Goal: Transaction & Acquisition: Obtain resource

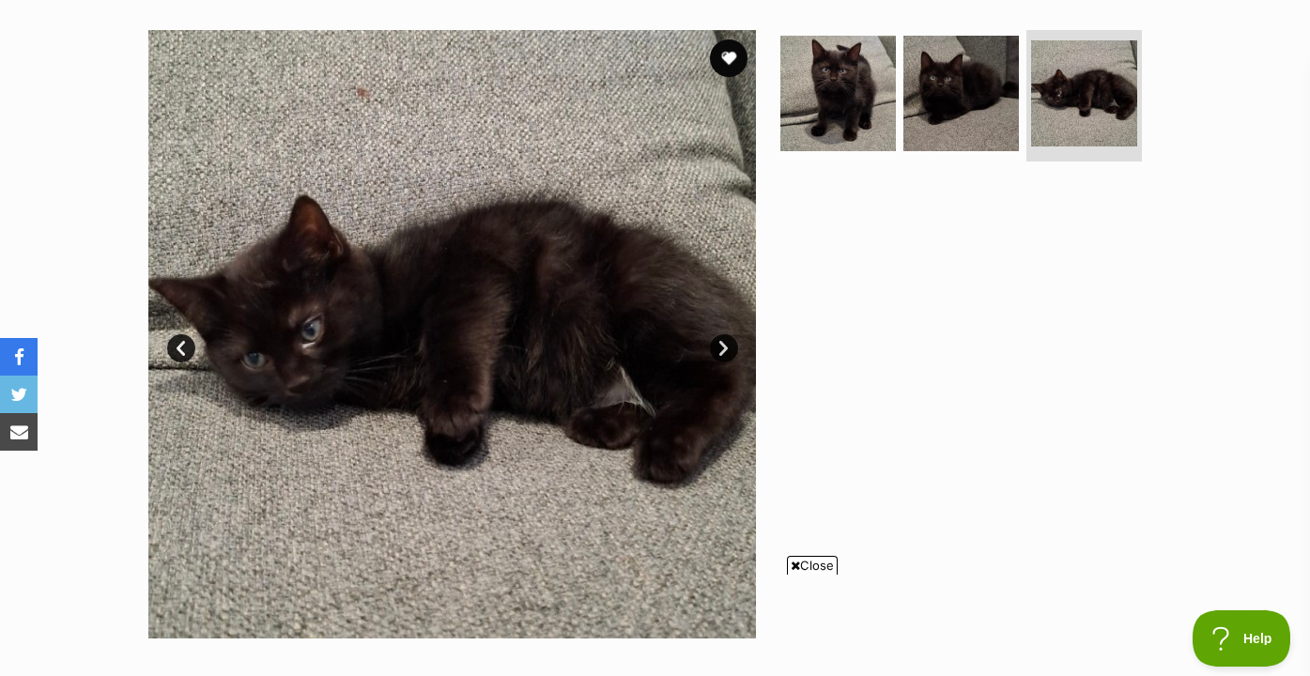
scroll to position [360, 0]
click at [898, 81] on ul at bounding box center [969, 100] width 385 height 139
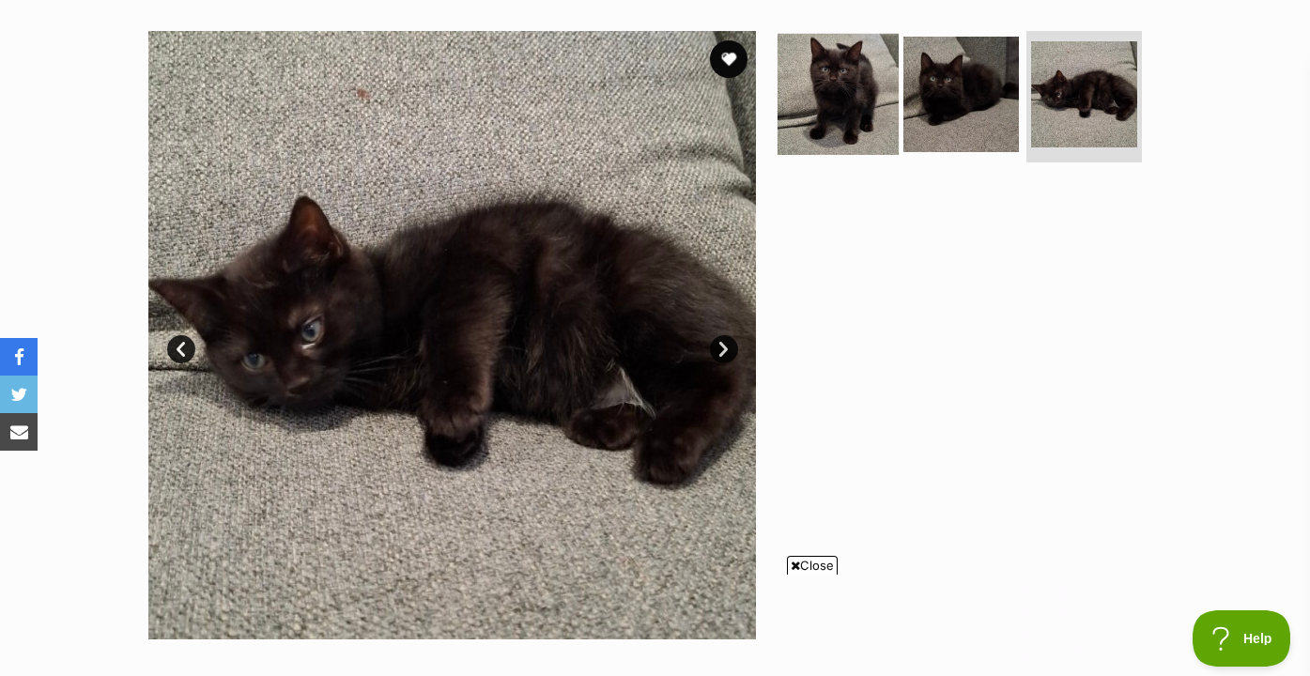
click at [844, 82] on img at bounding box center [838, 94] width 121 height 121
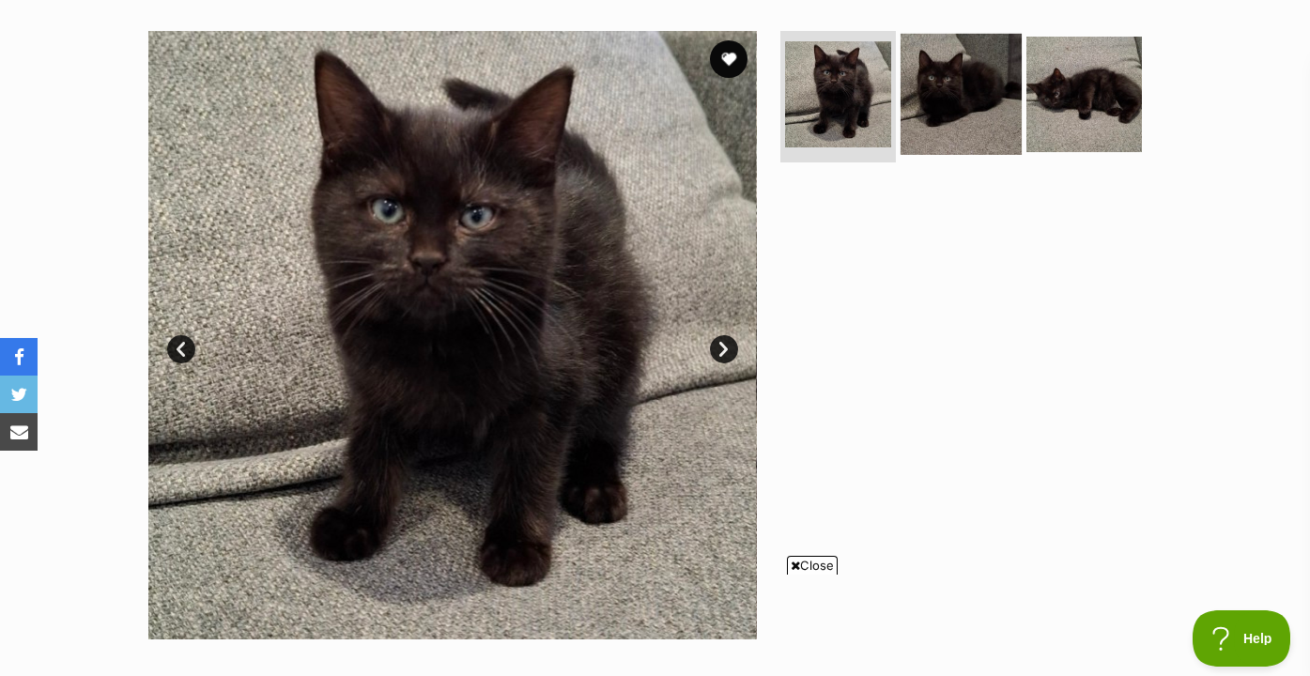
click at [968, 156] on link at bounding box center [961, 148] width 121 height 21
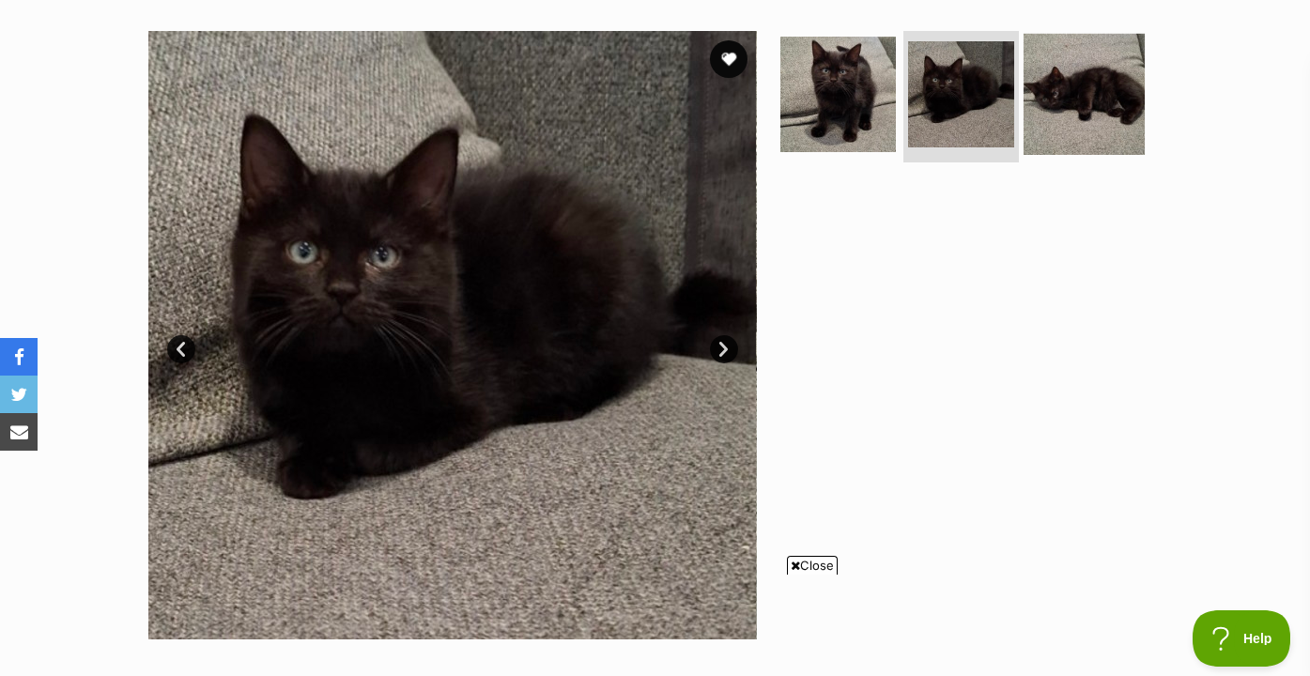
click at [1070, 125] on img at bounding box center [1084, 94] width 121 height 121
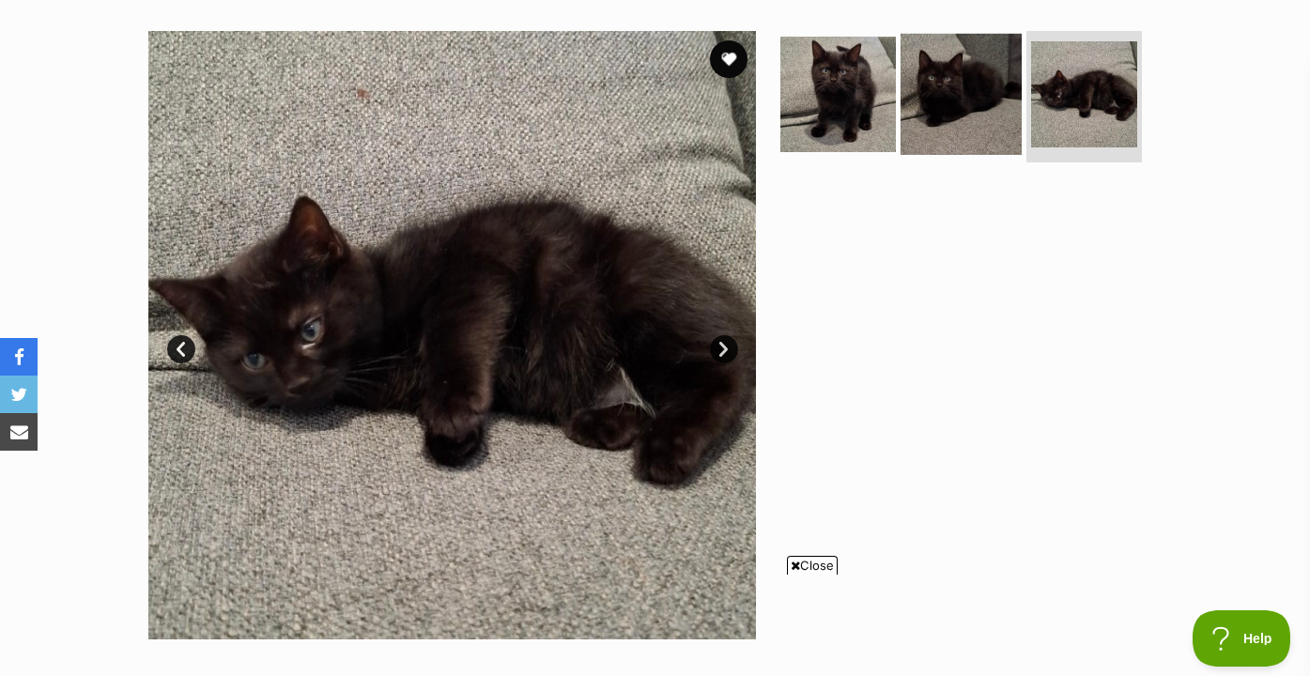
click at [957, 118] on img at bounding box center [961, 94] width 121 height 121
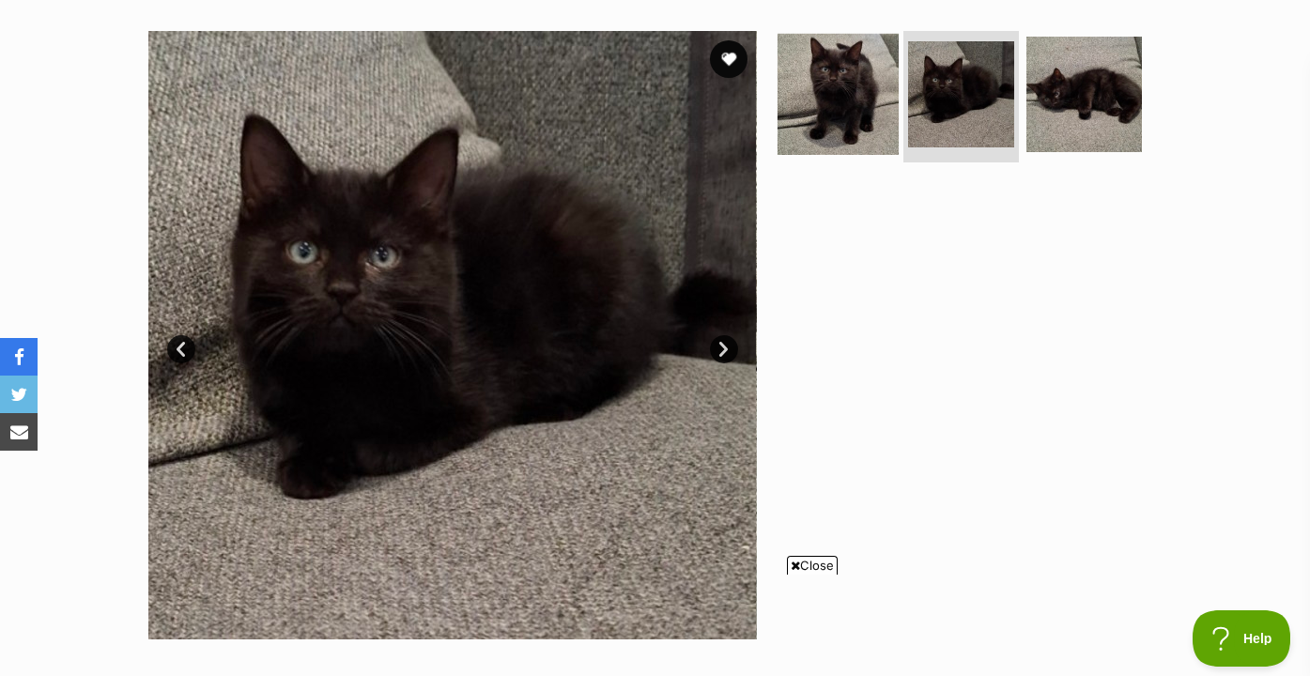
click at [876, 108] on img at bounding box center [838, 94] width 121 height 121
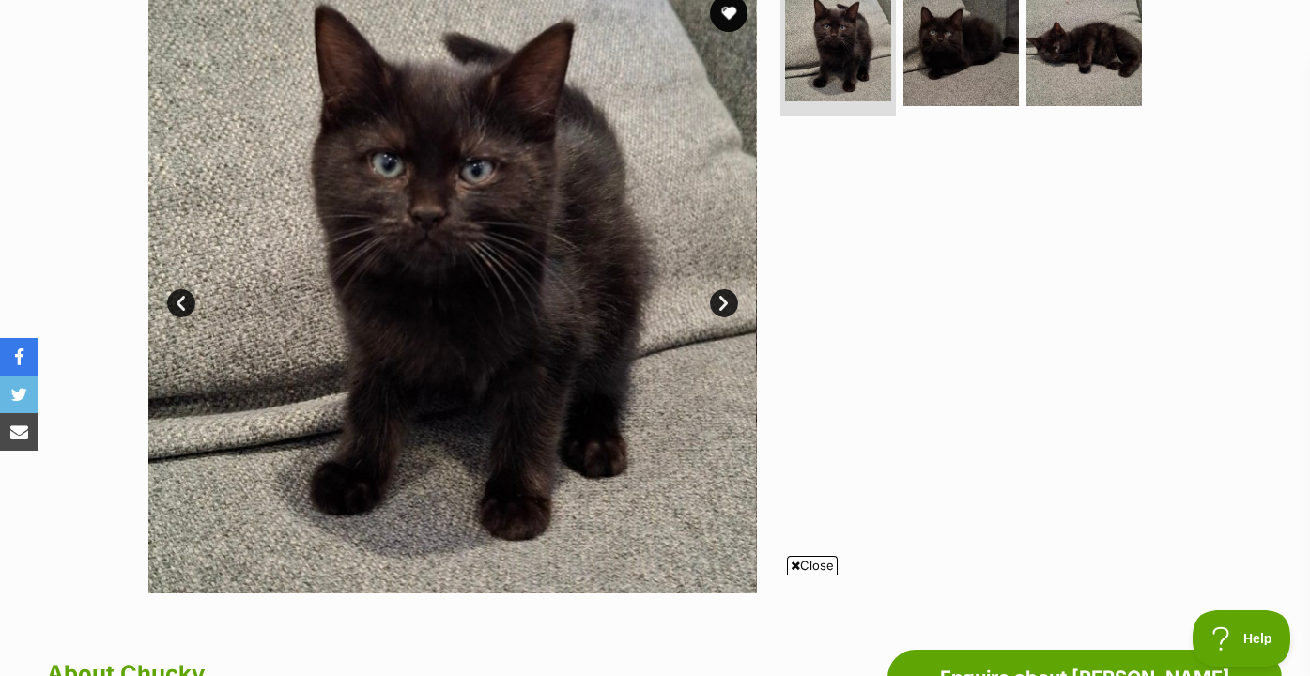
scroll to position [0, 0]
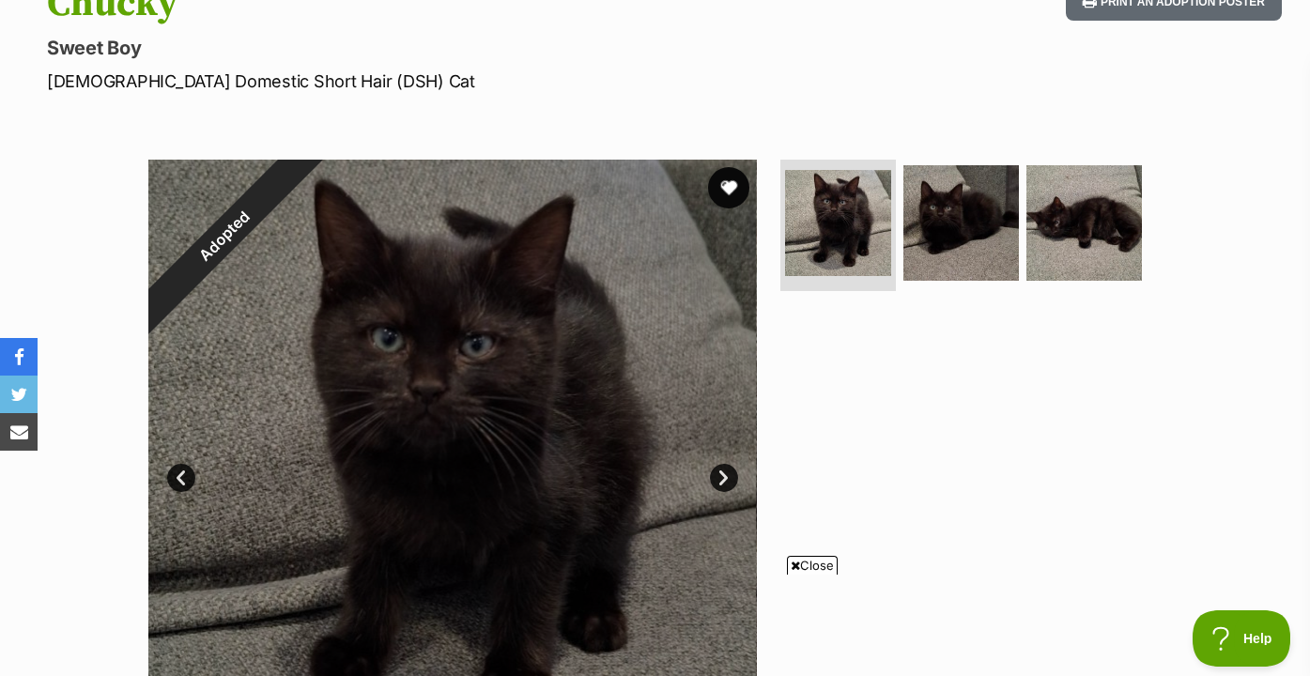
click at [723, 186] on button "favourite" at bounding box center [728, 187] width 41 height 41
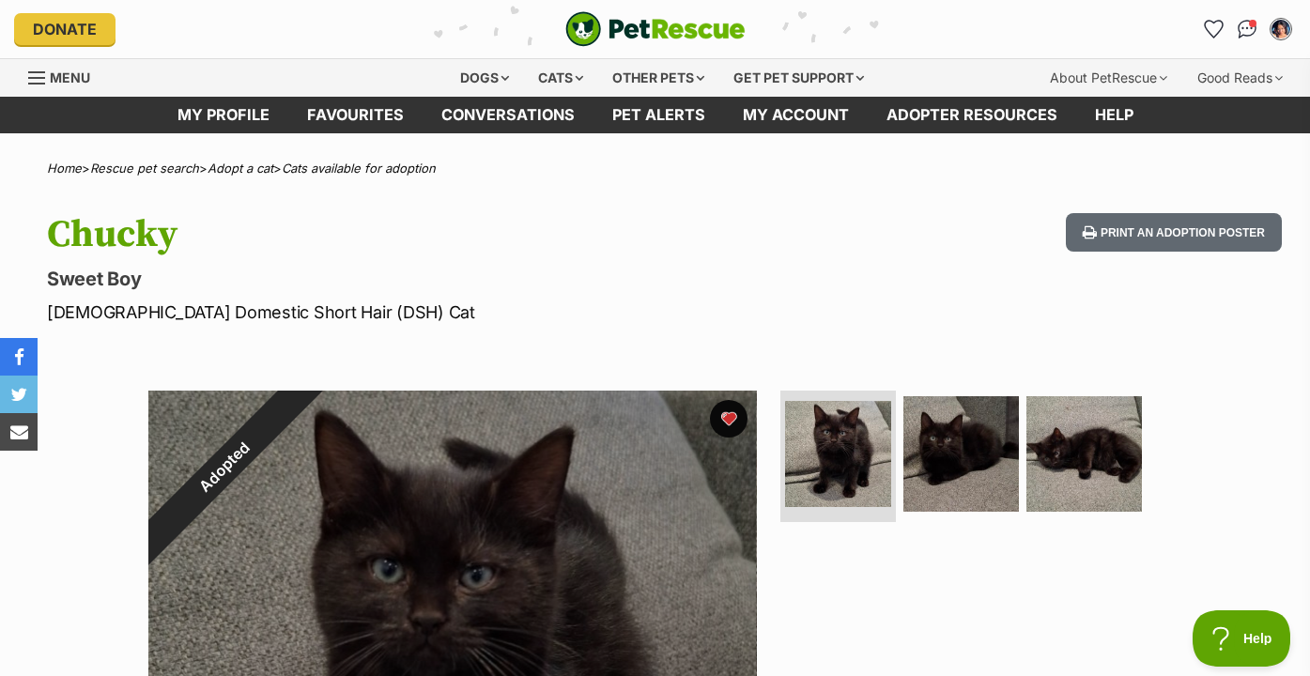
click at [659, 17] on img "PetRescue" at bounding box center [655, 29] width 180 height 36
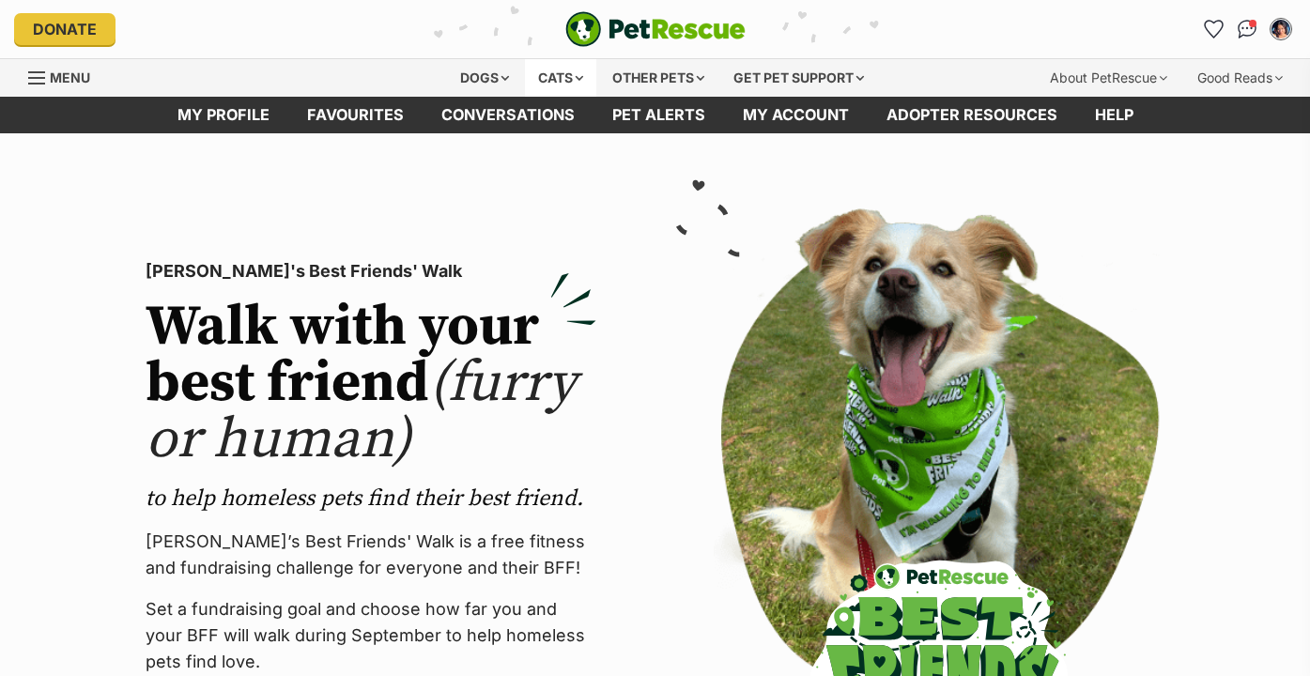
click at [547, 63] on div "Cats" at bounding box center [560, 78] width 71 height 38
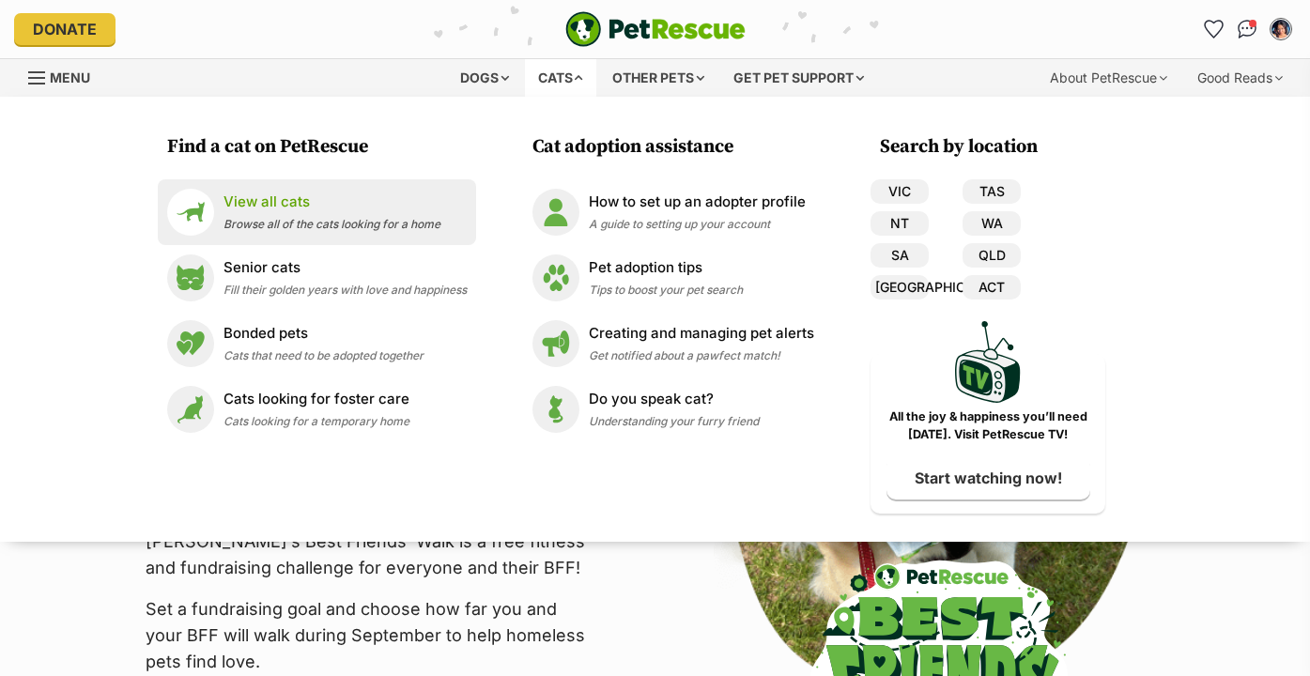
click at [424, 228] on span "Browse all of the cats looking for a home" at bounding box center [332, 224] width 217 height 14
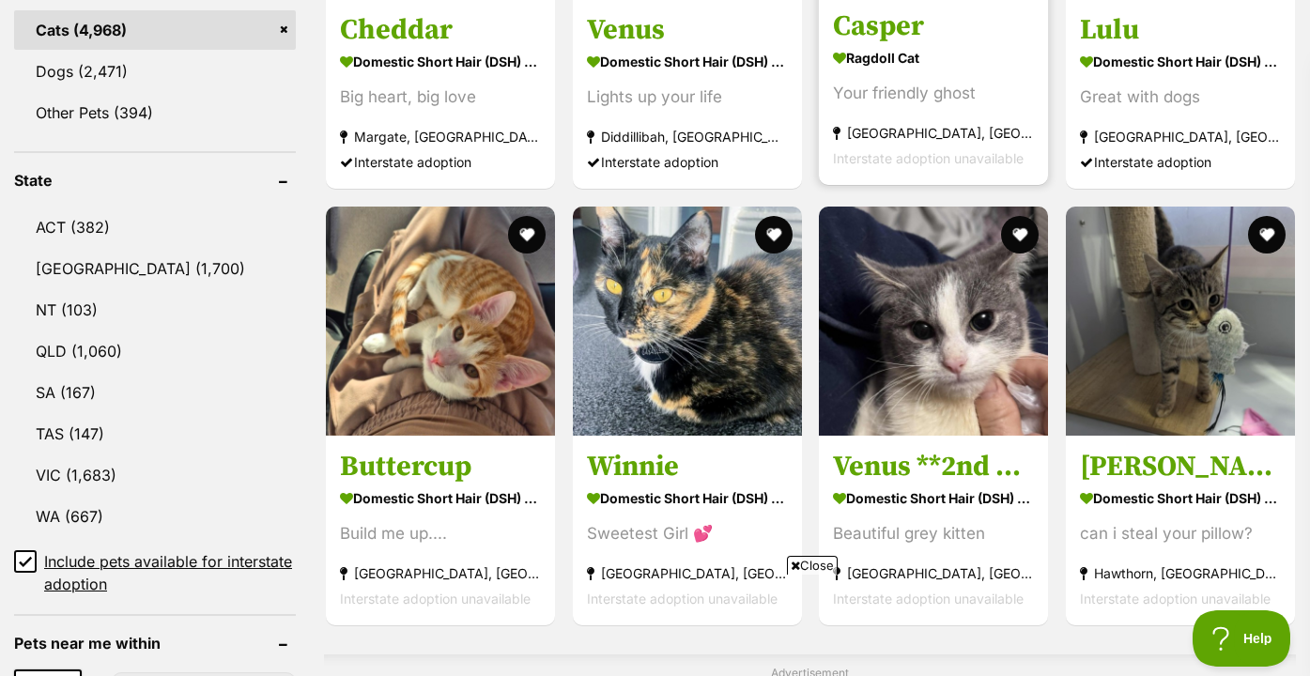
scroll to position [1018, 0]
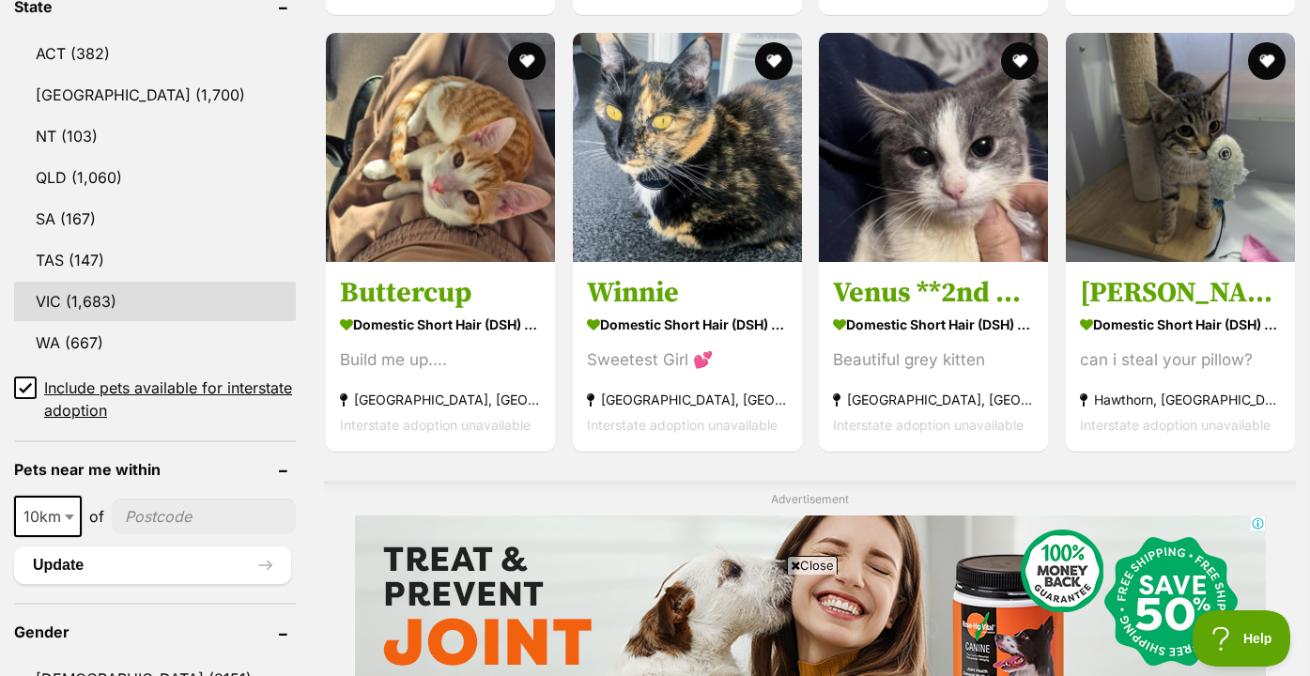
click at [197, 313] on link "VIC (1,683)" at bounding box center [155, 301] width 282 height 39
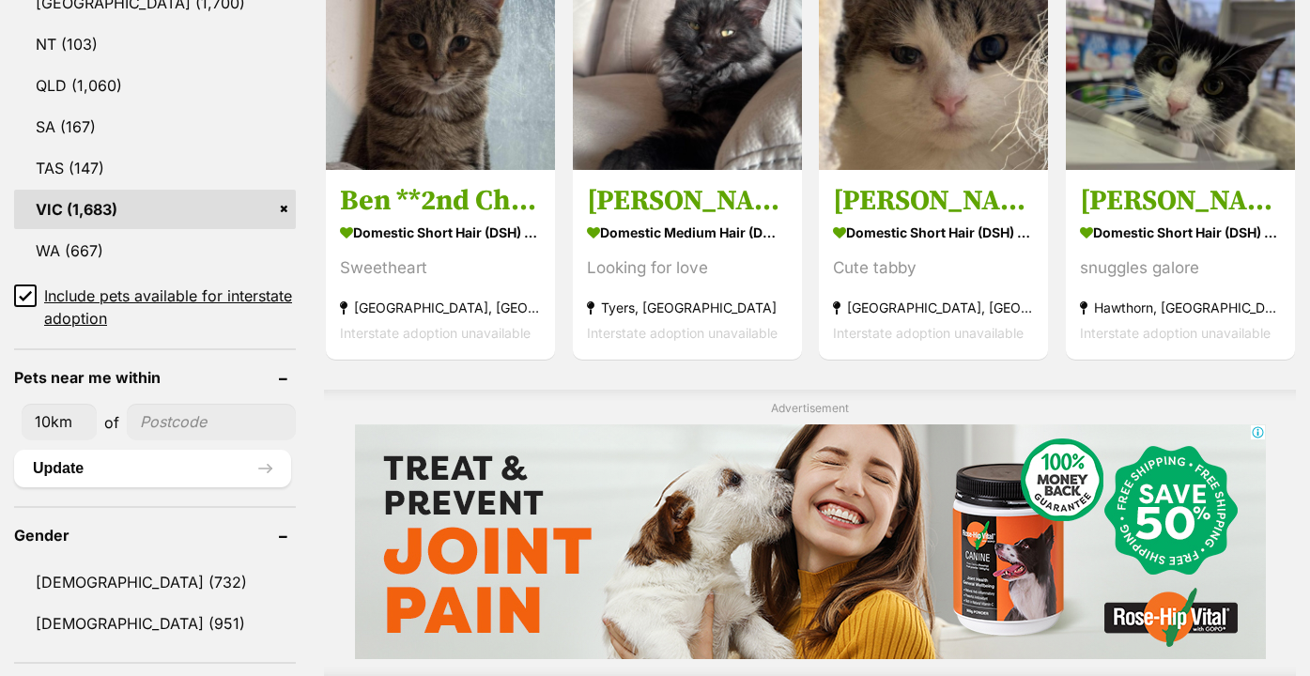
scroll to position [1180, 0]
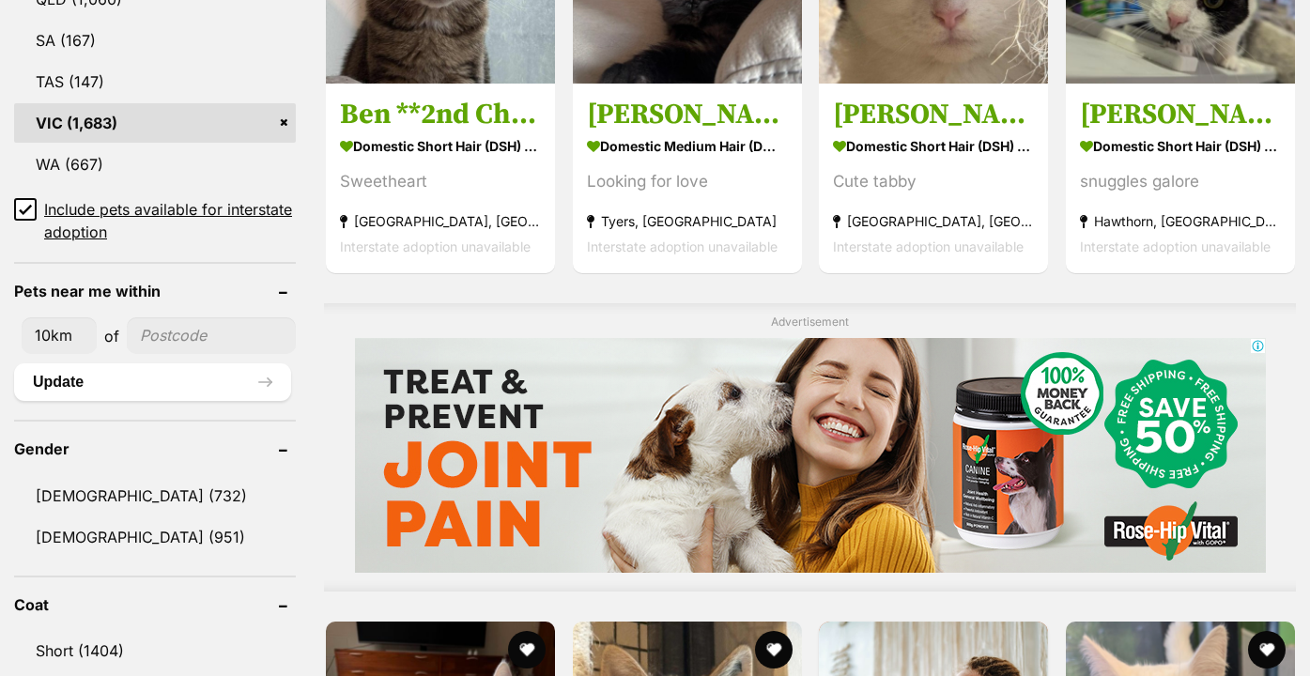
click at [212, 333] on input"] "postcode" at bounding box center [211, 335] width 169 height 36
type input"] "3144"
click at [208, 379] on button "Update" at bounding box center [152, 382] width 277 height 38
click at [270, 388] on button "Update" at bounding box center [152, 382] width 277 height 38
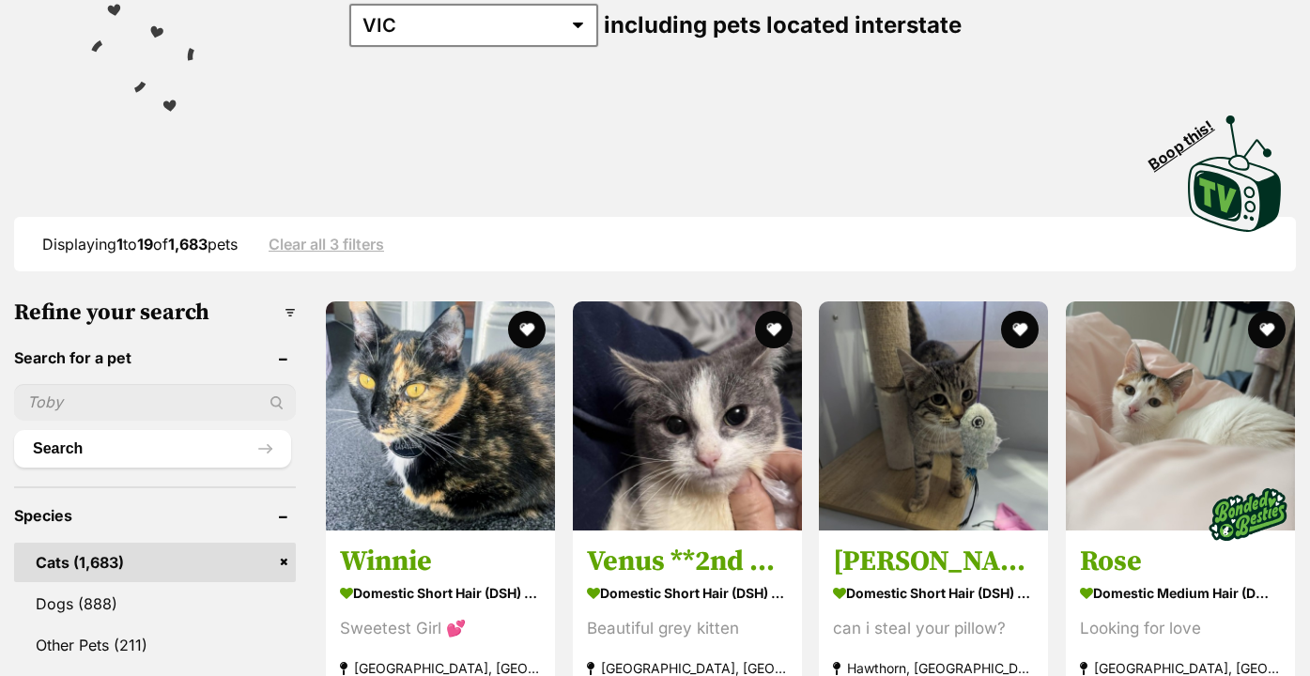
scroll to position [314, 0]
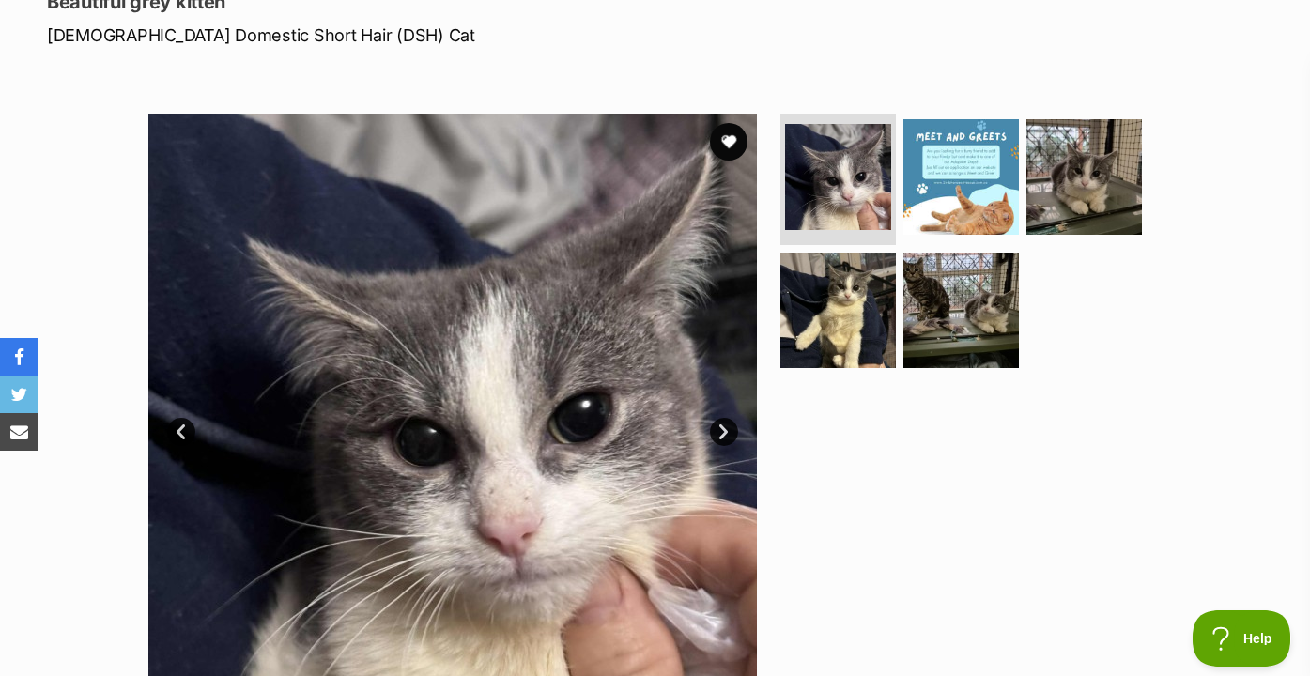
scroll to position [337, 0]
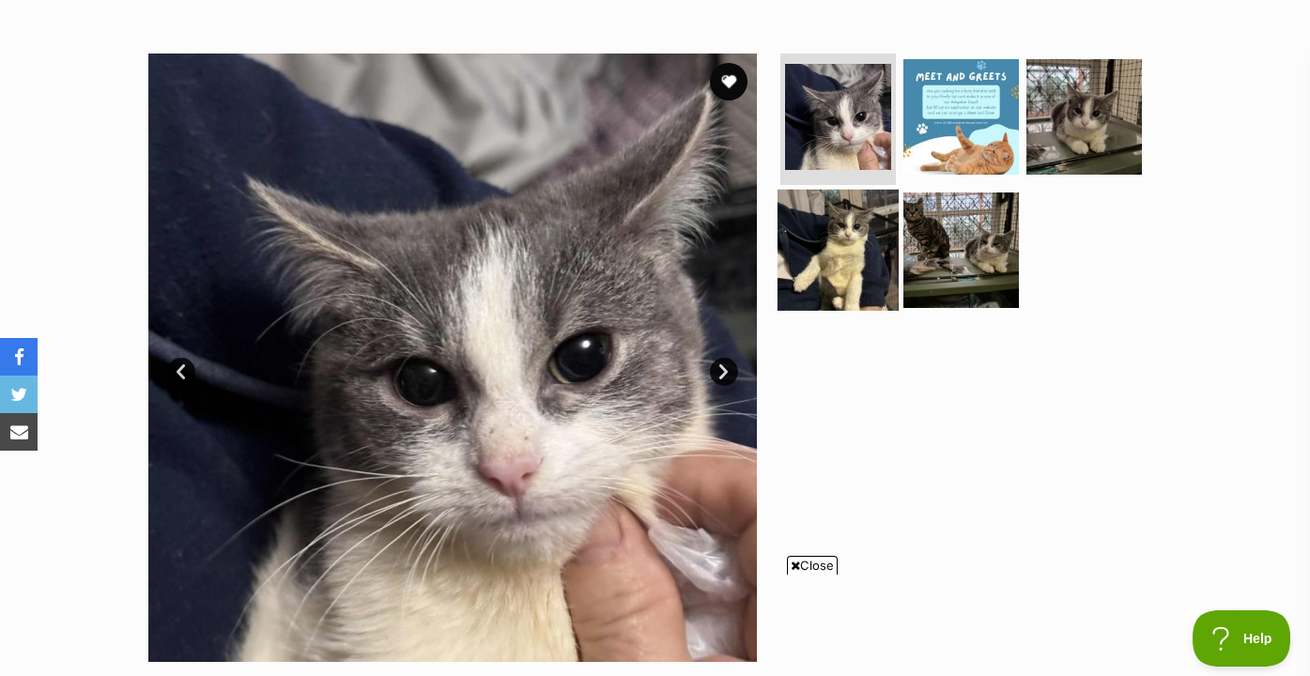
click at [845, 280] on img at bounding box center [838, 249] width 121 height 121
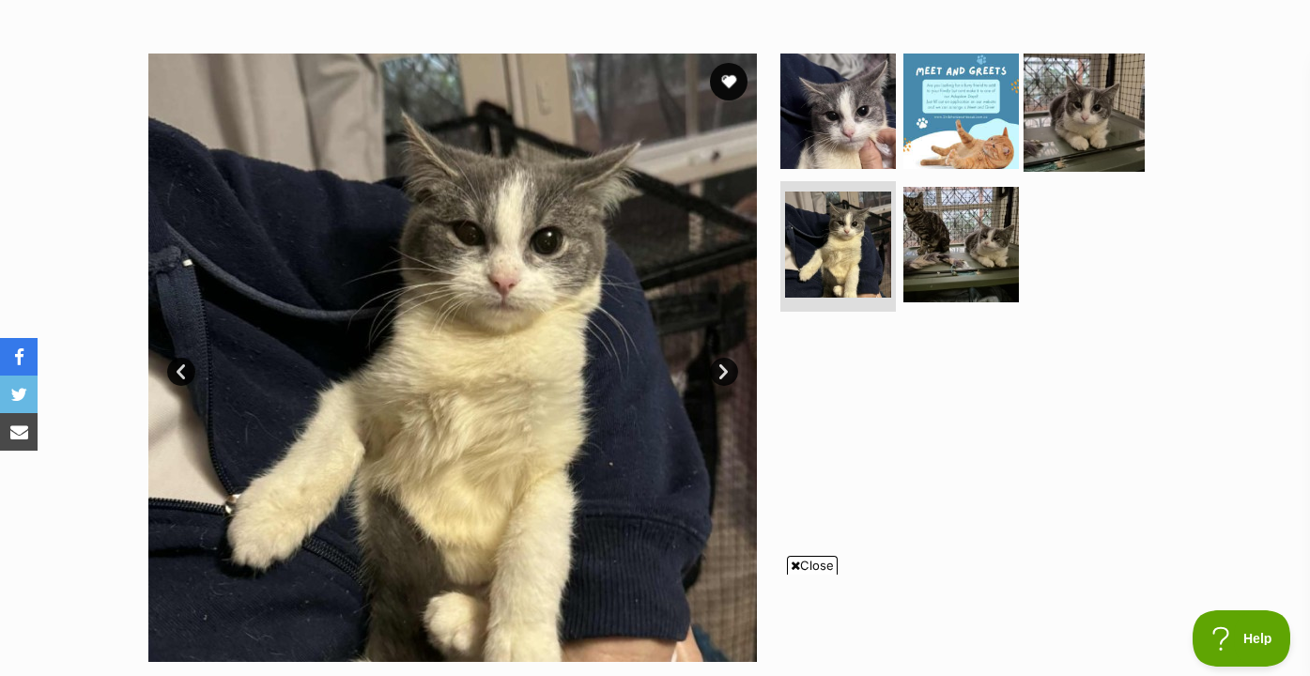
click at [1068, 136] on img at bounding box center [1084, 111] width 121 height 121
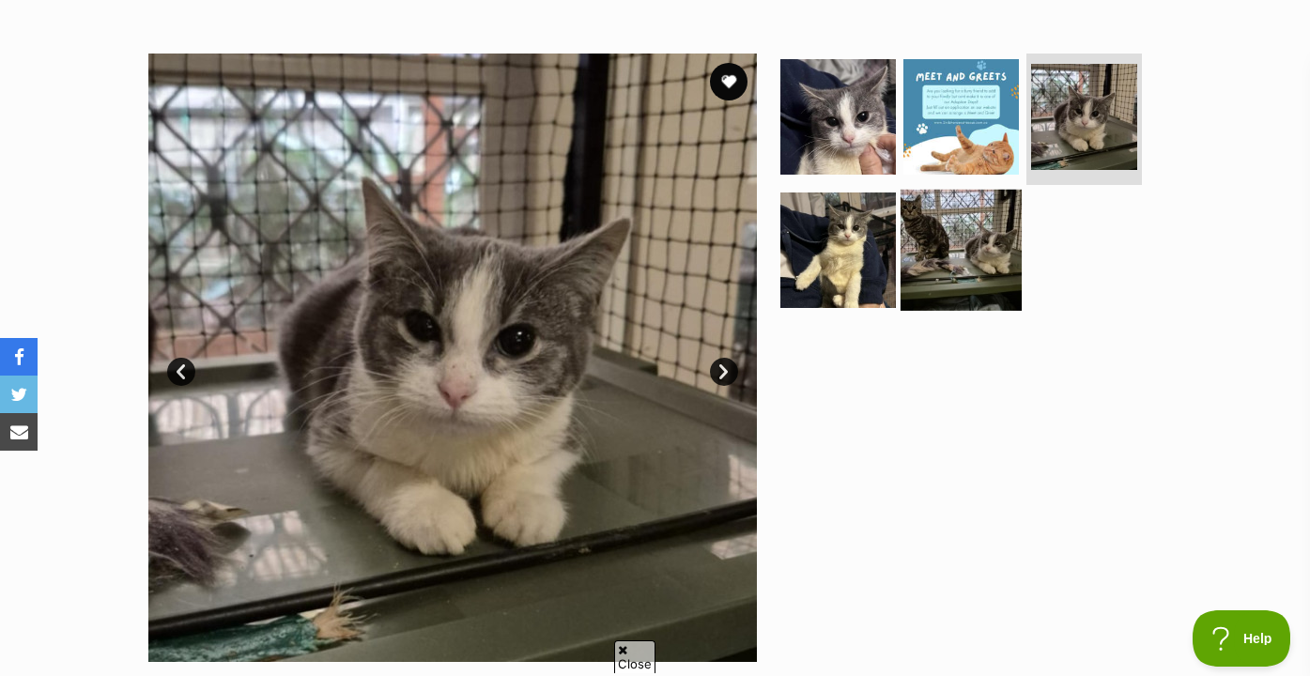
click at [972, 305] on img at bounding box center [961, 249] width 121 height 121
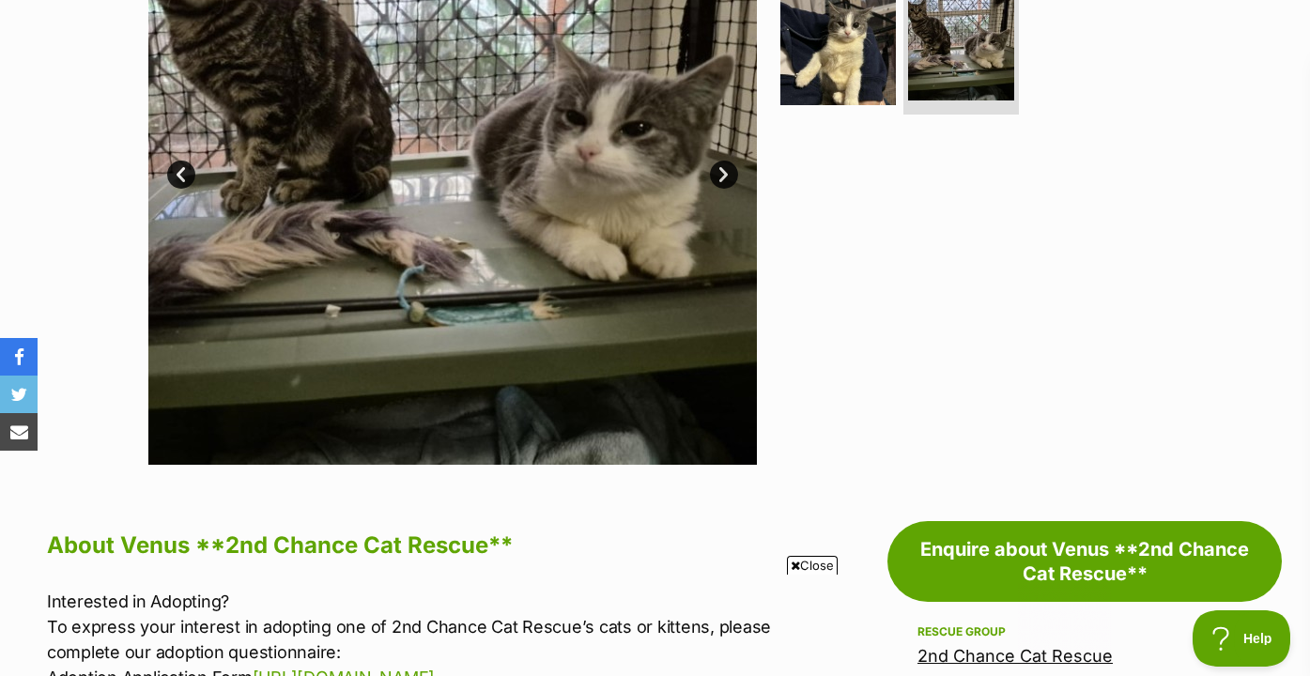
scroll to position [280, 0]
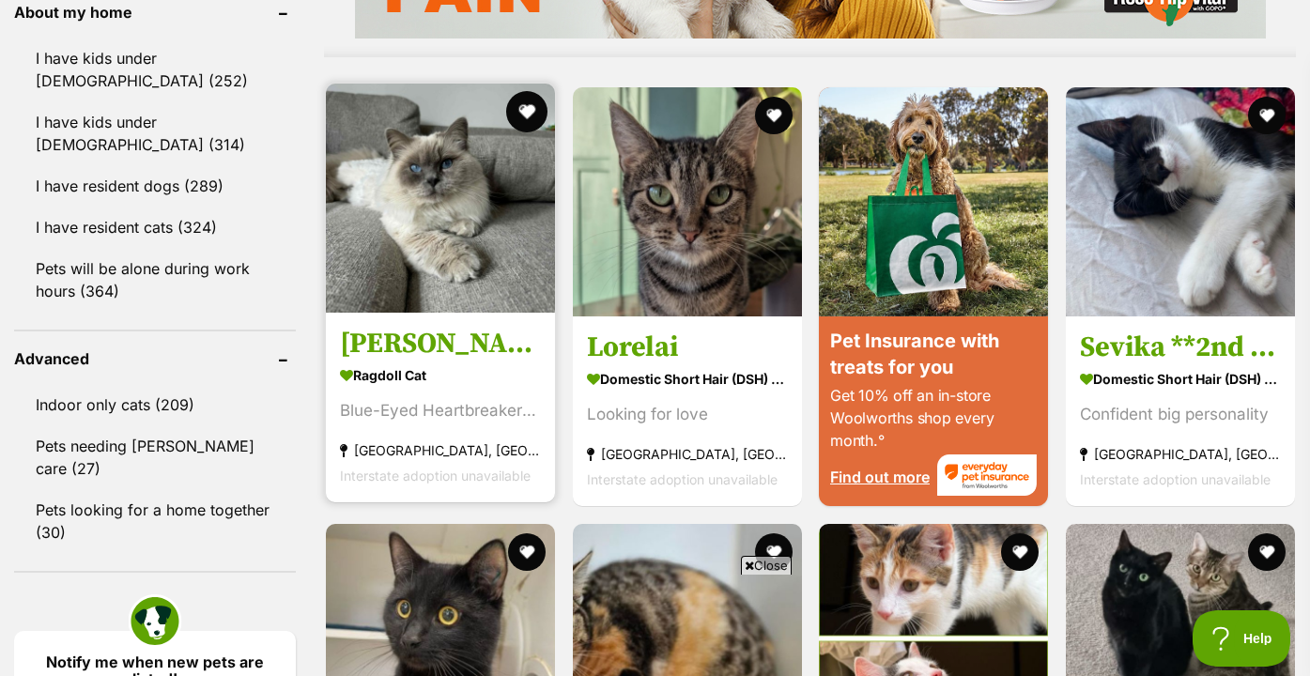
click at [531, 116] on button "favourite" at bounding box center [526, 111] width 41 height 41
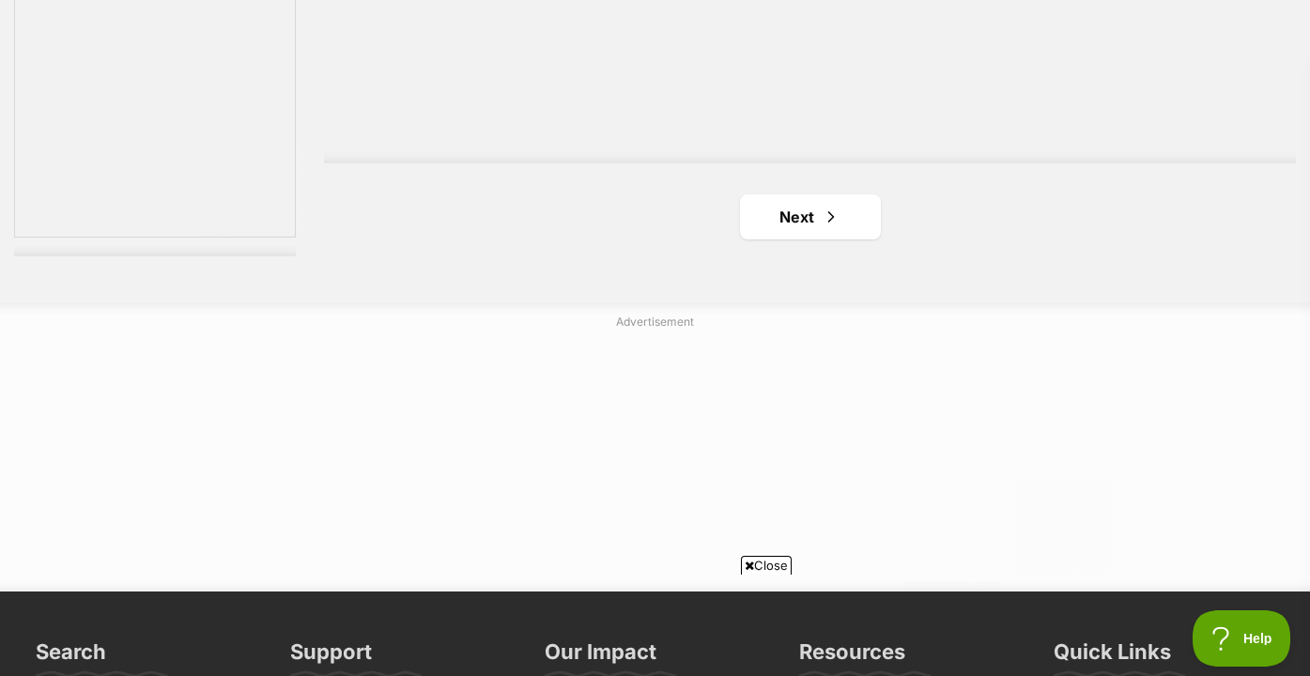
scroll to position [3510, 0]
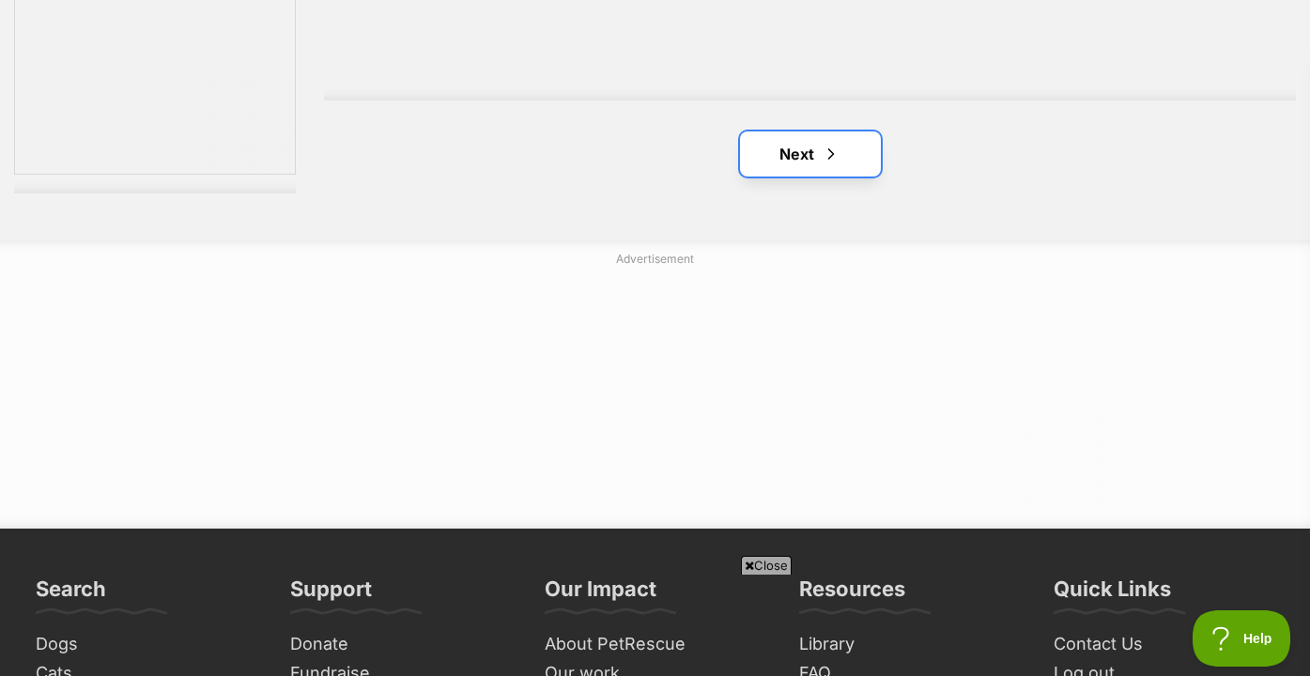
click at [816, 163] on link "Next" at bounding box center [810, 153] width 141 height 45
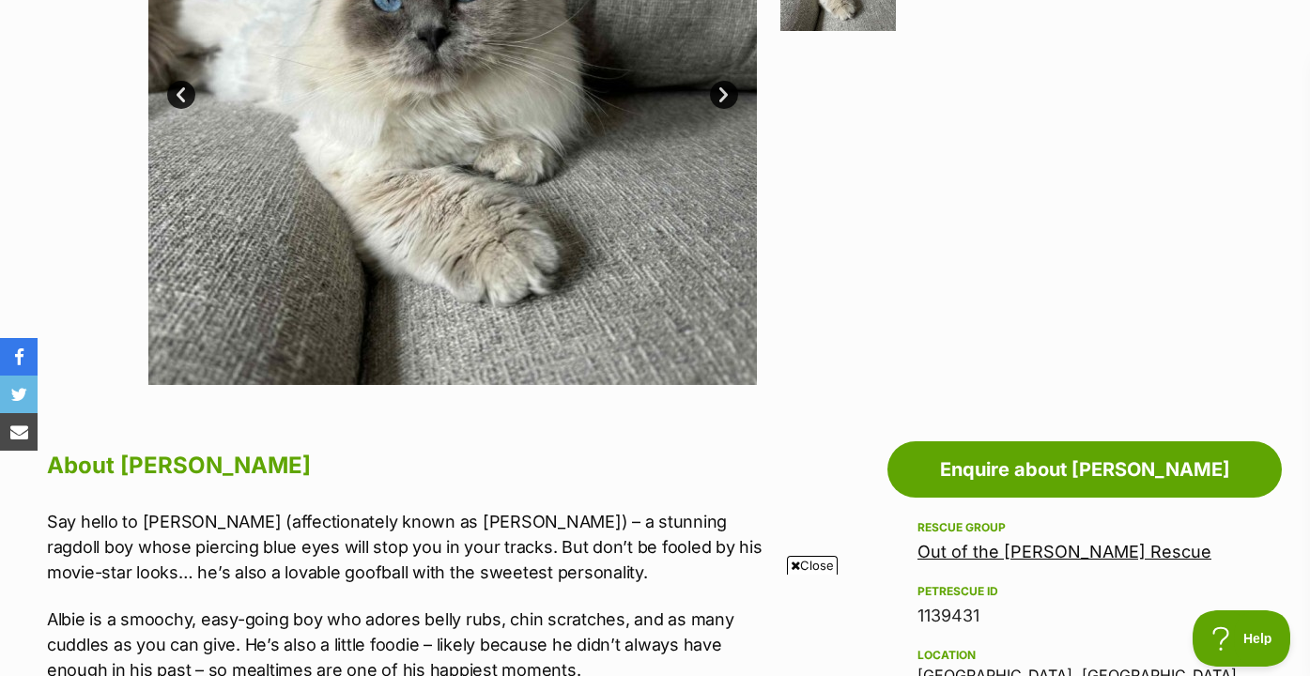
scroll to position [353, 0]
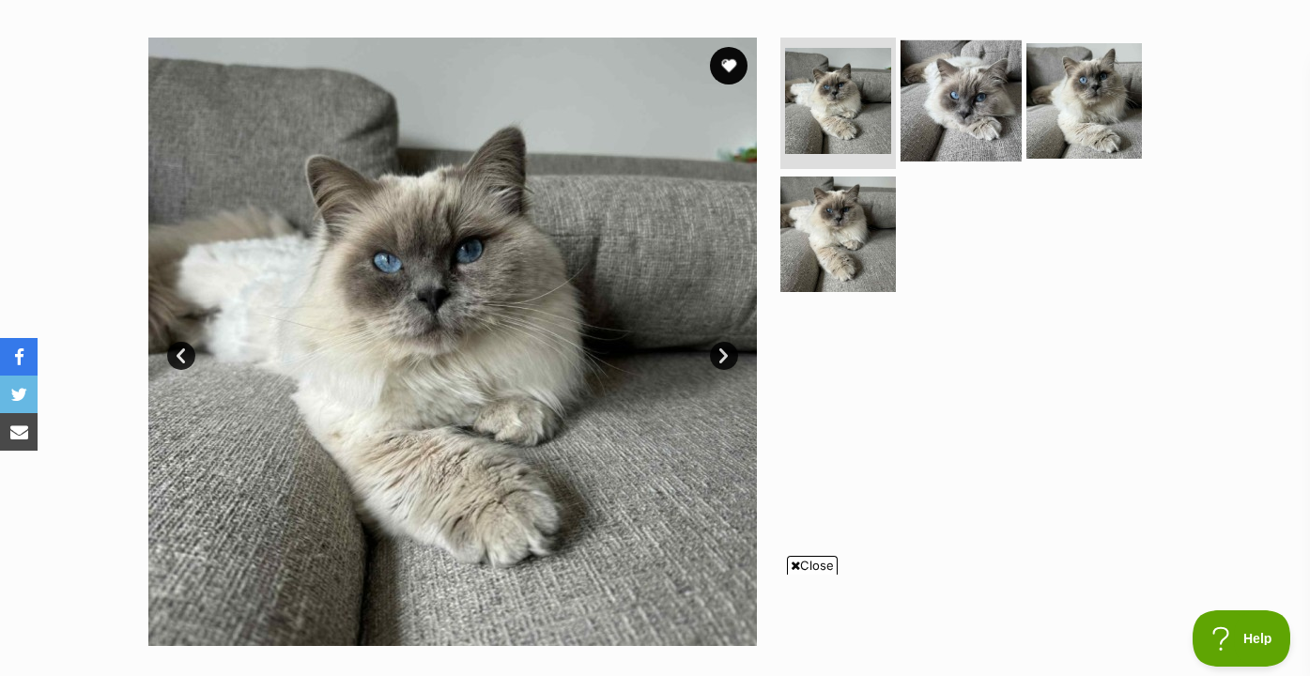
click at [957, 122] on img at bounding box center [961, 100] width 121 height 121
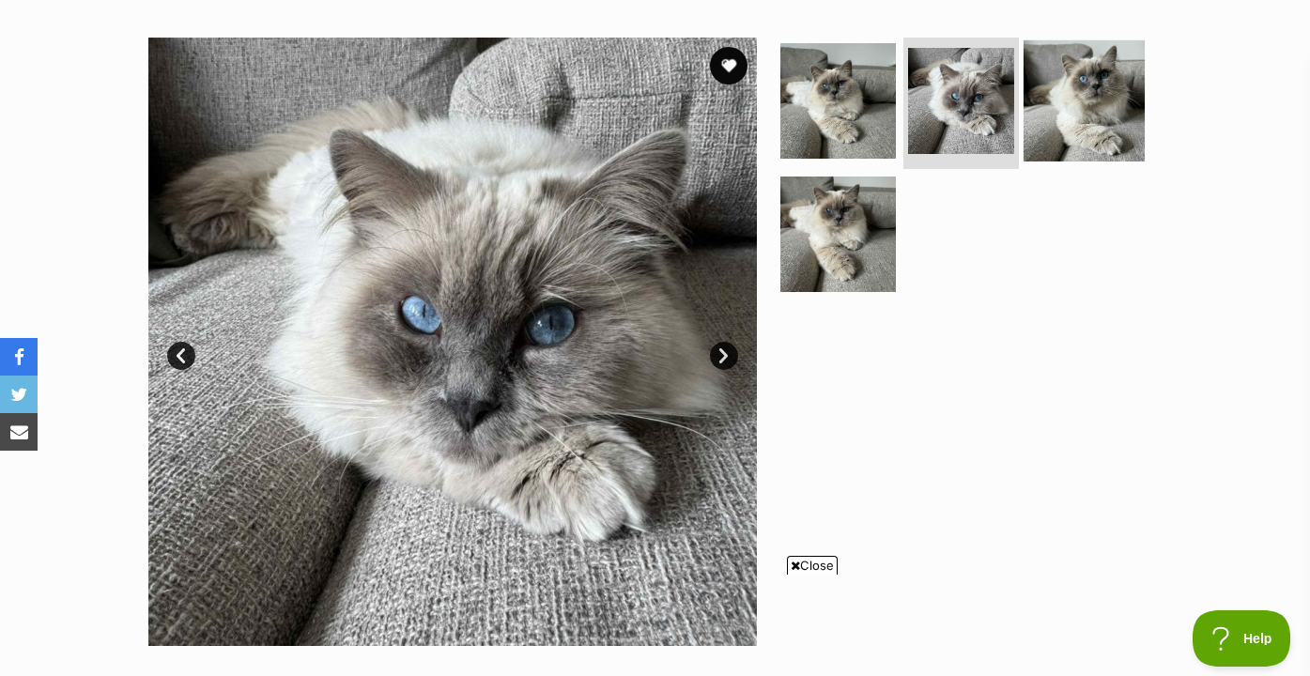
click at [1070, 116] on img at bounding box center [1084, 100] width 121 height 121
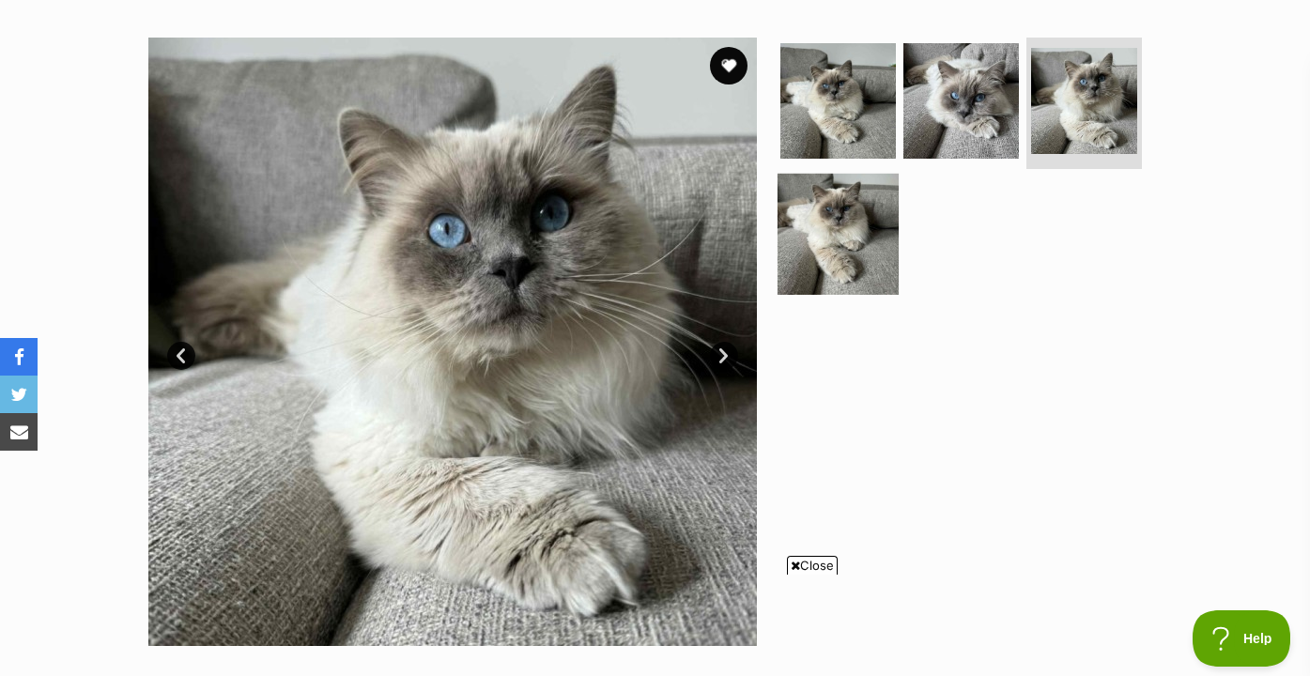
click at [860, 219] on img at bounding box center [838, 233] width 121 height 121
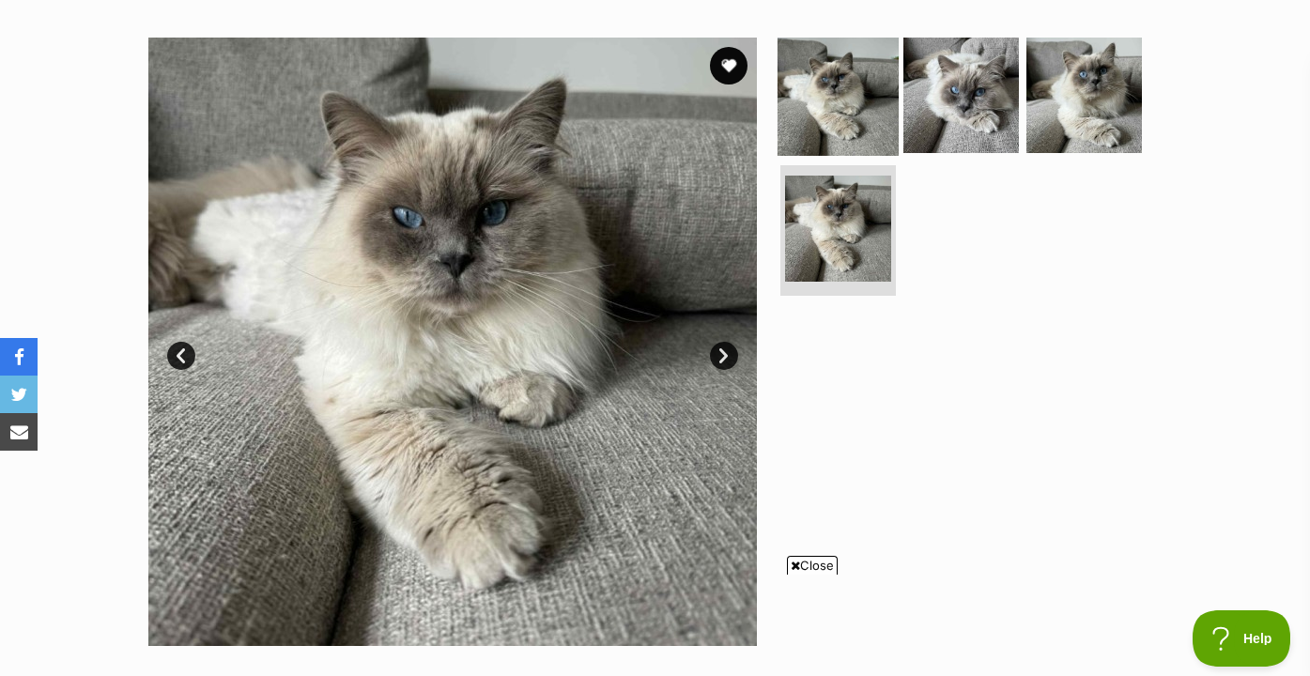
click at [861, 104] on img at bounding box center [838, 95] width 121 height 121
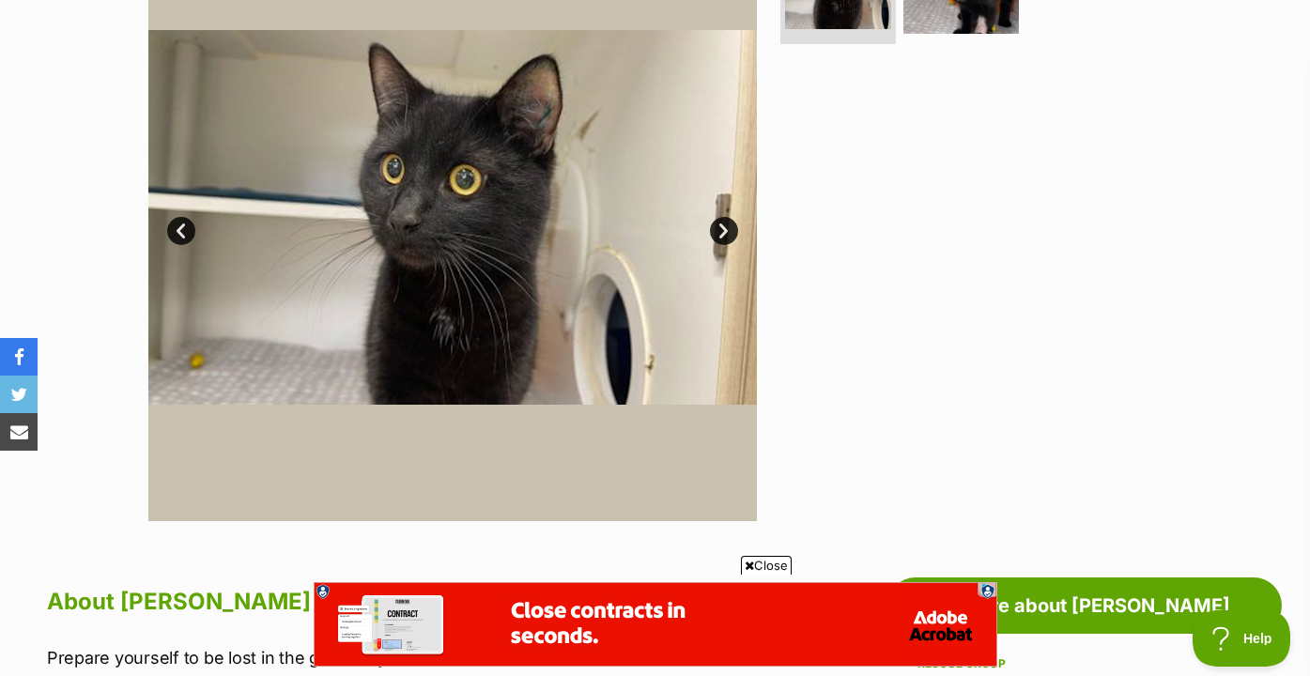
scroll to position [400, 0]
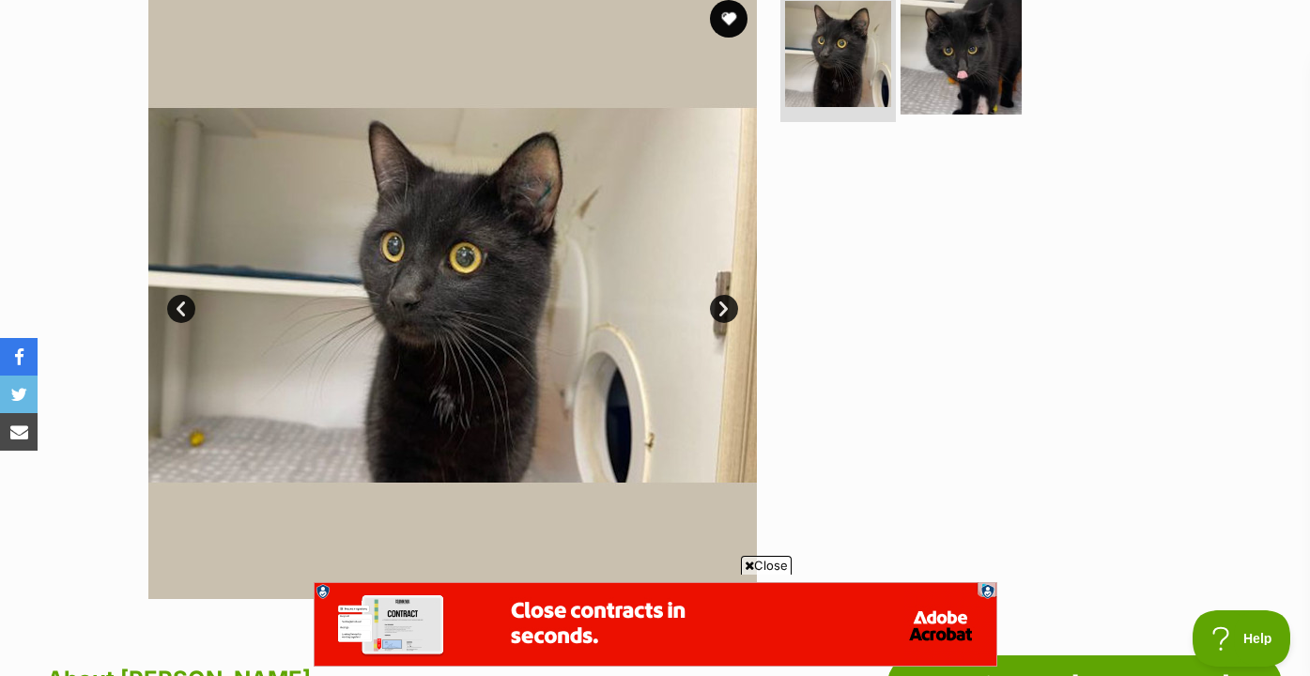
click at [936, 84] on img at bounding box center [961, 53] width 121 height 121
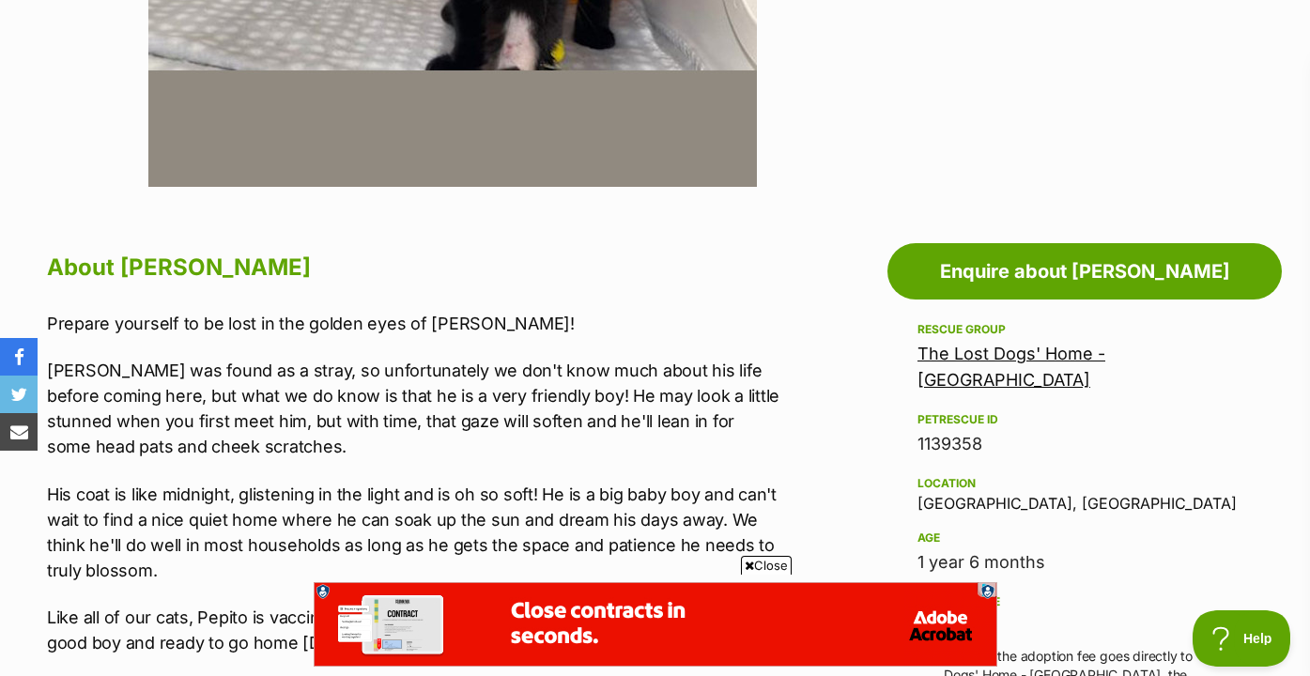
scroll to position [869, 0]
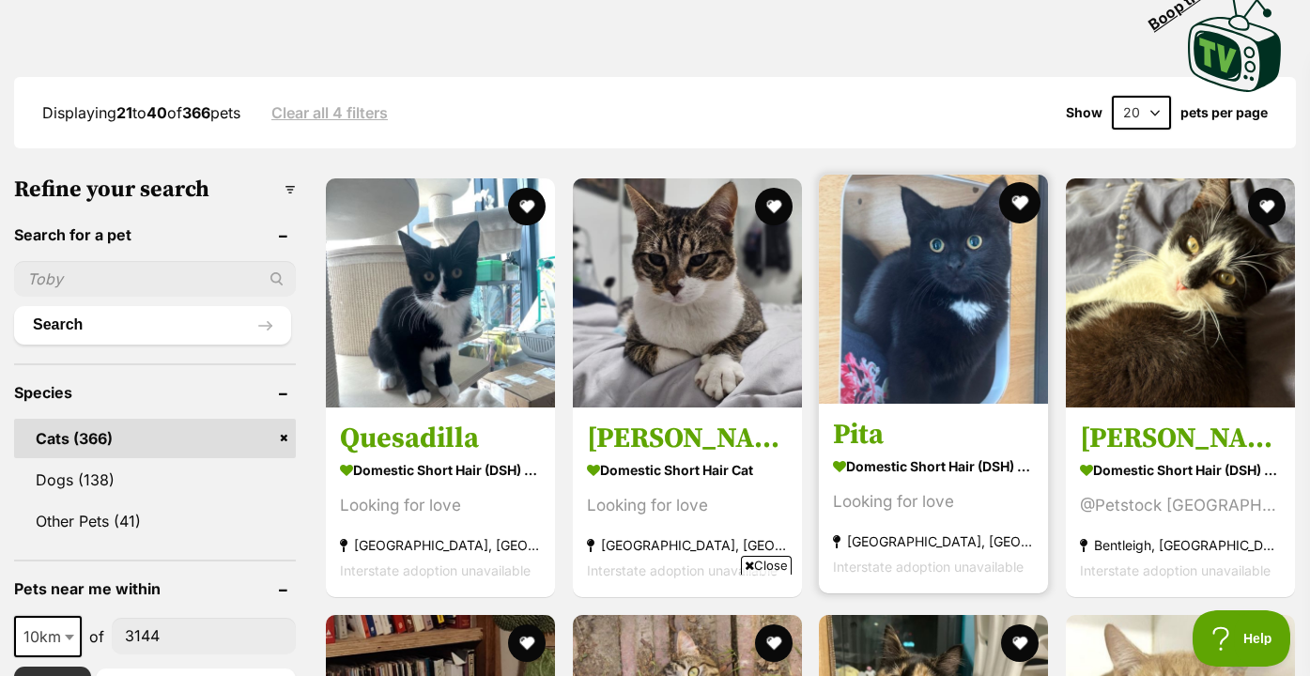
click at [1015, 208] on button "favourite" at bounding box center [1019, 202] width 41 height 41
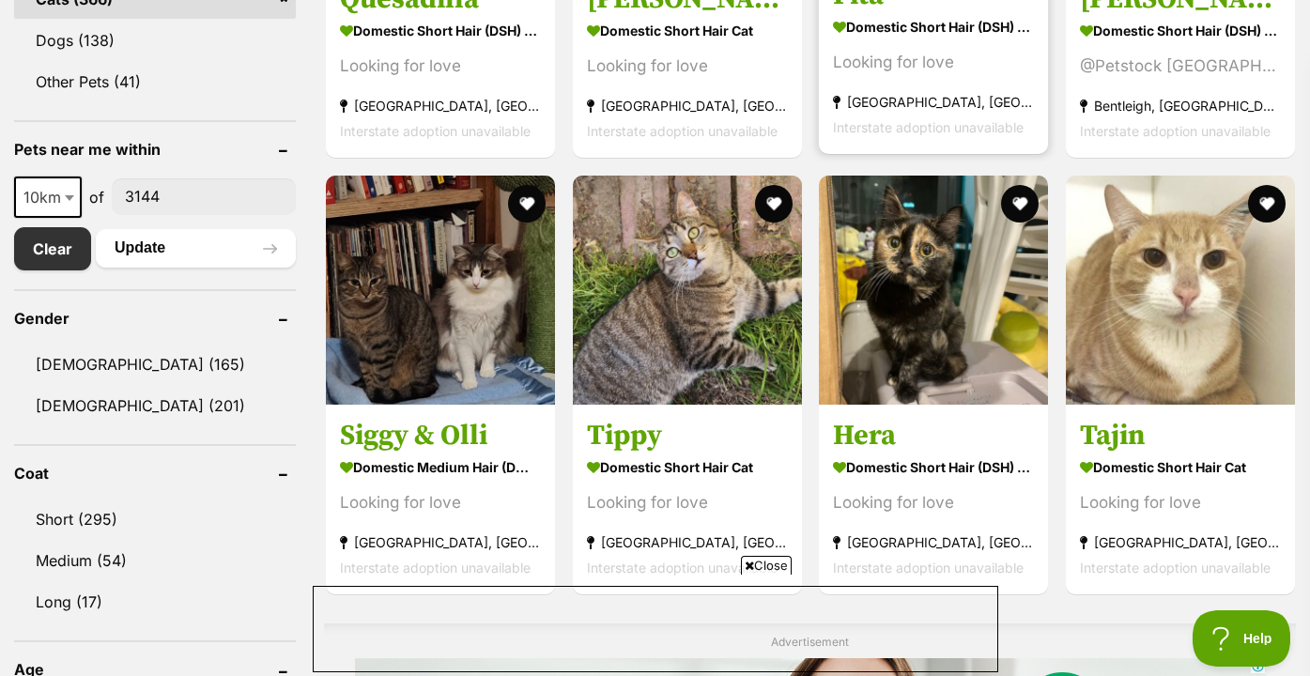
scroll to position [884, 0]
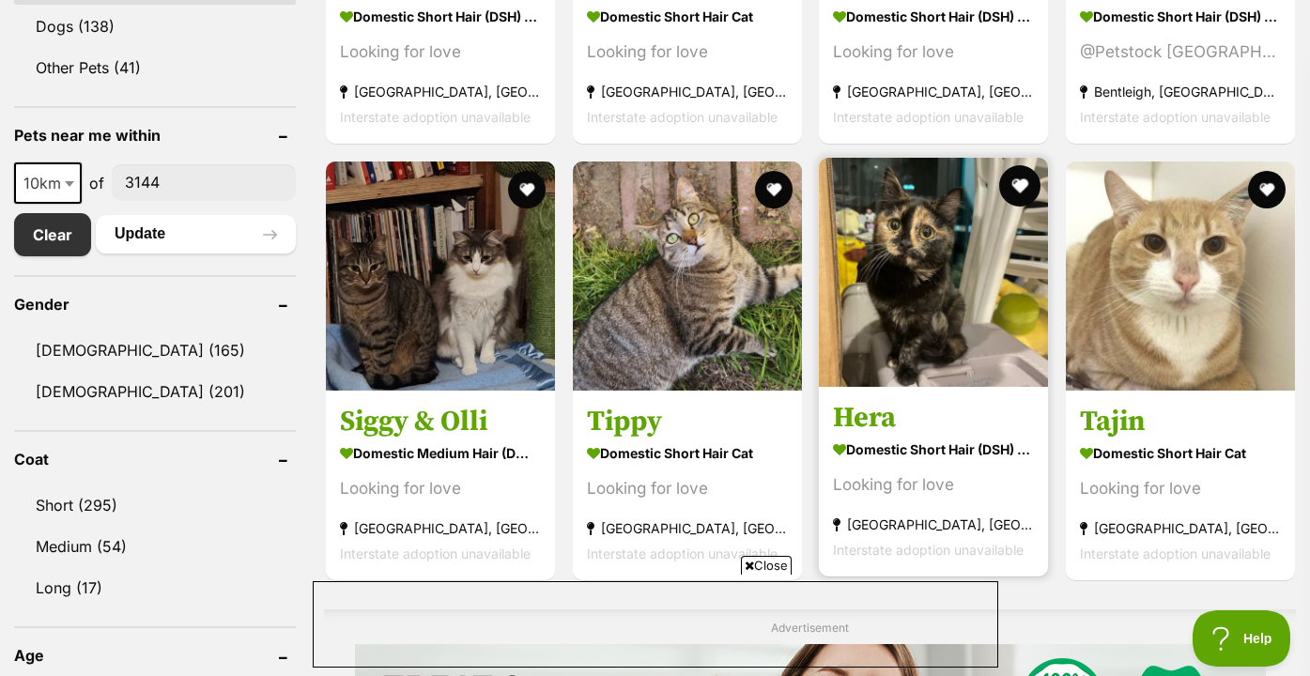
click at [1024, 186] on button "favourite" at bounding box center [1019, 185] width 41 height 41
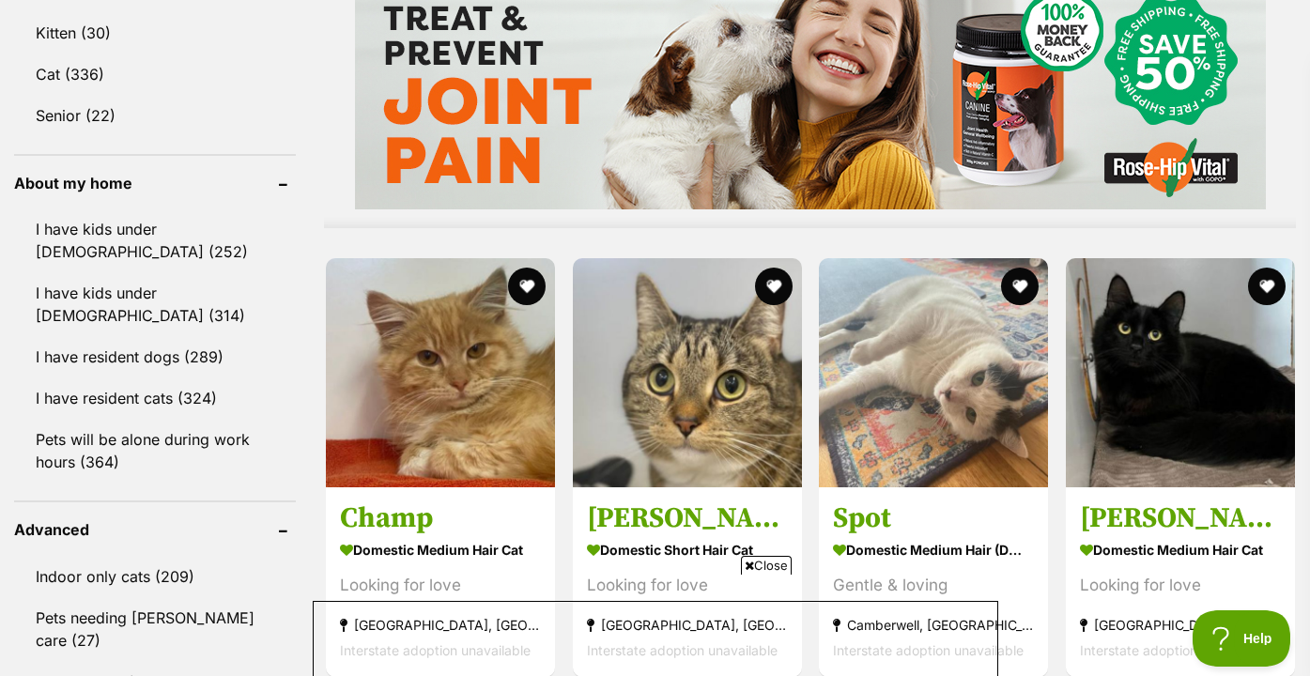
scroll to position [1663, 0]
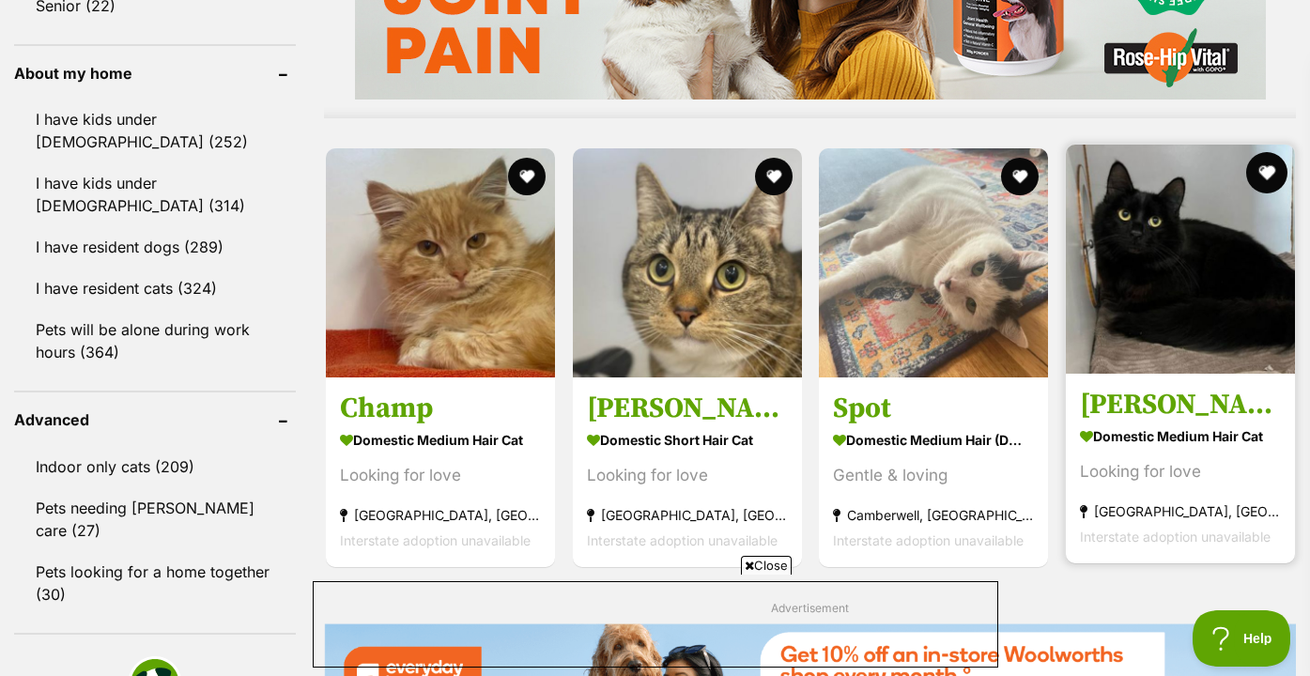
click at [1260, 182] on button "favourite" at bounding box center [1265, 172] width 41 height 41
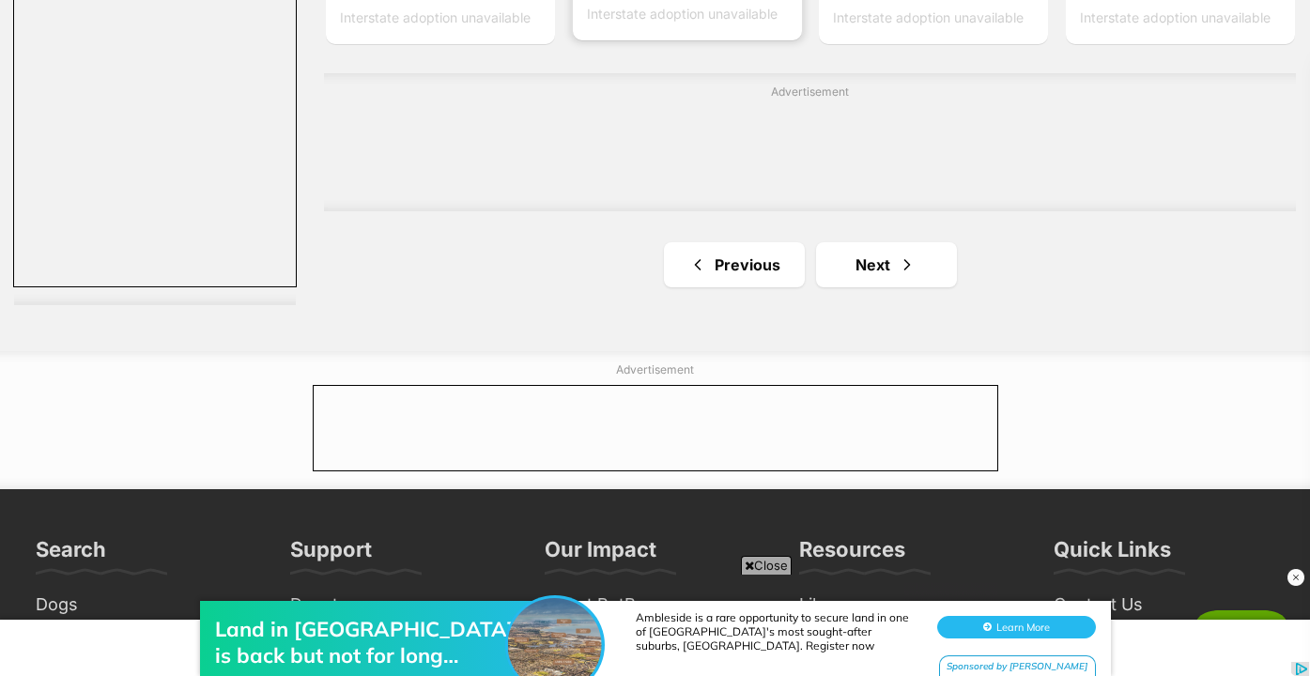
scroll to position [3339, 0]
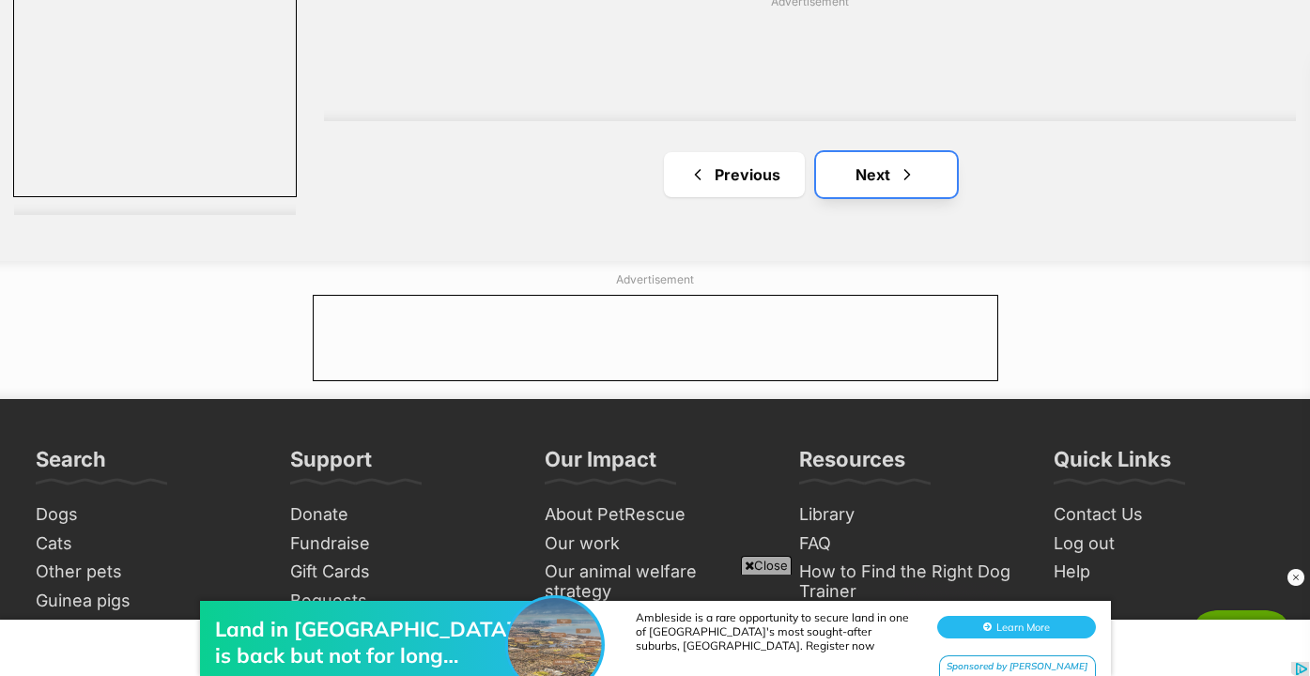
click at [871, 195] on link "Next" at bounding box center [886, 174] width 141 height 45
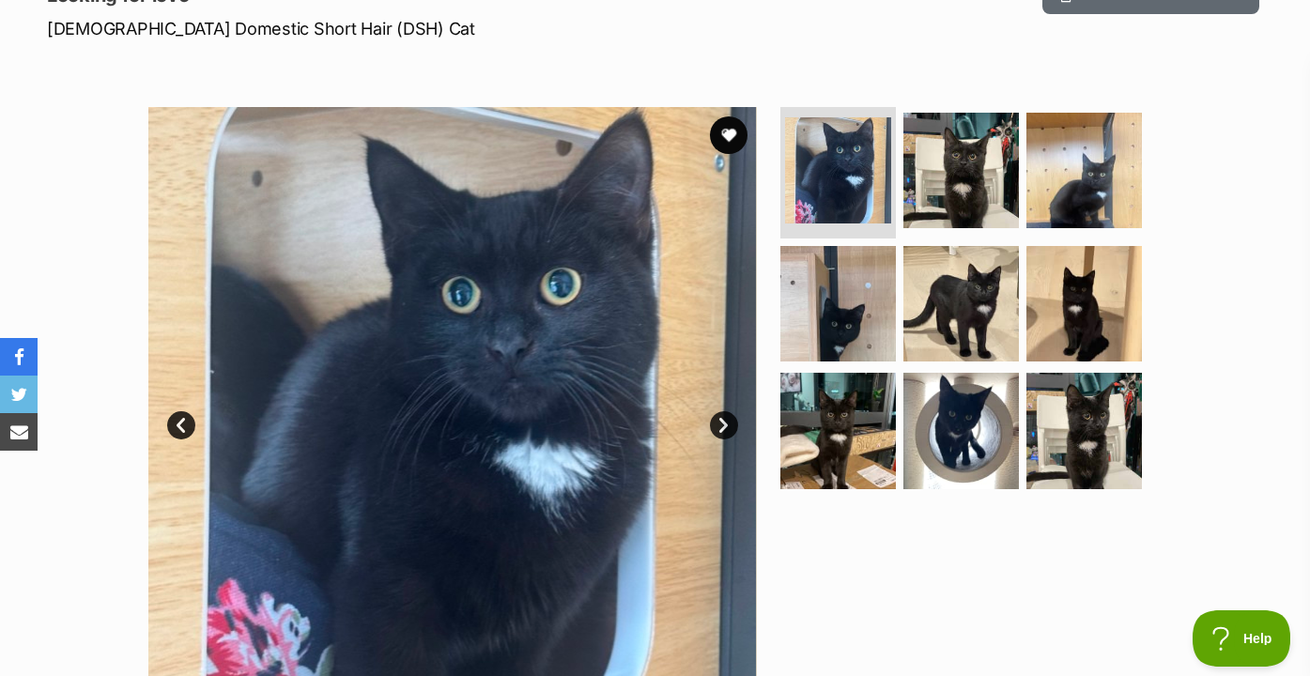
scroll to position [303, 0]
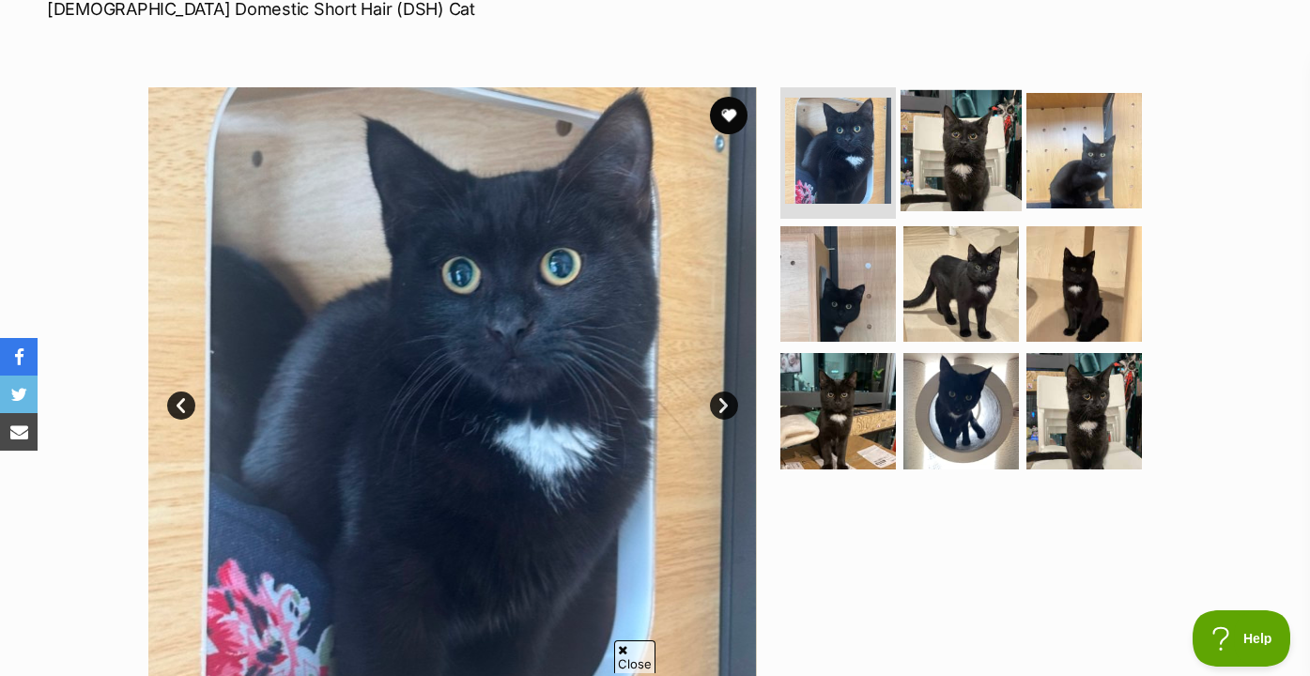
click at [940, 187] on img at bounding box center [961, 150] width 121 height 121
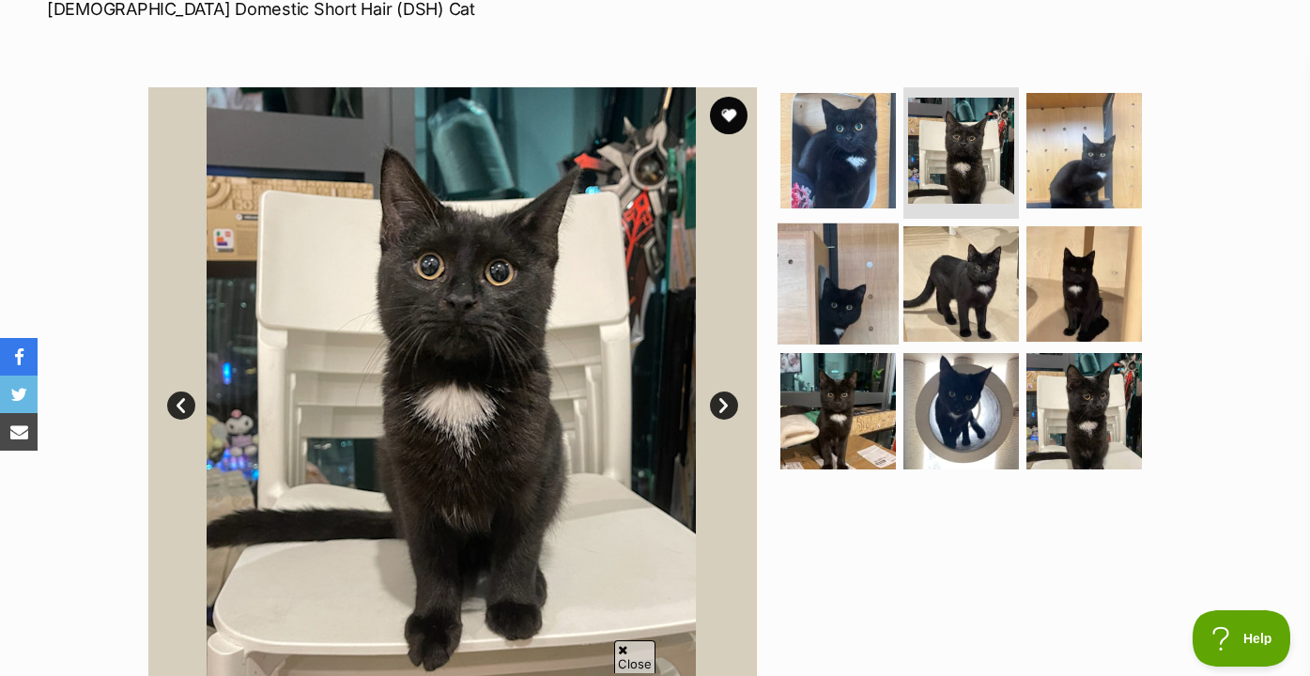
scroll to position [0, 0]
click at [860, 270] on img at bounding box center [838, 283] width 121 height 121
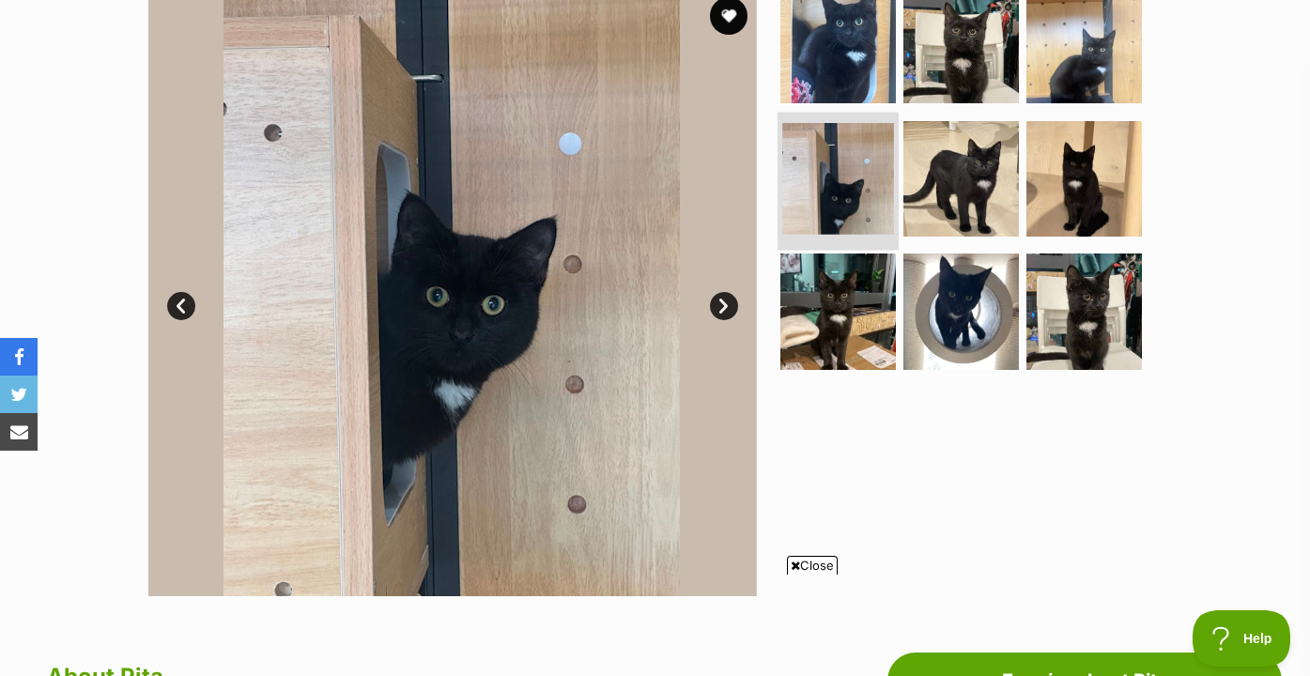
scroll to position [387, 0]
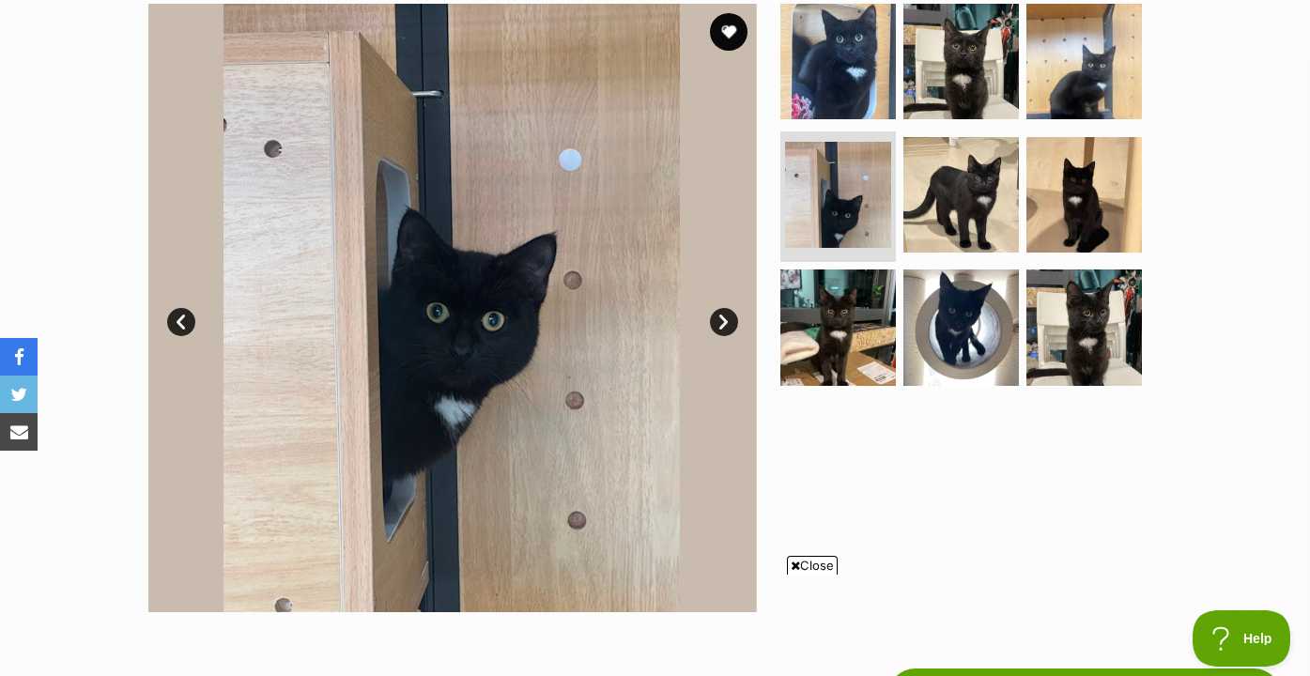
click at [872, 121] on ul at bounding box center [969, 201] width 385 height 394
click at [940, 186] on img at bounding box center [961, 193] width 121 height 121
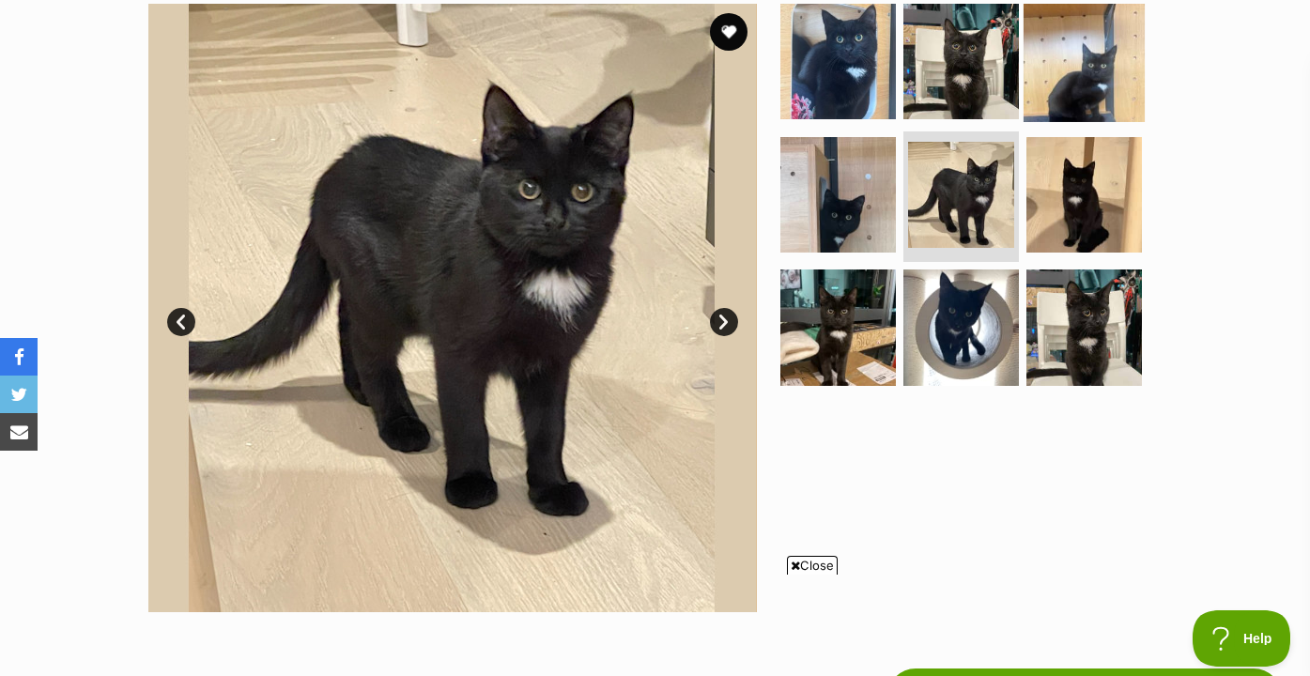
click at [1069, 86] on img at bounding box center [1084, 61] width 121 height 121
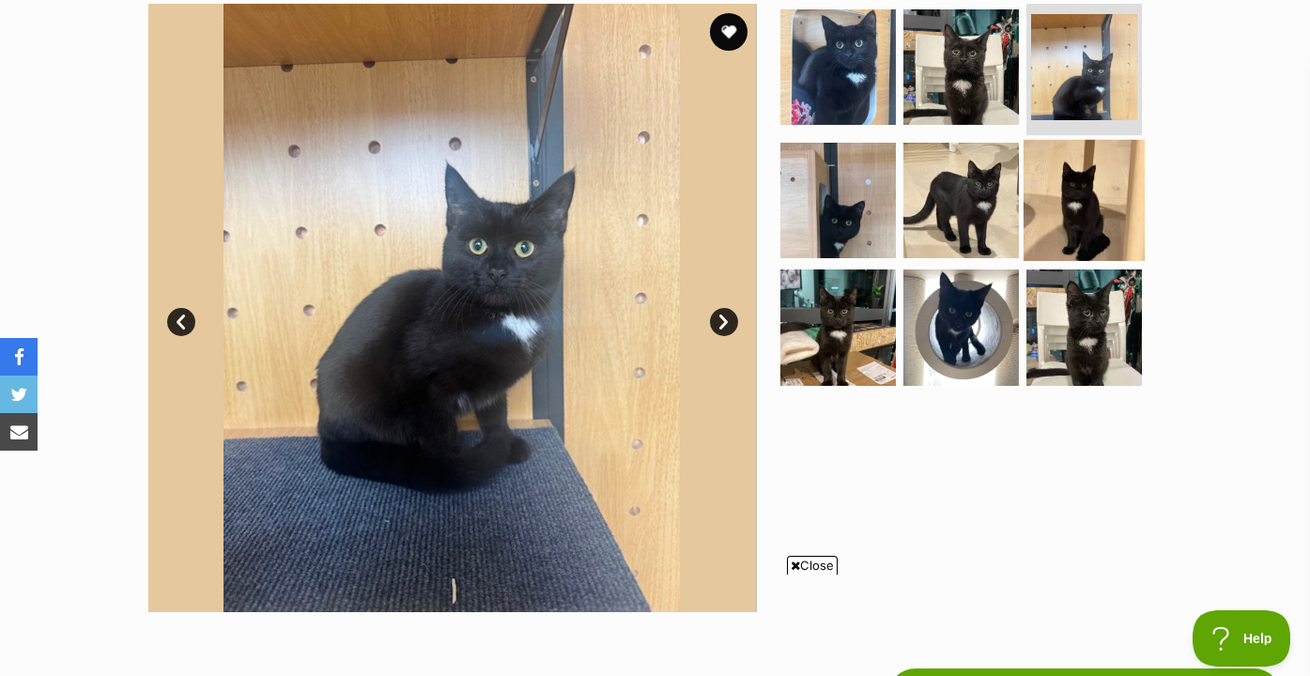
click at [1085, 200] on img at bounding box center [1084, 199] width 121 height 121
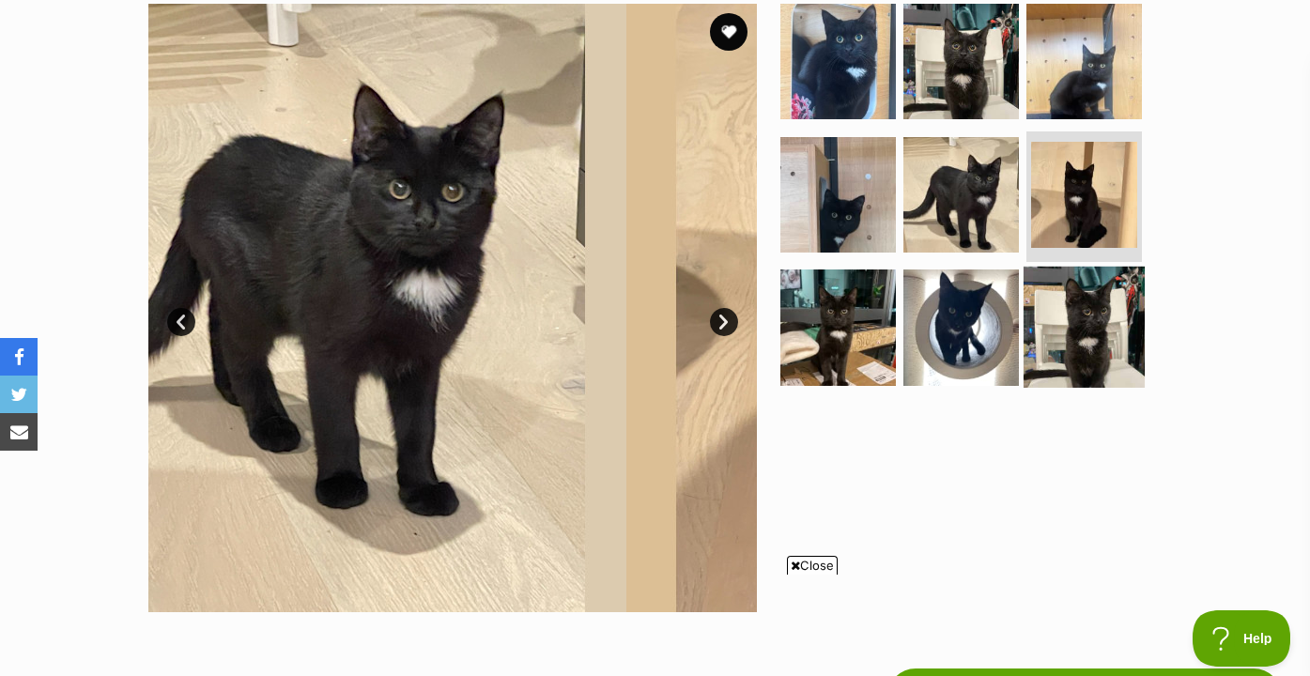
click at [1068, 316] on img at bounding box center [1084, 327] width 121 height 121
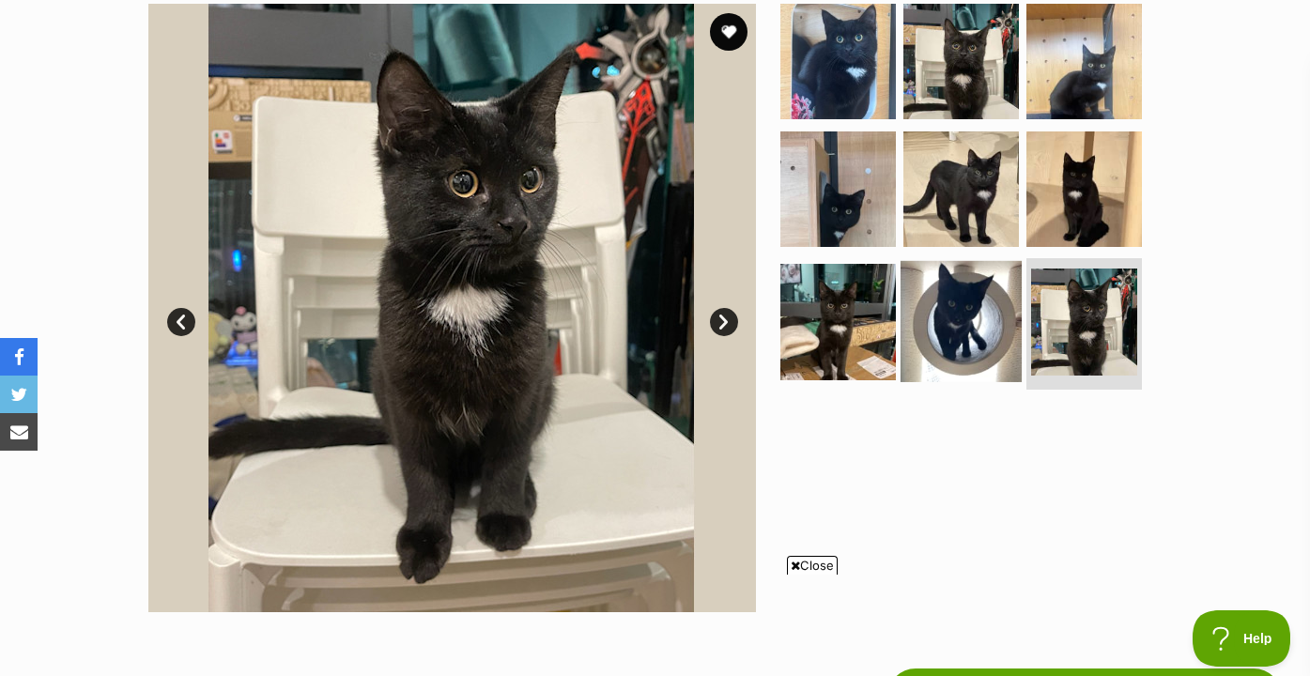
click at [989, 327] on img at bounding box center [961, 321] width 121 height 121
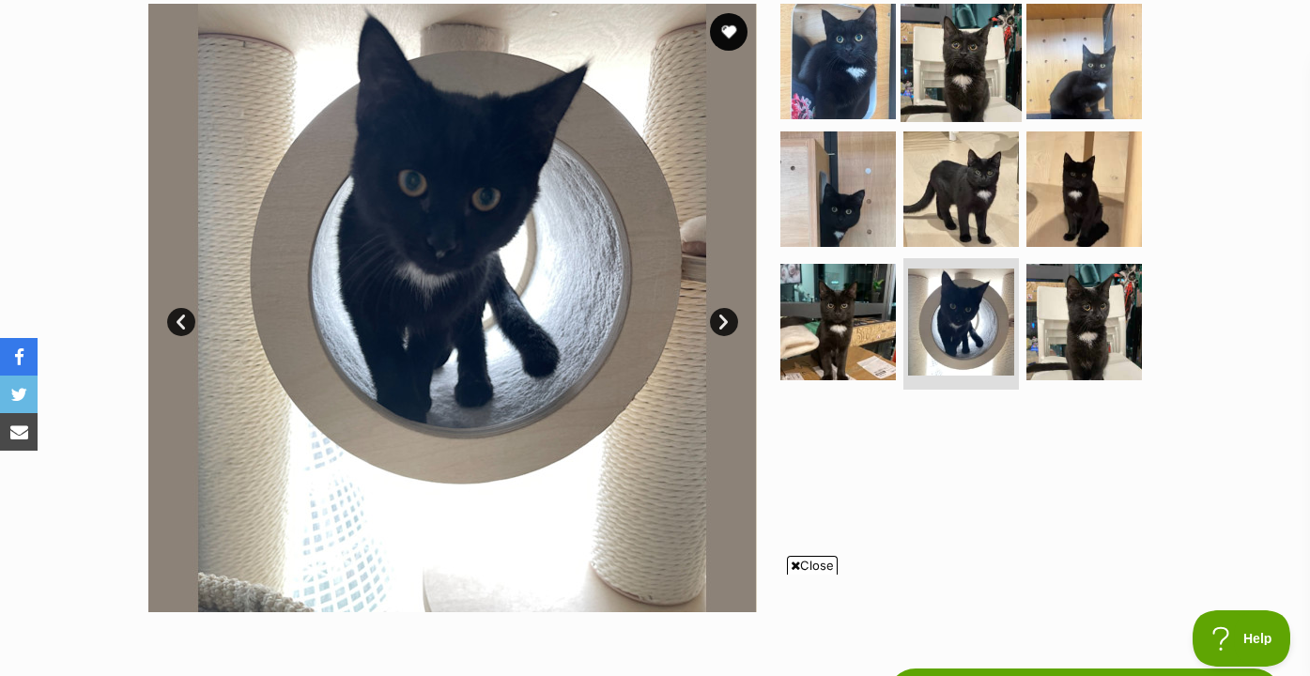
click at [952, 47] on img at bounding box center [961, 61] width 121 height 121
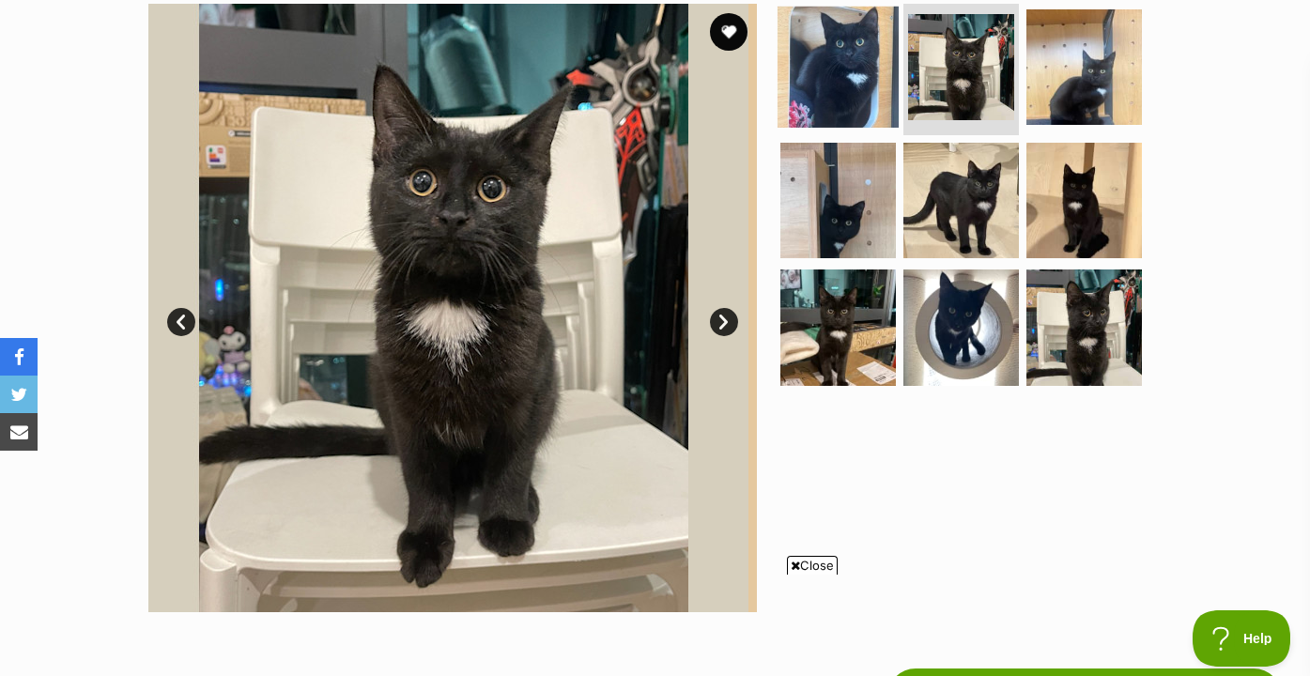
click at [861, 65] on img at bounding box center [838, 67] width 121 height 121
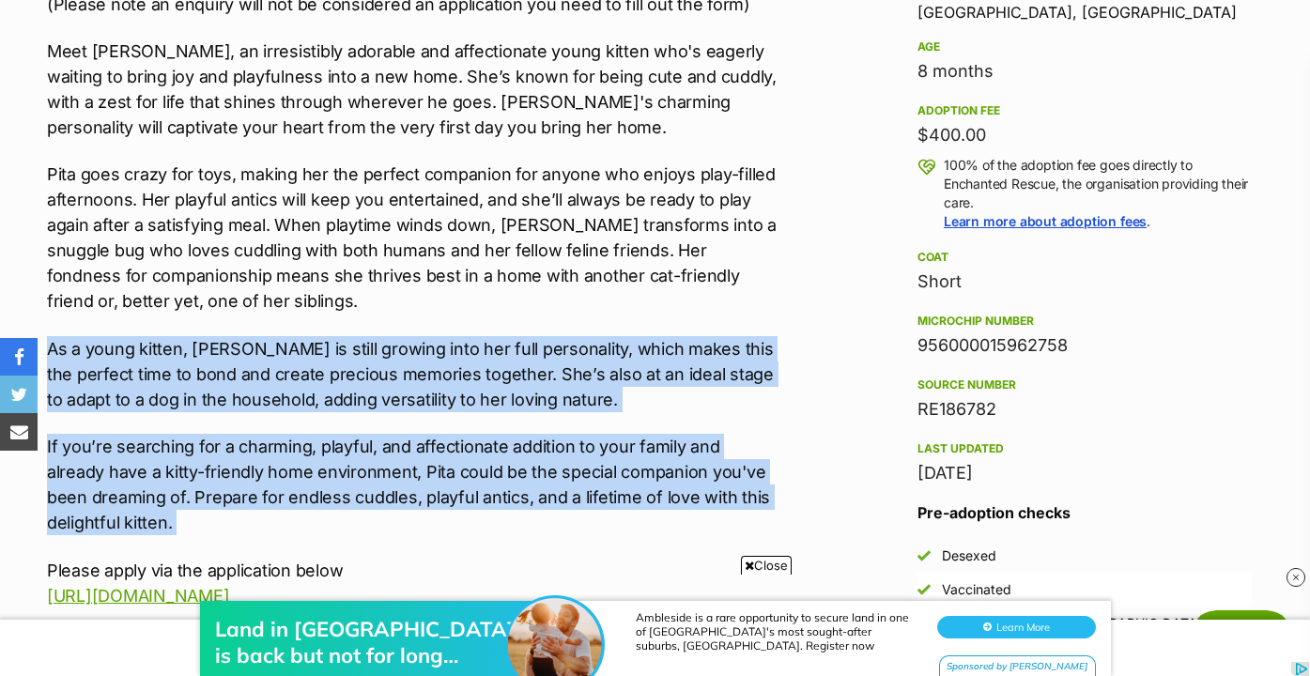
scroll to position [0, 0]
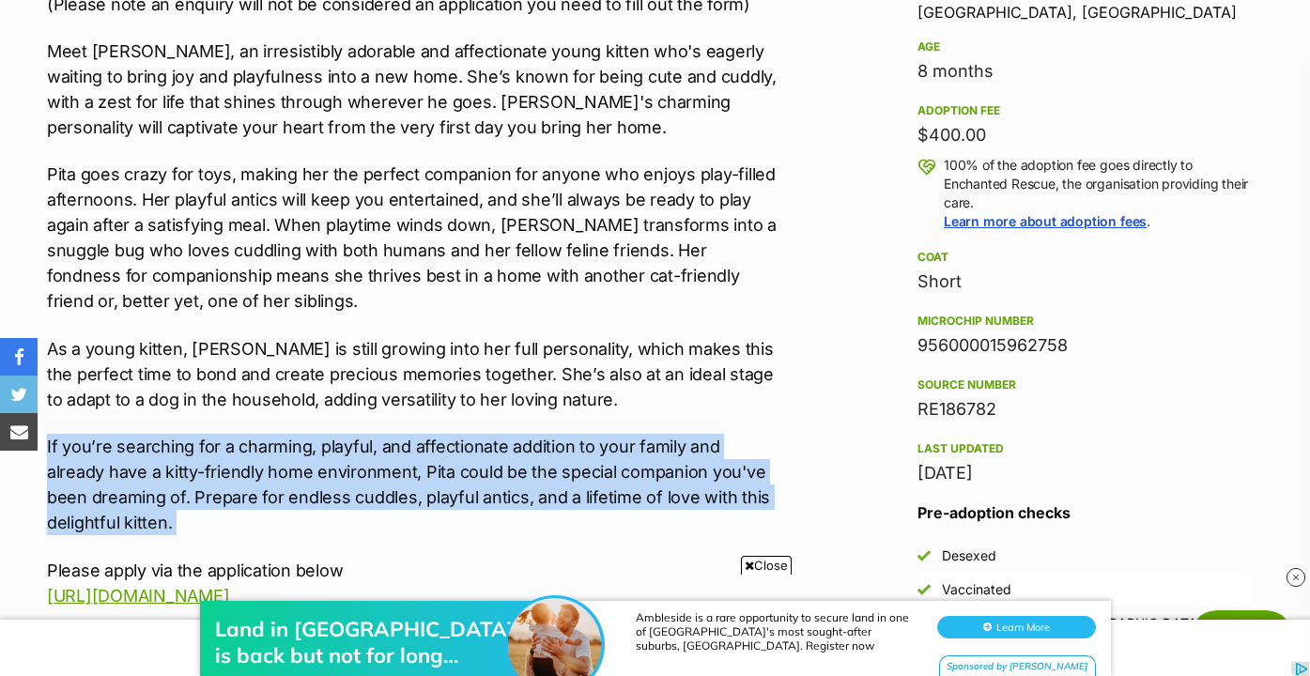
drag, startPoint x: 692, startPoint y: 535, endPoint x: 683, endPoint y: 414, distance: 121.5
click at [683, 414] on div "🐱 Must have another cat in the home 🐶 Young enough to adapt to a dog in the hom…" at bounding box center [414, 485] width 734 height 1278
drag, startPoint x: 634, startPoint y: 517, endPoint x: 634, endPoint y: 422, distance: 94.9
click at [634, 422] on div "🐱 Must have another cat in the home 🐶 Young enough to adapt to a dog in the hom…" at bounding box center [414, 485] width 734 height 1278
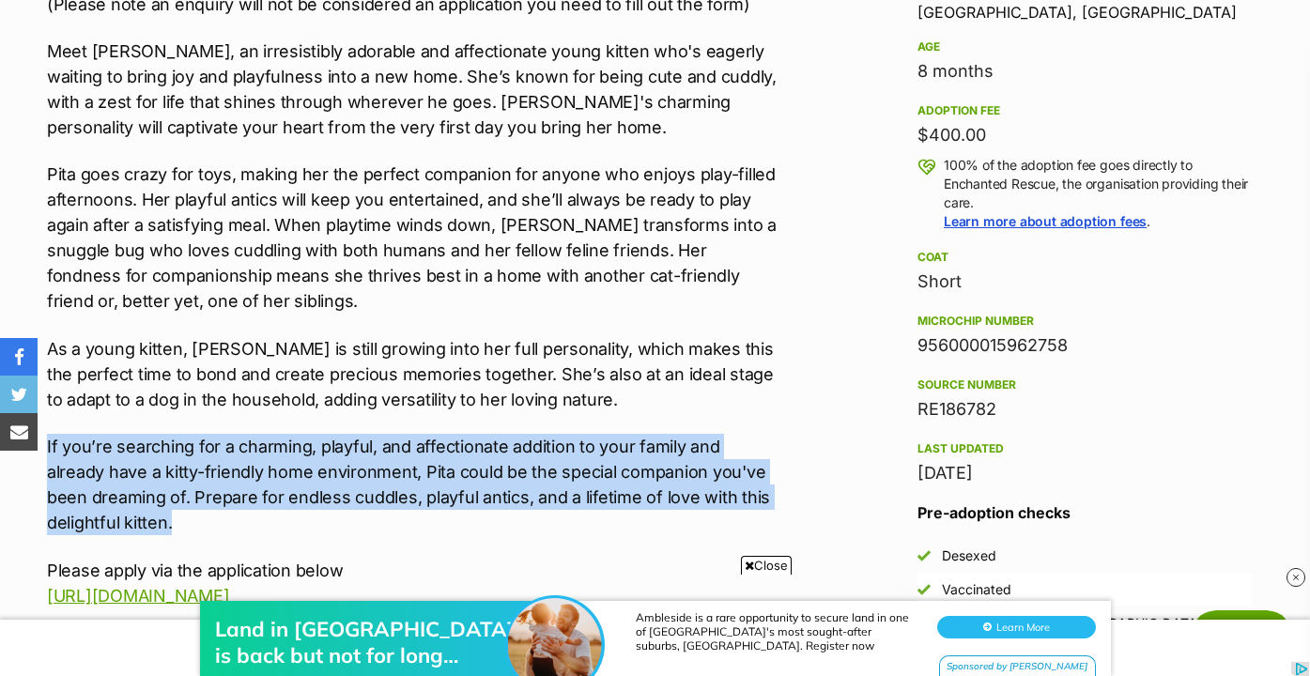
click at [634, 422] on div "🐱 Must have another cat in the home 🐶 Young enough to adapt to a dog in the hom…" at bounding box center [414, 485] width 734 height 1278
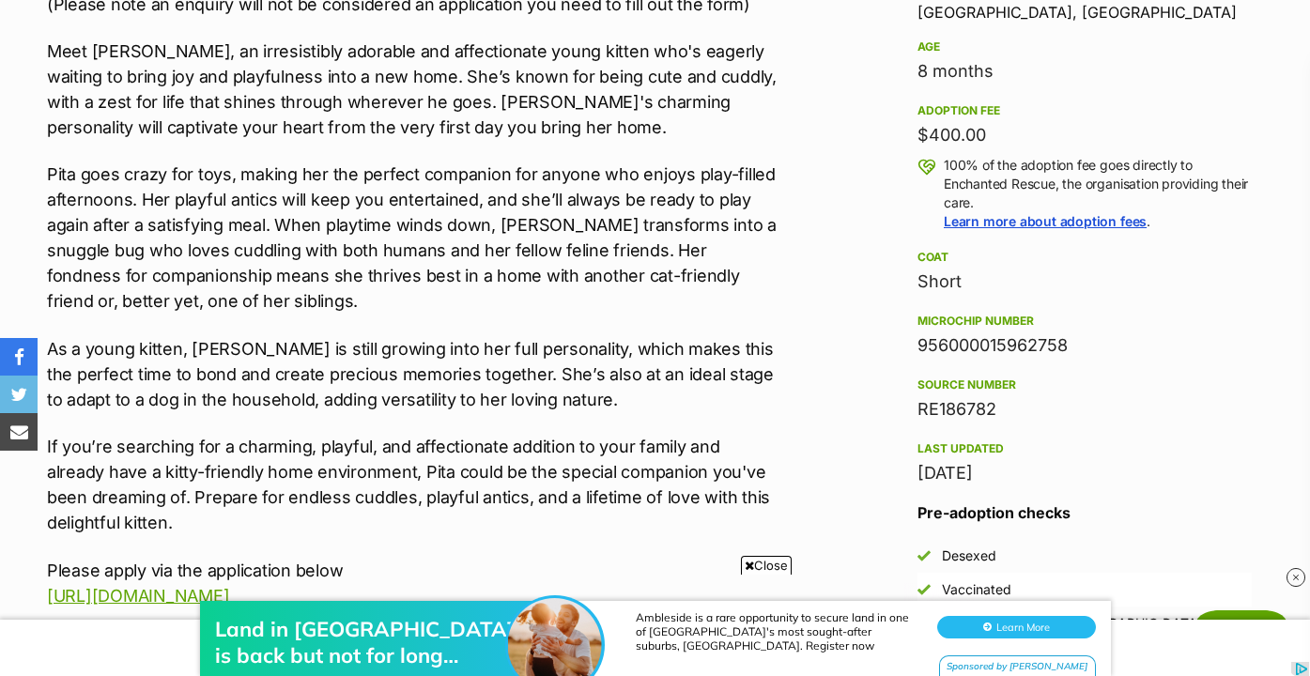
scroll to position [1469, 0]
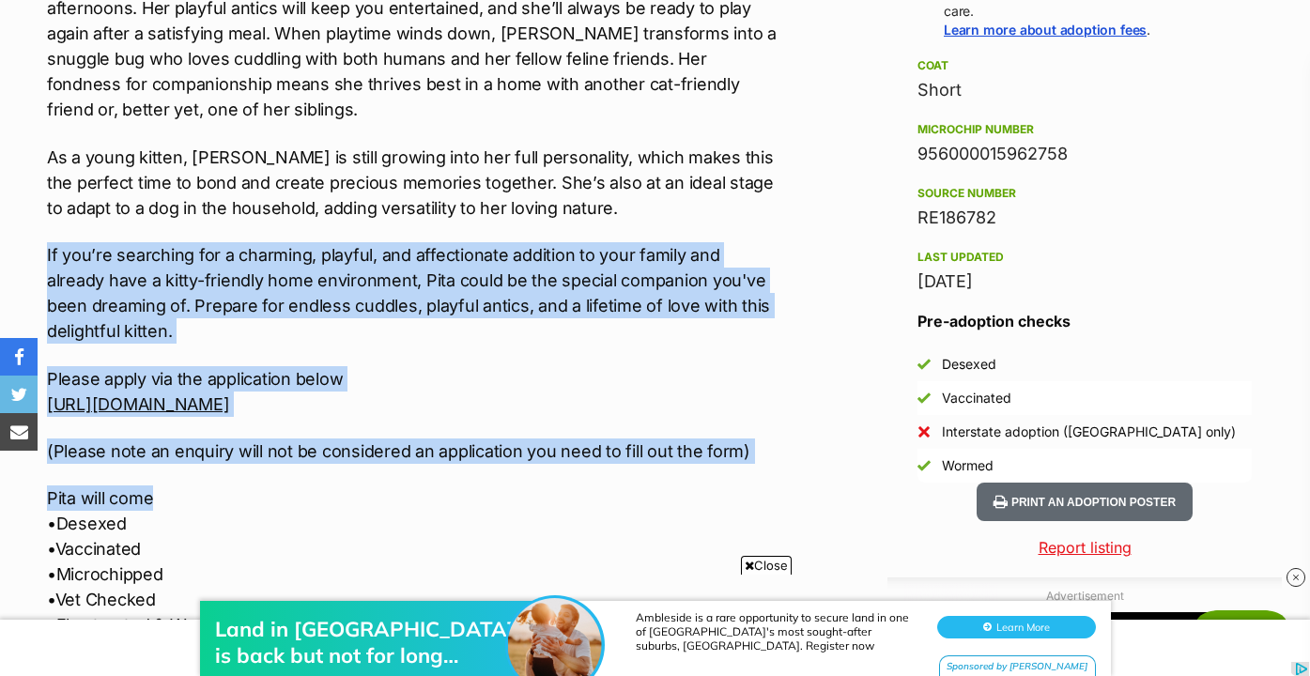
drag, startPoint x: 609, startPoint y: 496, endPoint x: 610, endPoint y: 229, distance: 266.7
click at [610, 229] on div "🐱 Must have another cat in the home 🐶 Young enough to adapt to a dog in the hom…" at bounding box center [414, 293] width 734 height 1278
drag, startPoint x: 610, startPoint y: 229, endPoint x: 610, endPoint y: 461, distance: 232.0
click at [610, 461] on div "🐱 Must have another cat in the home 🐶 Young enough to adapt to a dog in the hom…" at bounding box center [414, 293] width 734 height 1278
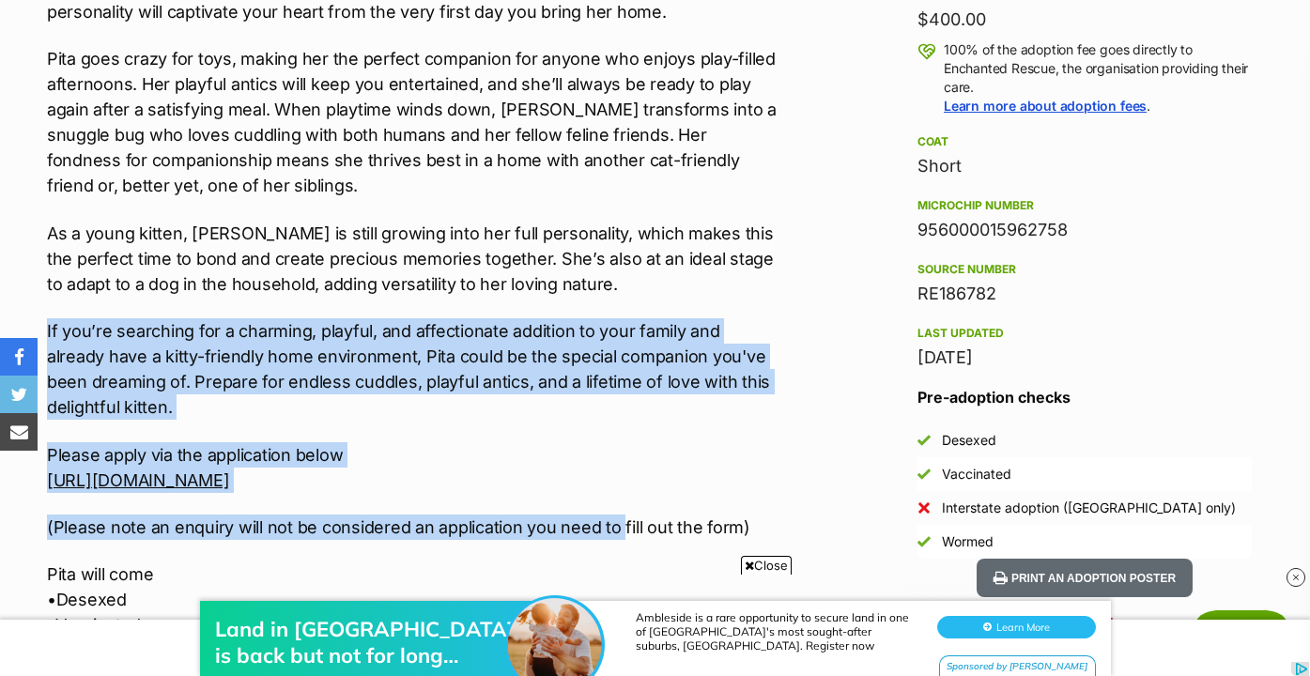
click at [610, 432] on div "🐱 Must have another cat in the home 🐶 Young enough to adapt to a dog in the hom…" at bounding box center [414, 369] width 734 height 1278
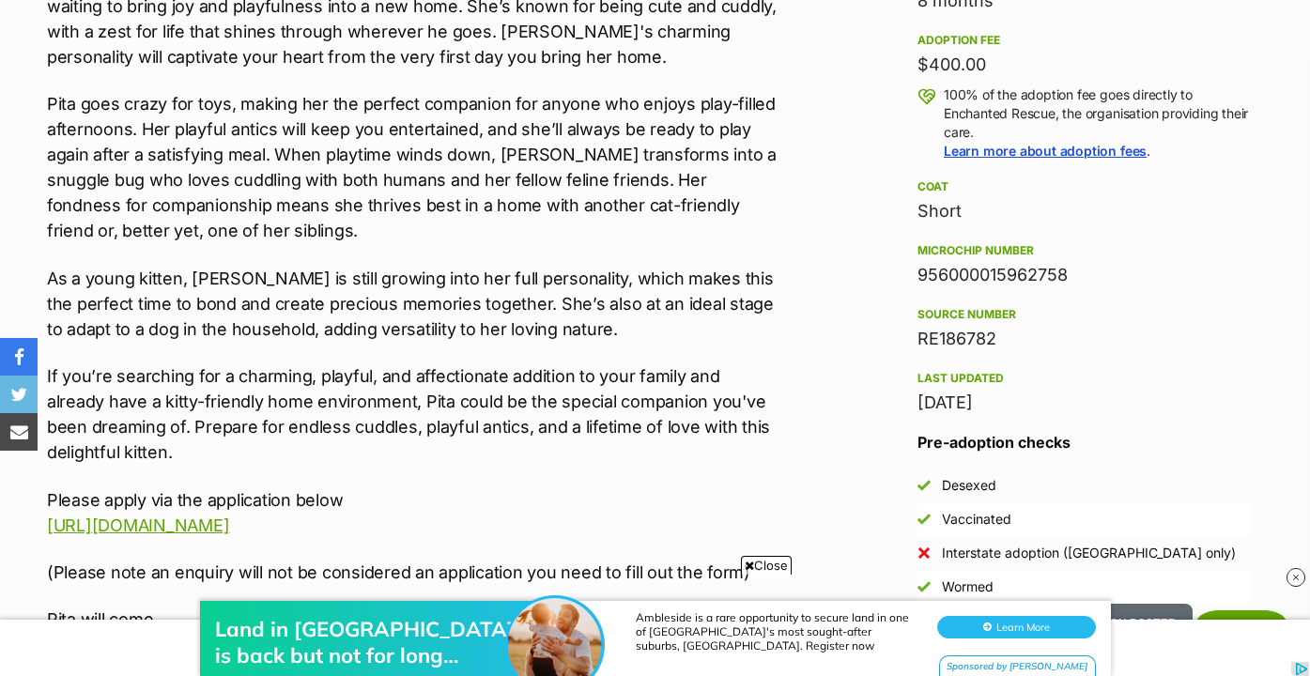
scroll to position [1335, 0]
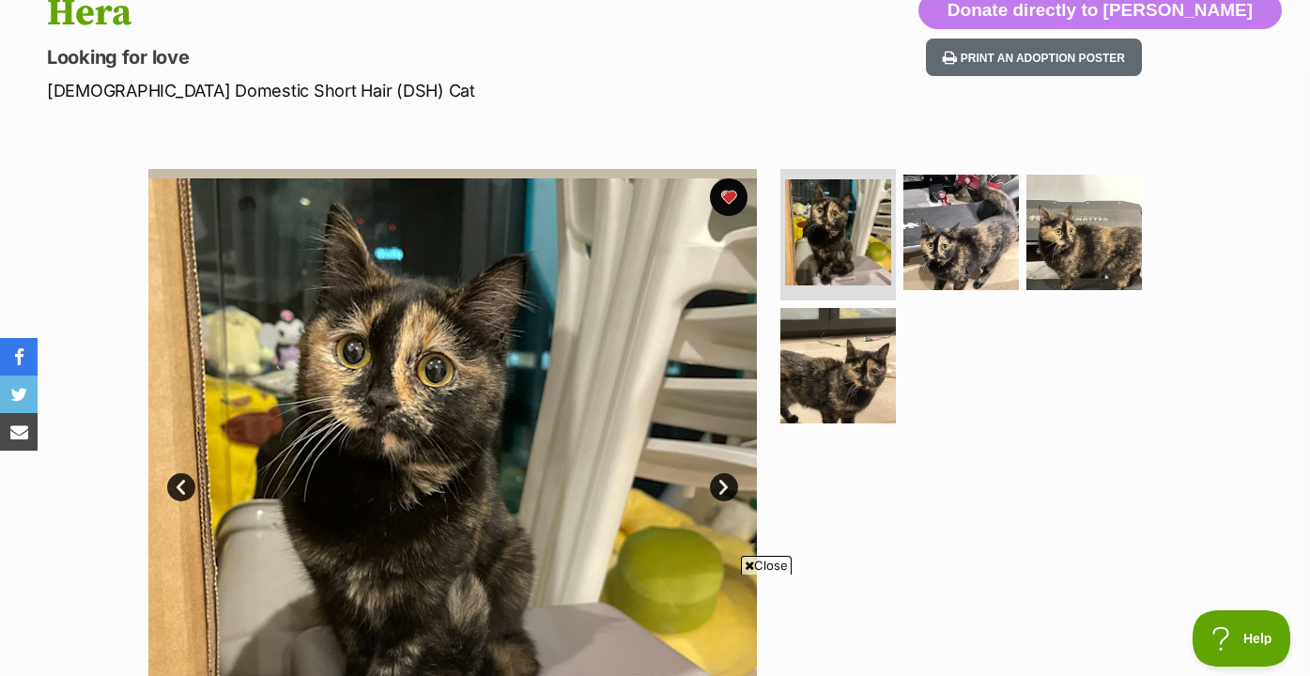
scroll to position [135, 0]
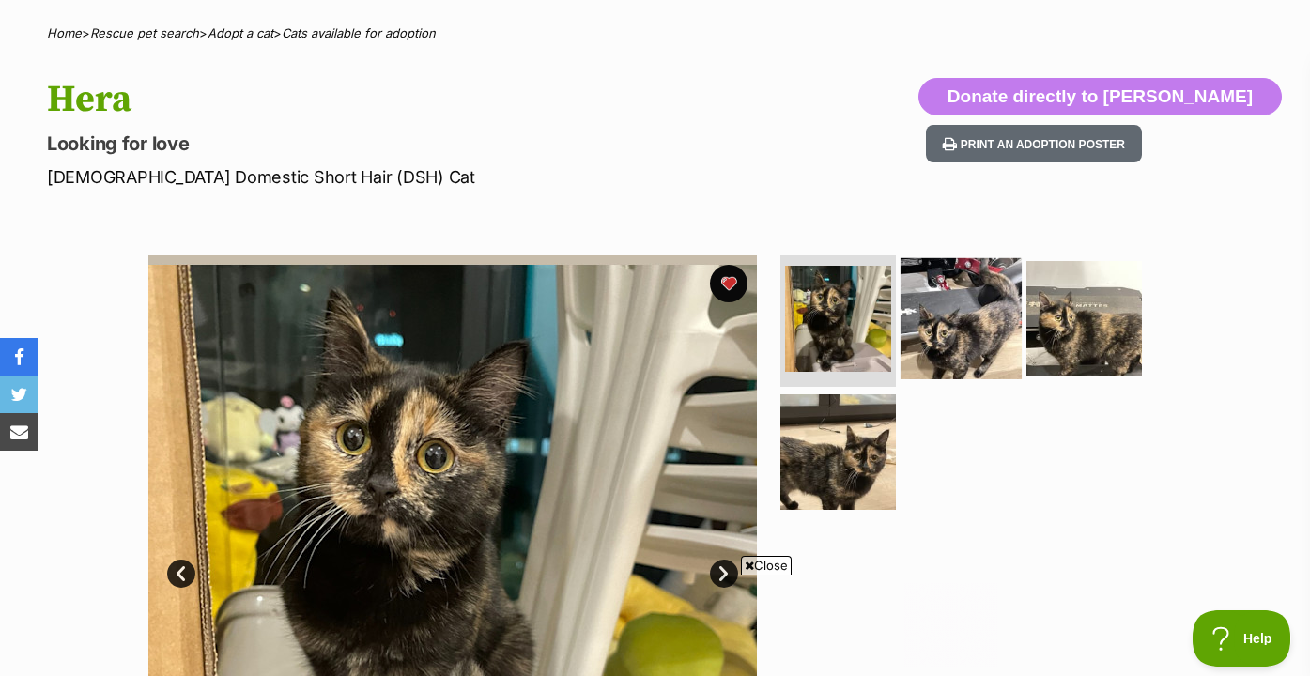
click at [980, 341] on img at bounding box center [961, 318] width 121 height 121
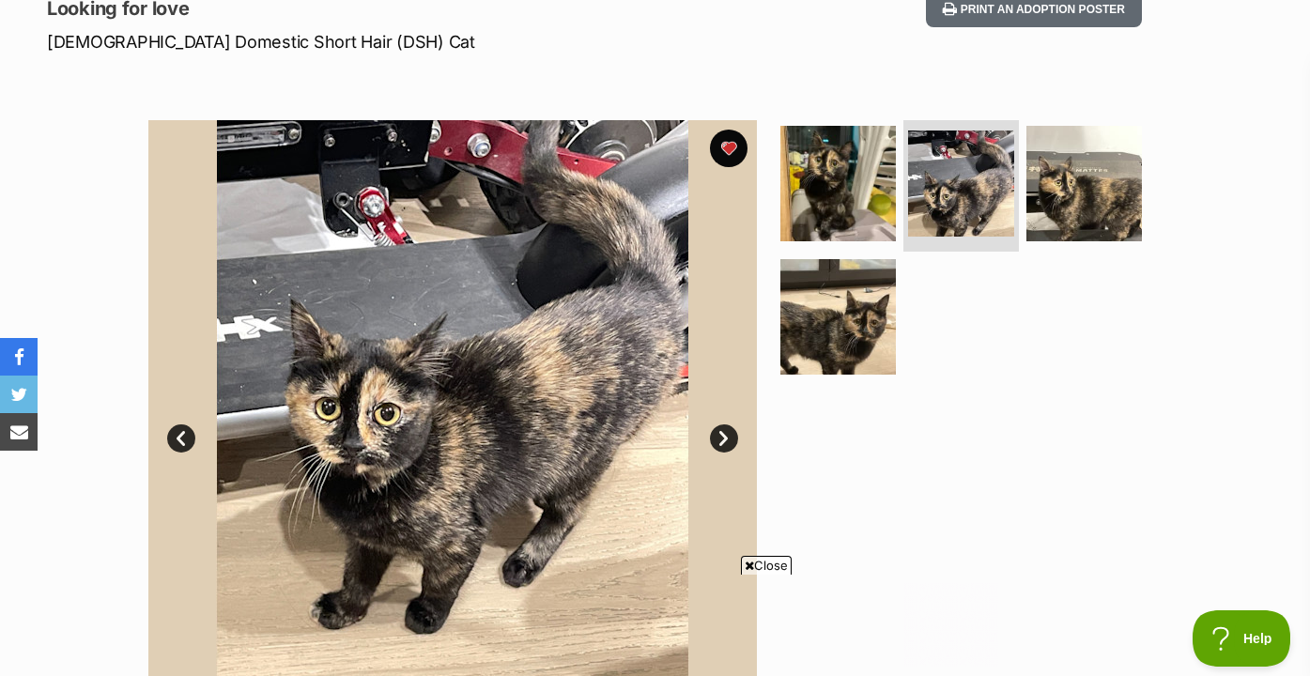
scroll to position [283, 0]
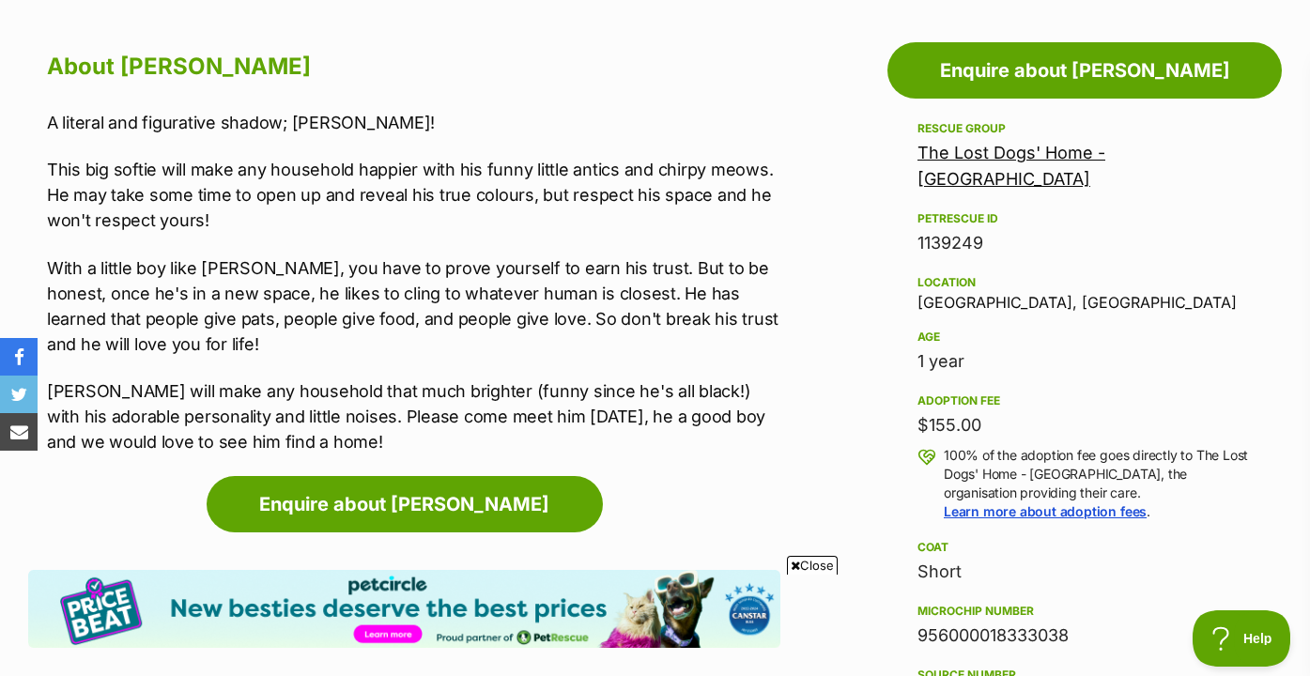
drag, startPoint x: 769, startPoint y: 403, endPoint x: 772, endPoint y: 216, distance: 186.9
click at [772, 217] on div "A literal and figurative shadow; Young Pete! This big softie will make any hous…" at bounding box center [414, 282] width 734 height 345
click at [772, 216] on p "This big softie will make any household happier with his funny little antics an…" at bounding box center [414, 195] width 734 height 76
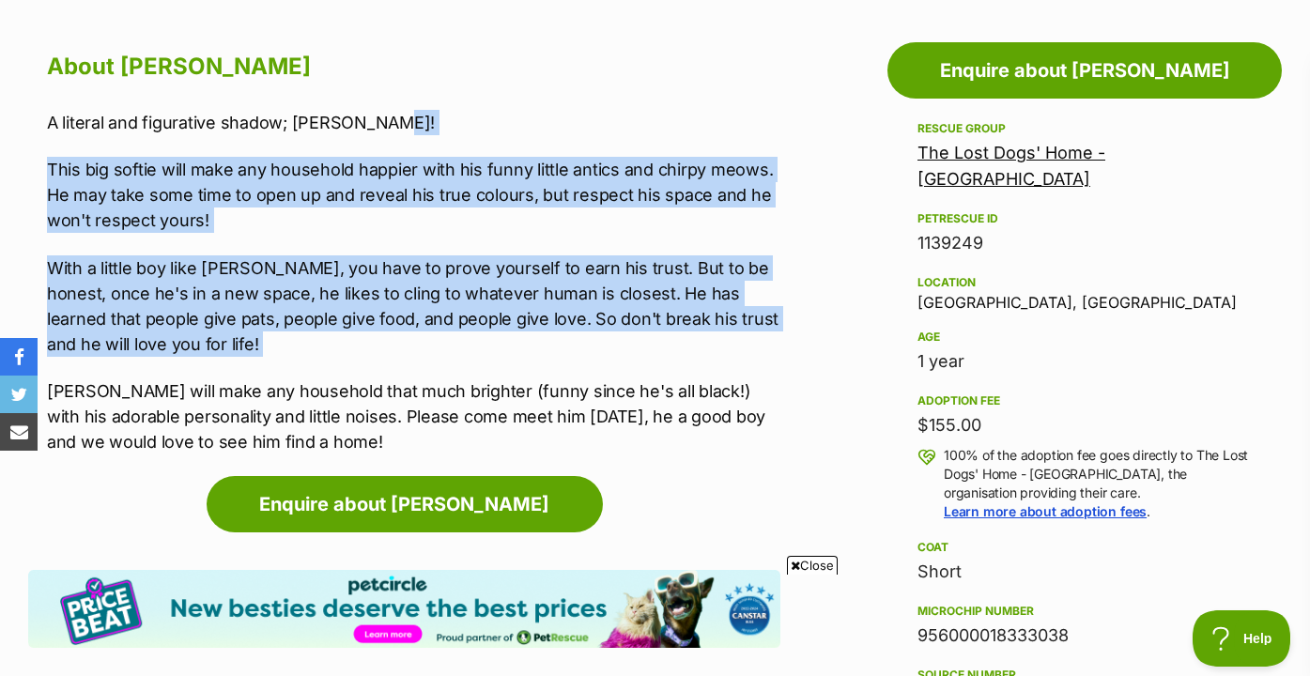
drag, startPoint x: 775, startPoint y: 113, endPoint x: 769, endPoint y: 361, distance: 248.0
click at [769, 361] on div "A literal and figurative shadow; Young Pete! This big softie will make any hous…" at bounding box center [414, 282] width 734 height 345
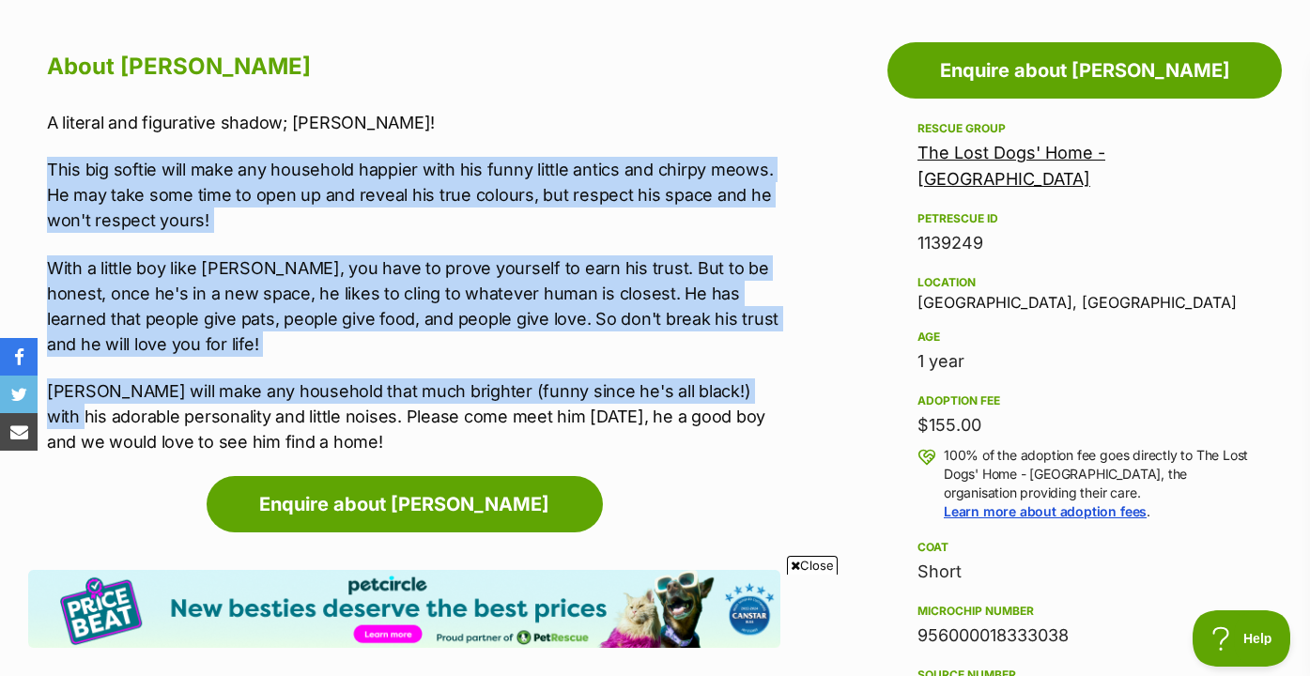
drag, startPoint x: 769, startPoint y: 382, endPoint x: 788, endPoint y: 150, distance: 232.7
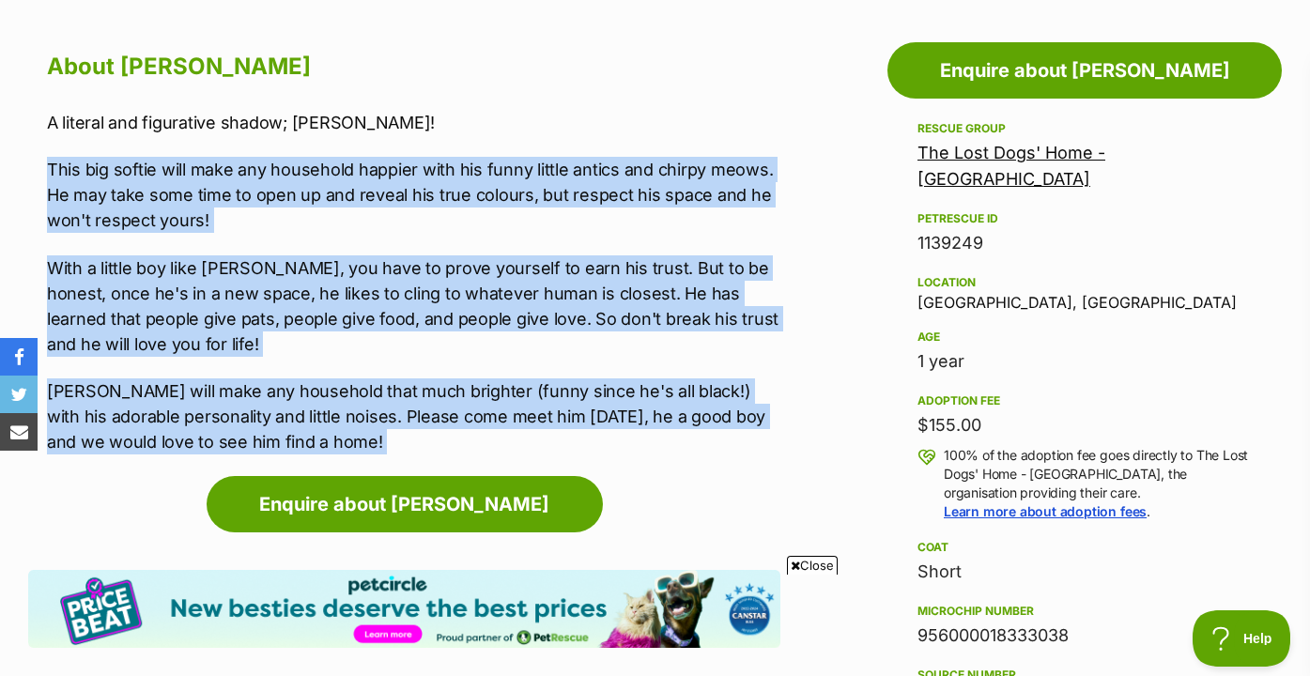
drag, startPoint x: 787, startPoint y: 150, endPoint x: 772, endPoint y: 443, distance: 293.4
click at [772, 443] on p "Young Pete will make any household that much brighter (funny since he's all bla…" at bounding box center [414, 417] width 734 height 76
drag, startPoint x: 771, startPoint y: 460, endPoint x: 785, endPoint y: 135, distance: 325.3
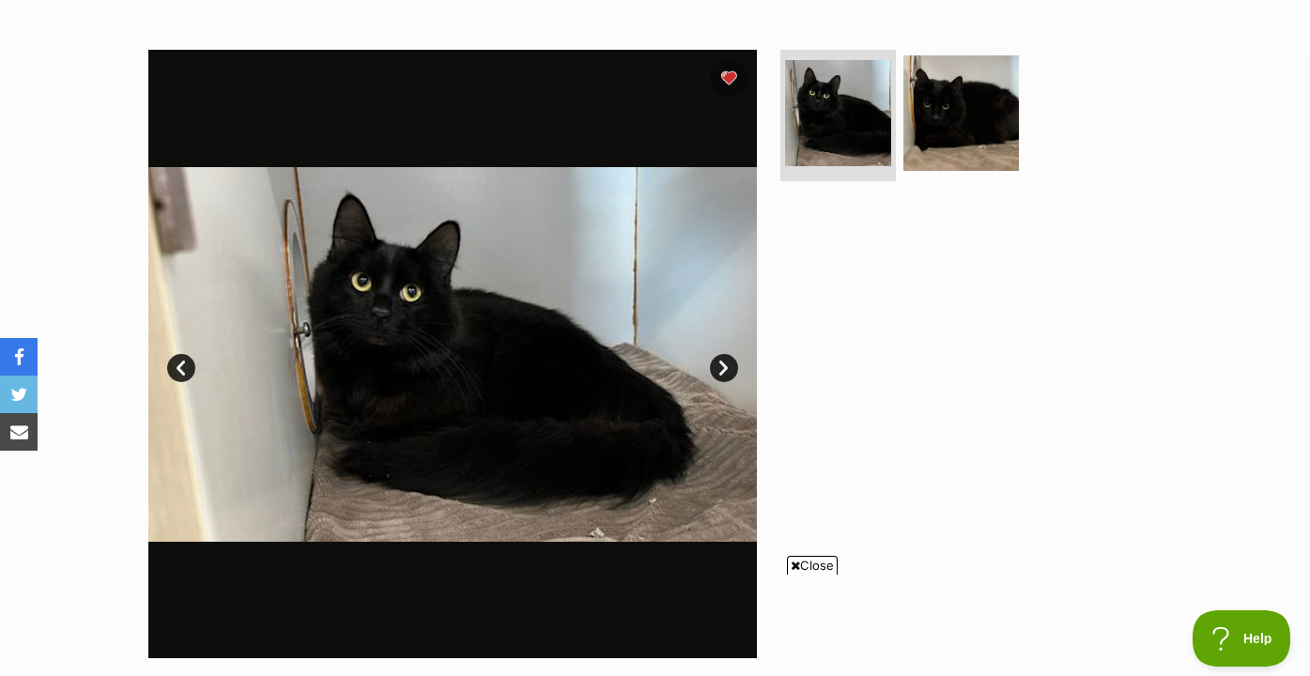
scroll to position [331, 0]
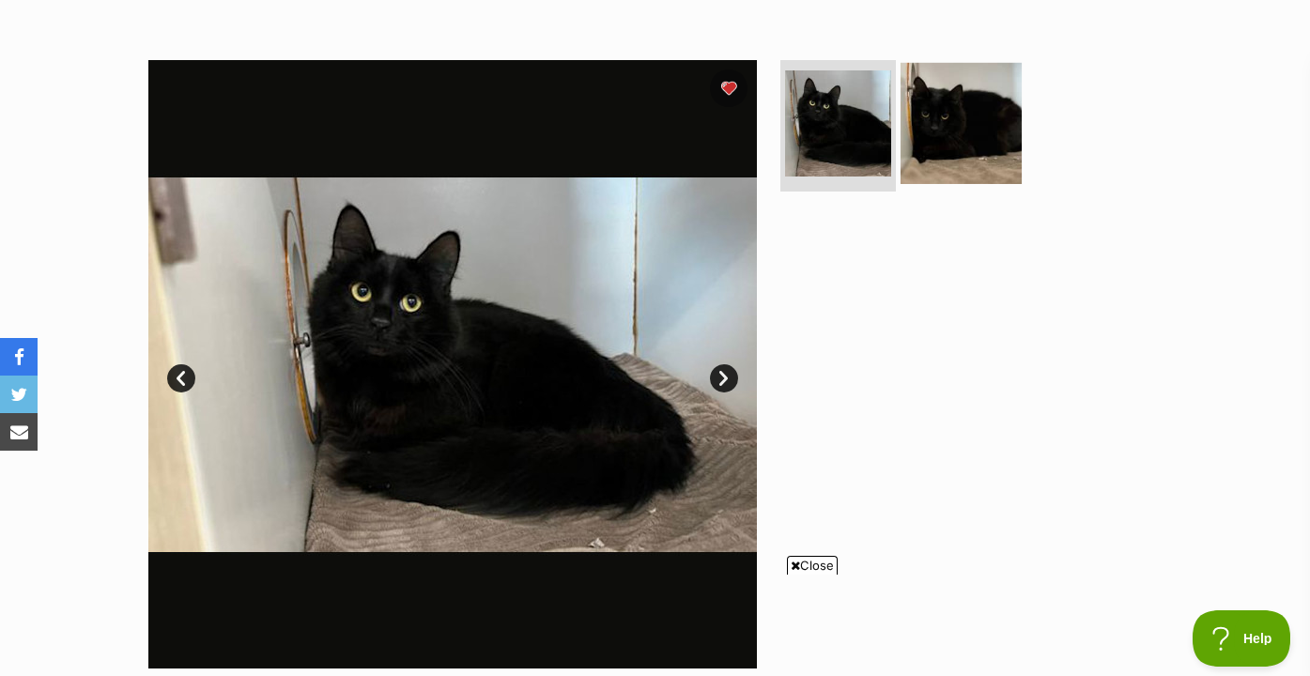
click at [920, 144] on img at bounding box center [961, 123] width 121 height 121
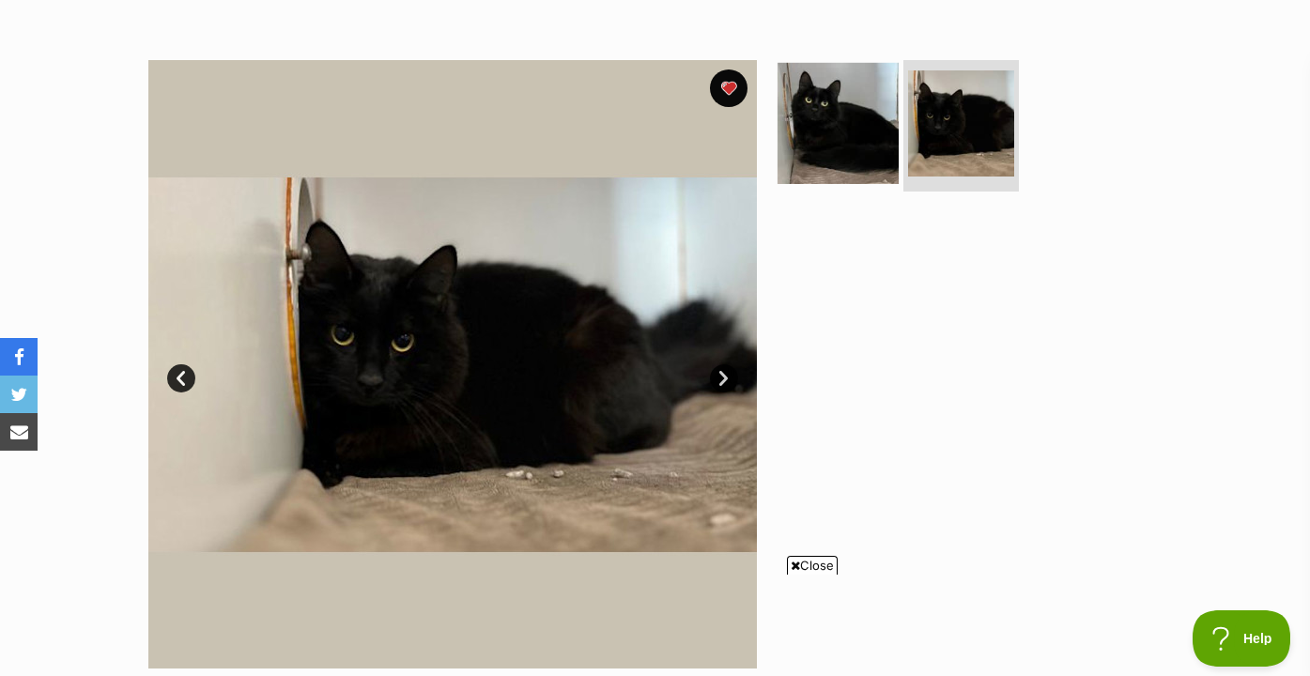
click at [866, 138] on img at bounding box center [838, 123] width 121 height 121
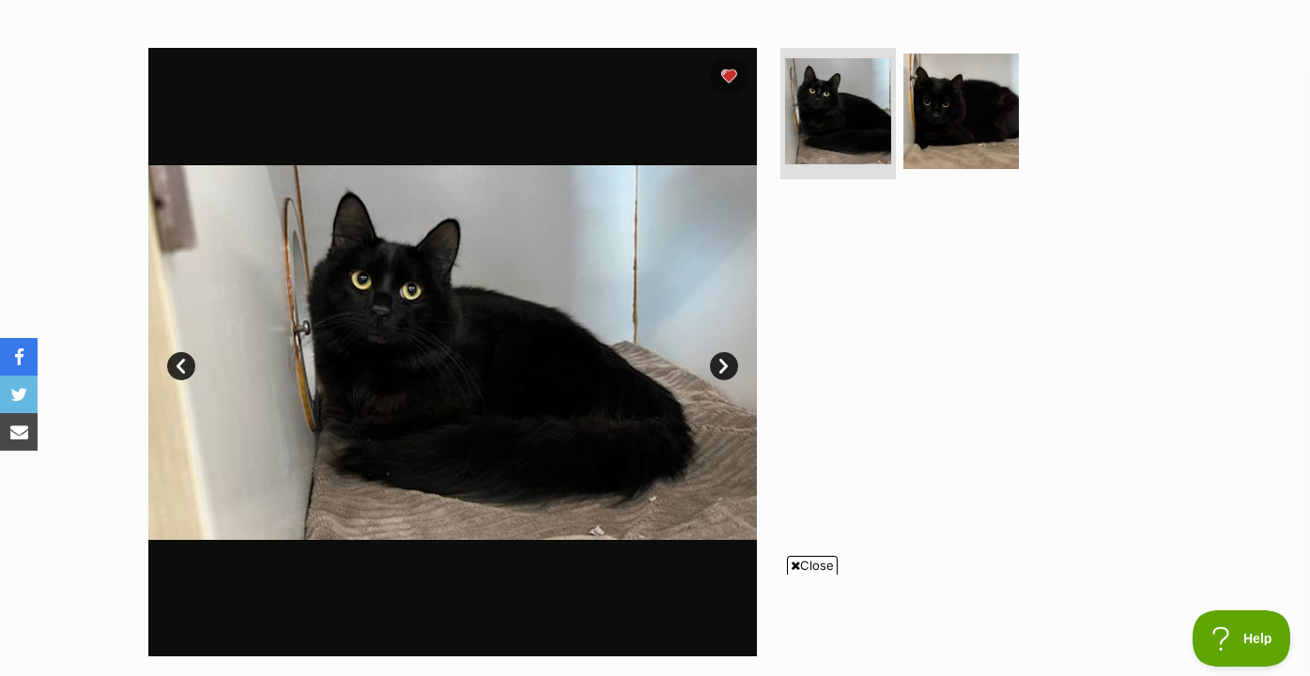
scroll to position [341, 0]
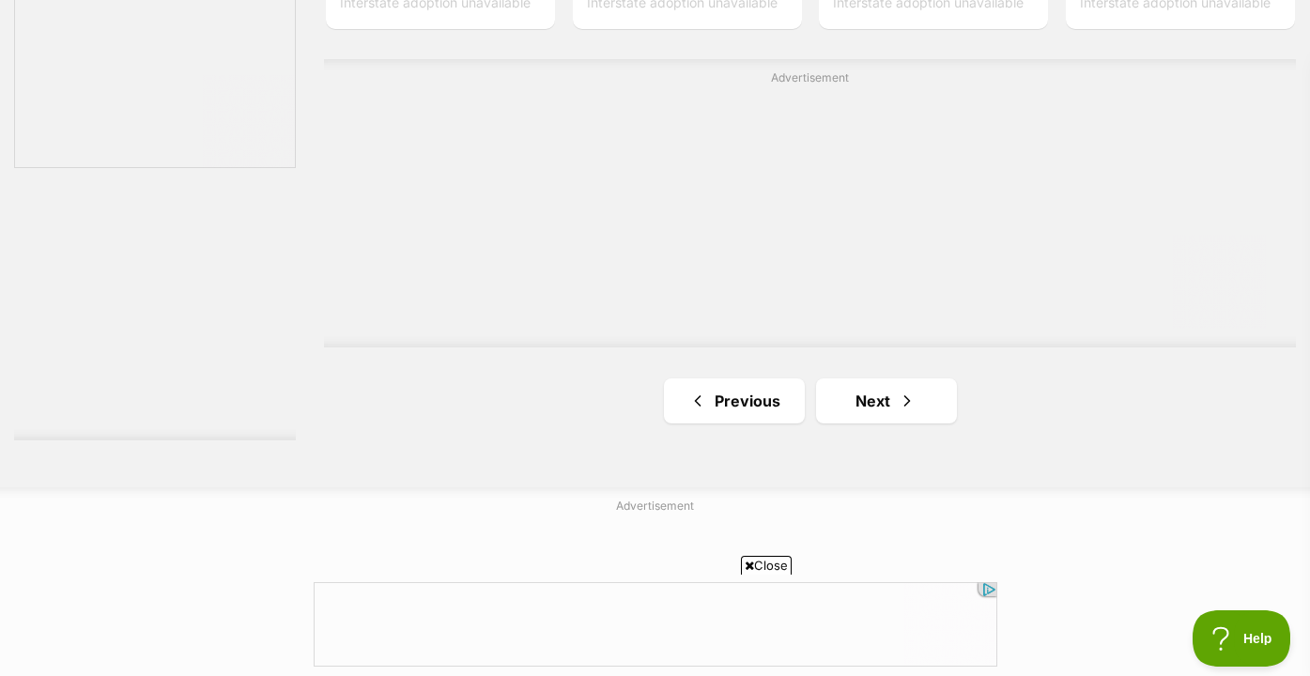
scroll to position [3460, 0]
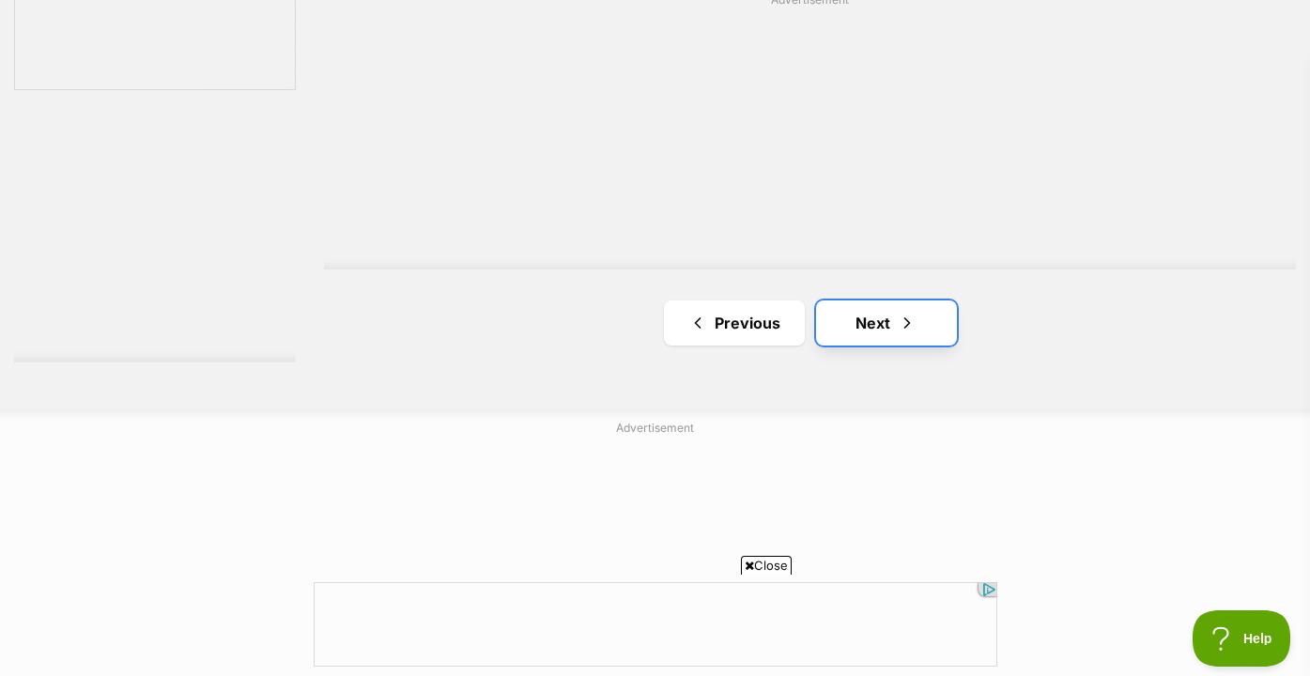
click at [849, 326] on link "Next" at bounding box center [886, 323] width 141 height 45
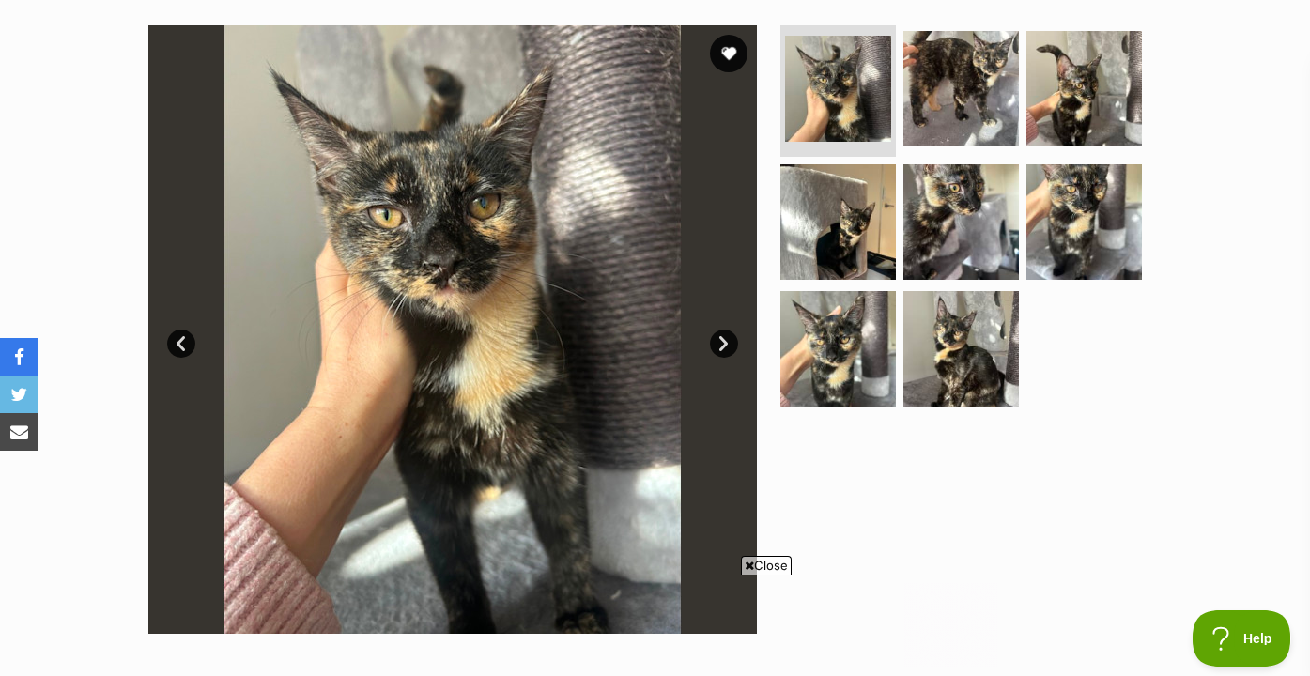
scroll to position [396, 0]
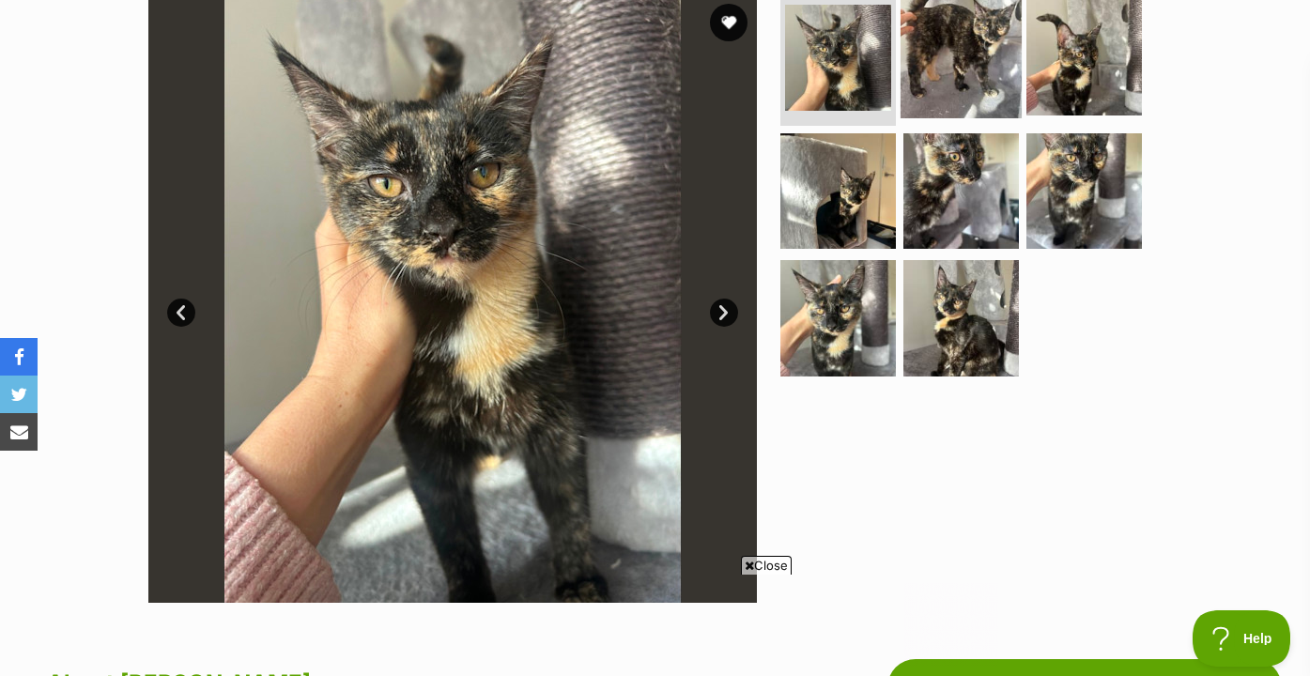
click at [946, 39] on img at bounding box center [961, 57] width 121 height 121
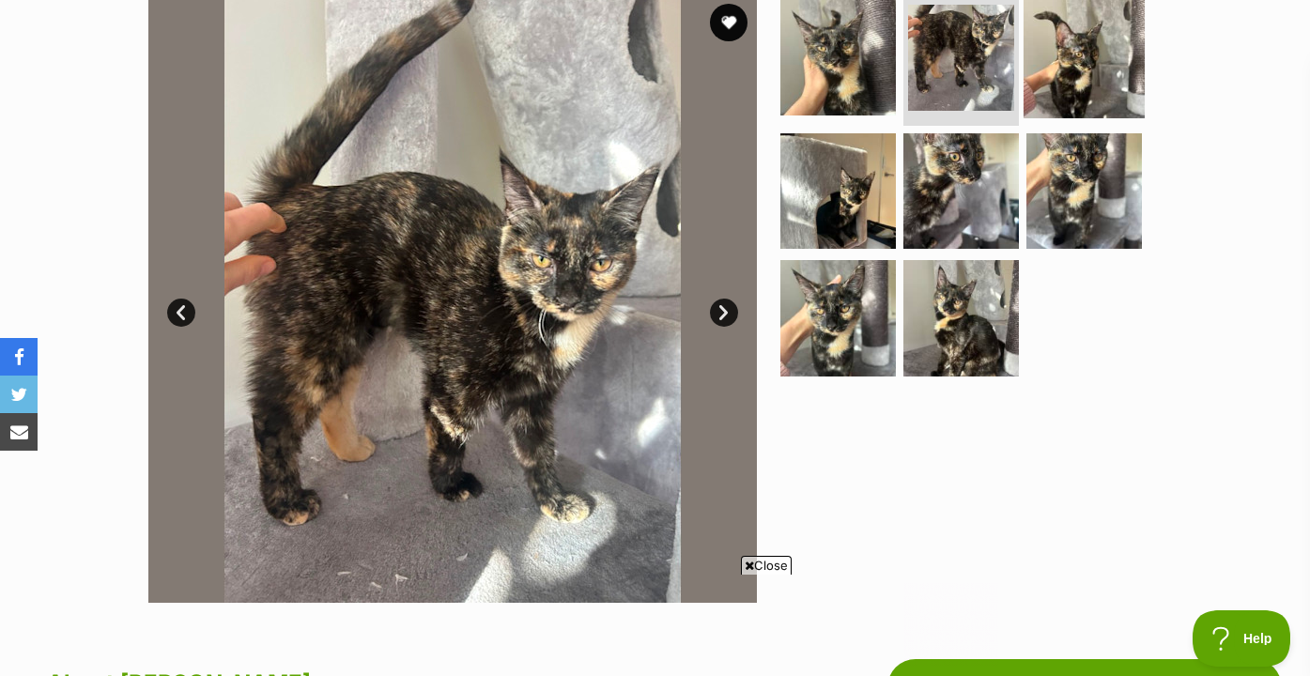
scroll to position [953, 0]
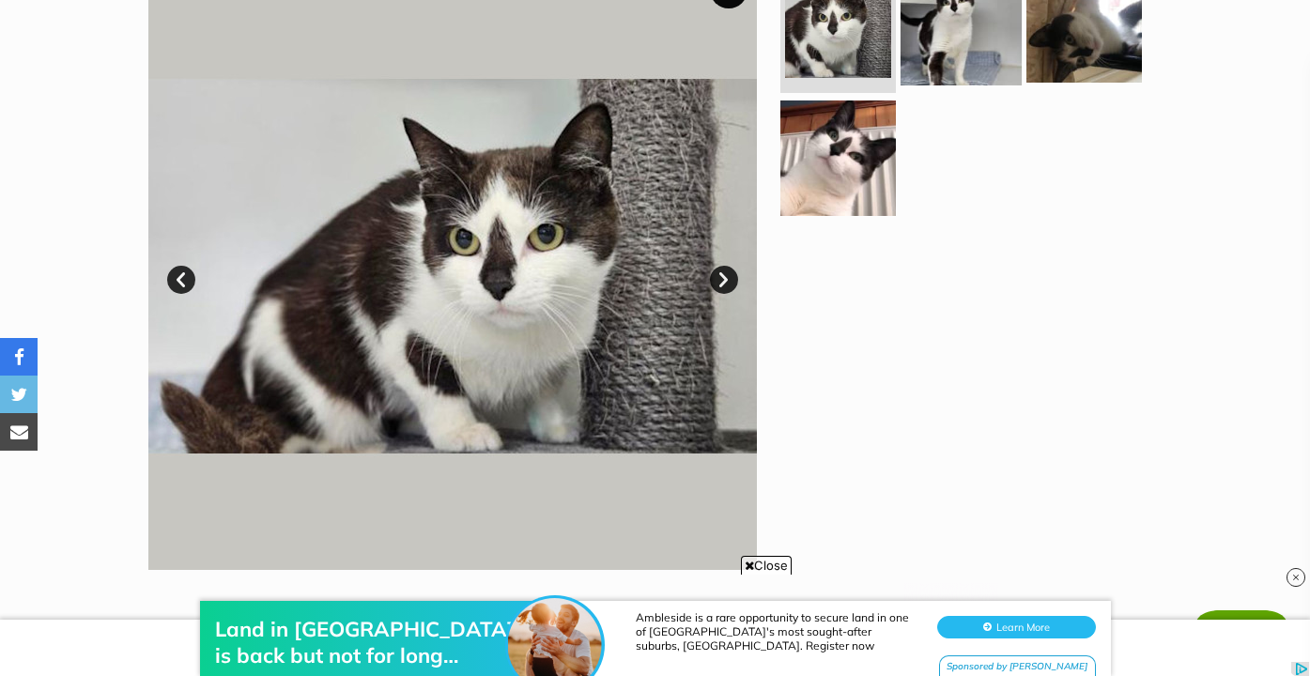
click at [931, 61] on img at bounding box center [961, 24] width 121 height 121
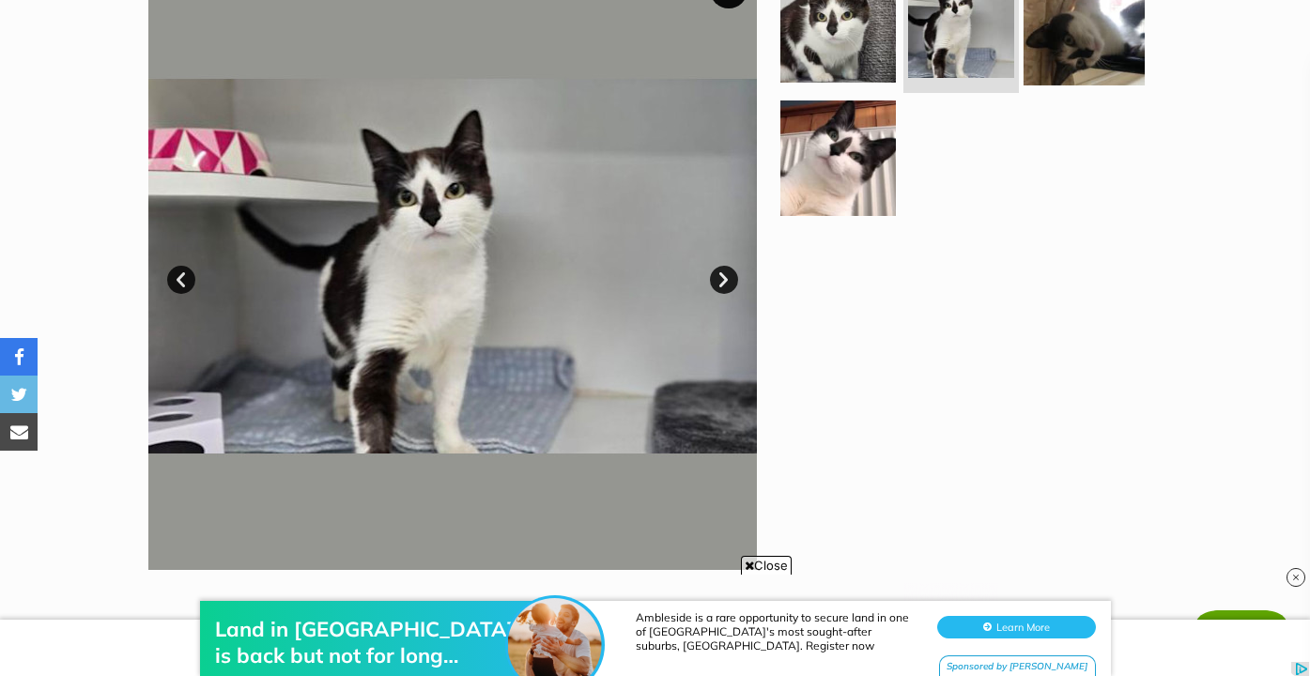
click at [1061, 61] on img at bounding box center [1084, 24] width 121 height 121
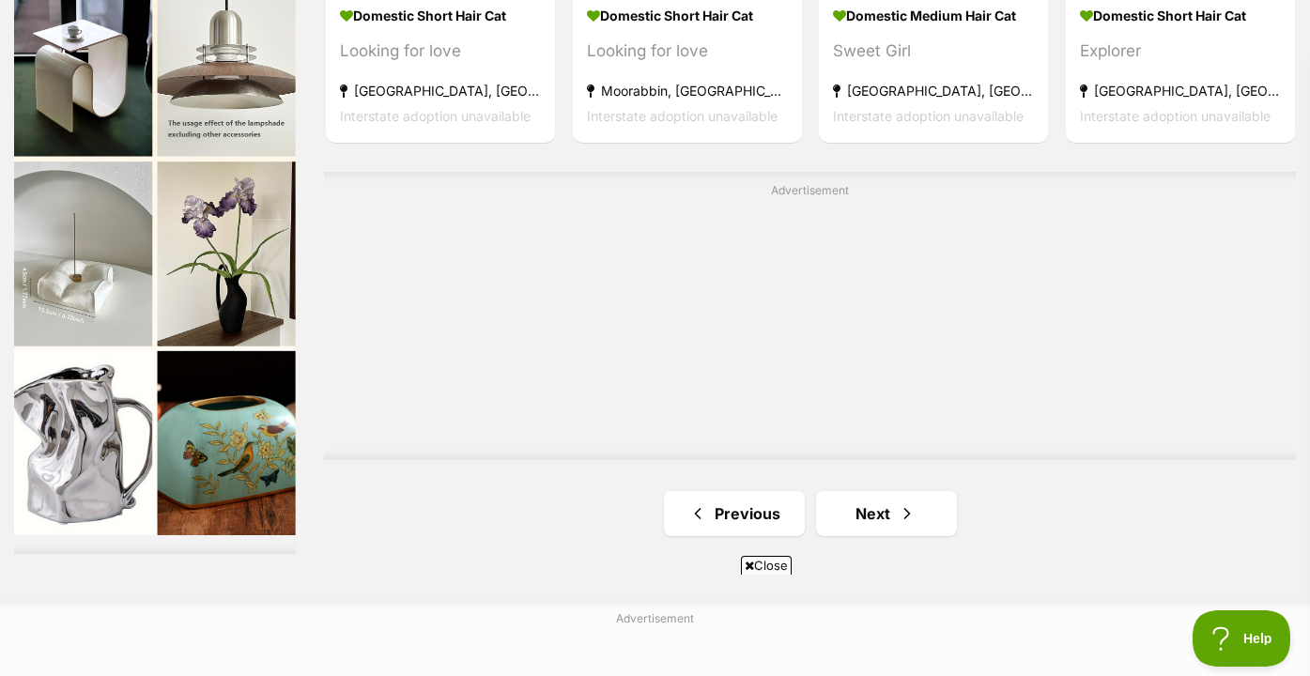
scroll to position [3156, 0]
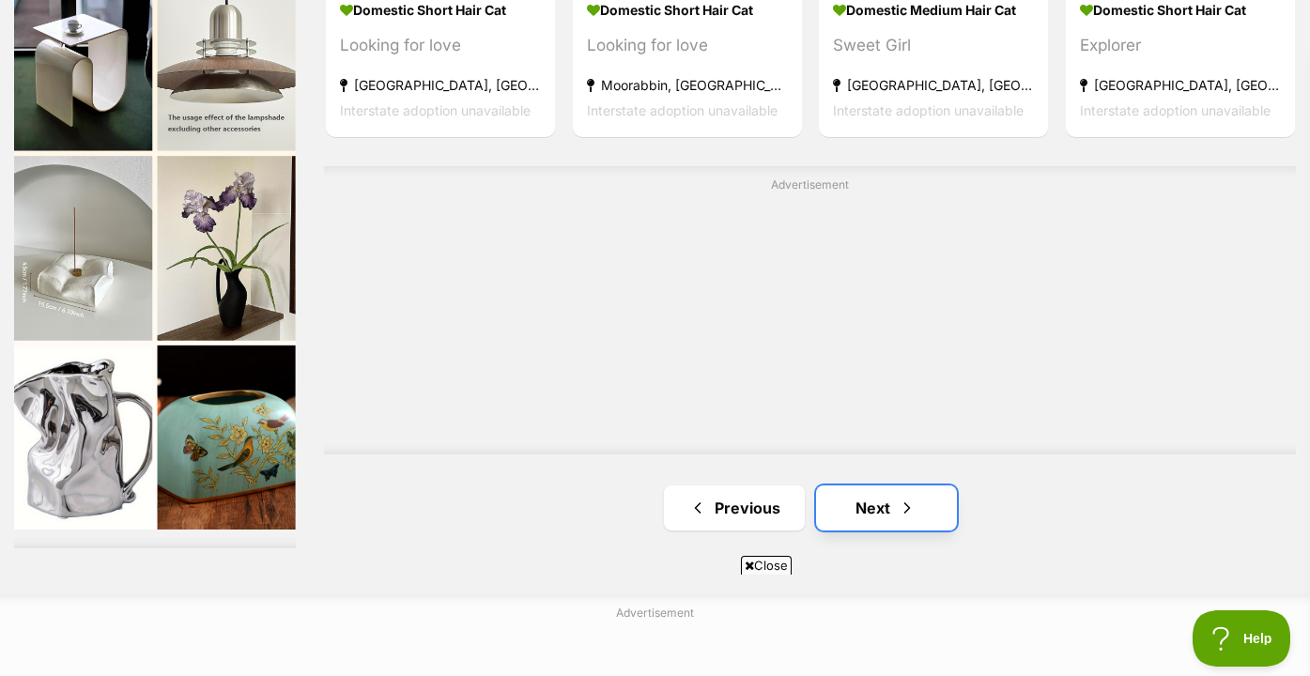
click at [854, 493] on link "Next" at bounding box center [886, 508] width 141 height 45
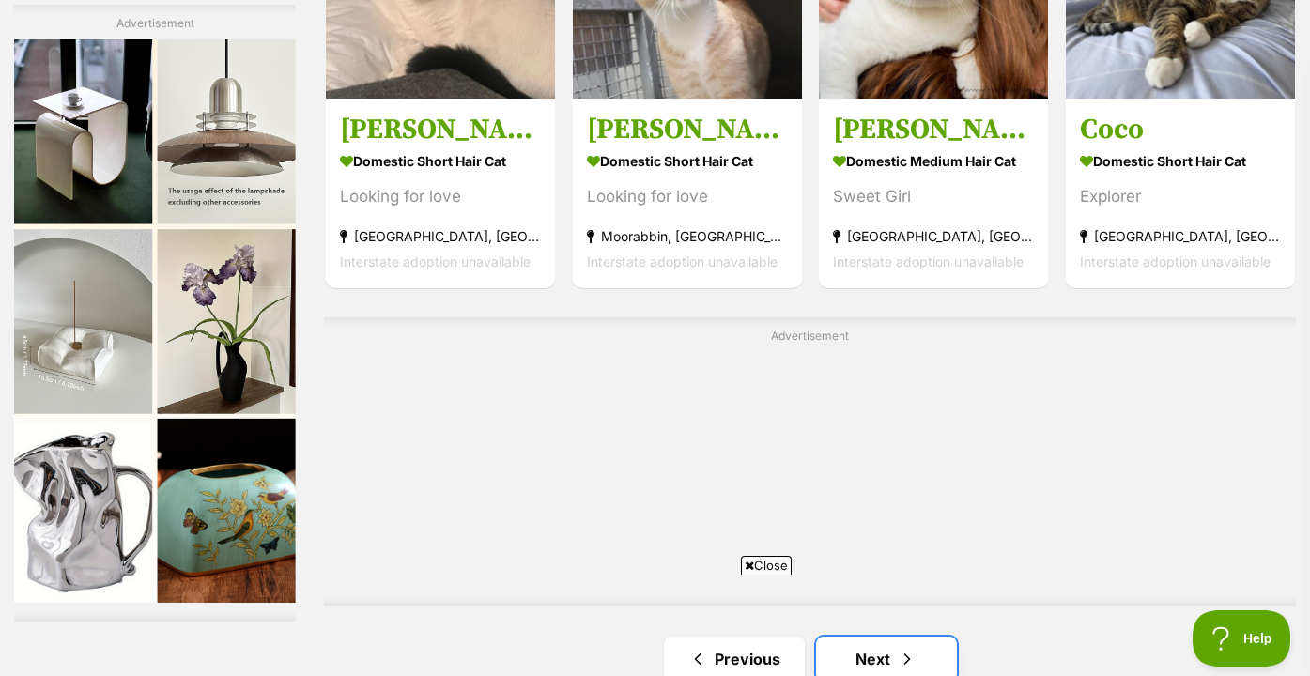
scroll to position [2926, 0]
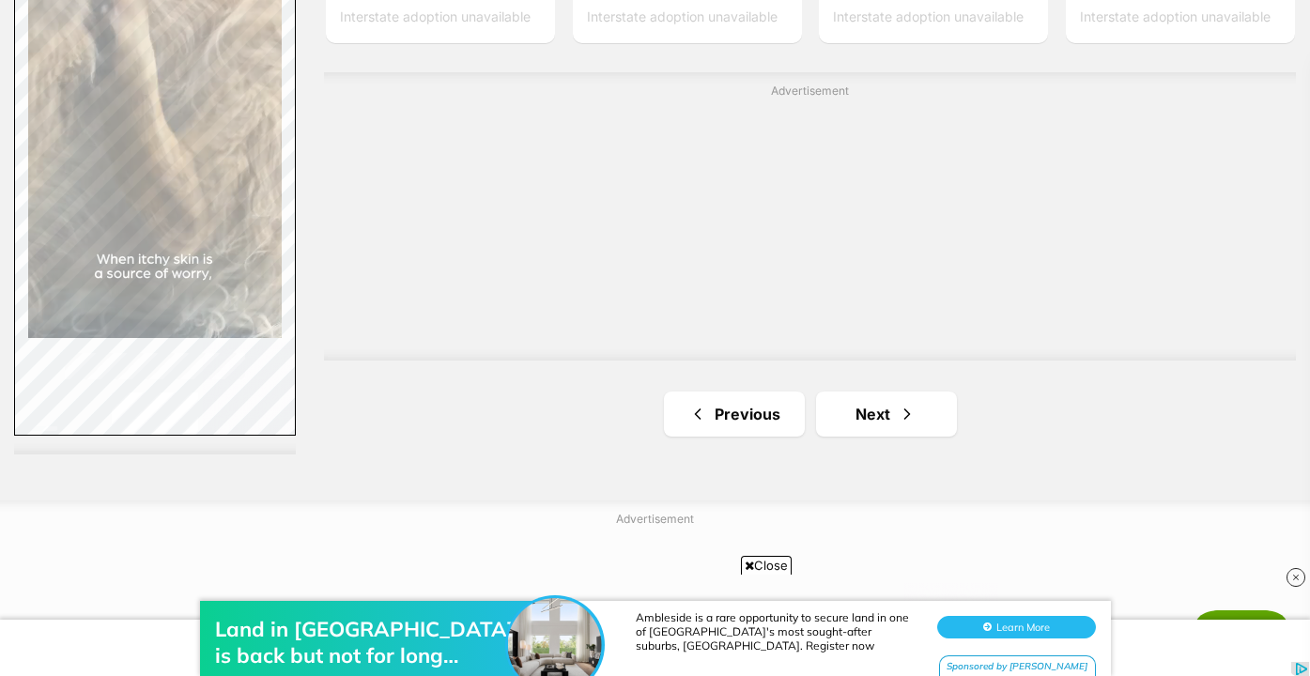
scroll to position [3249, 0]
